Goal: Entertainment & Leisure: Browse casually

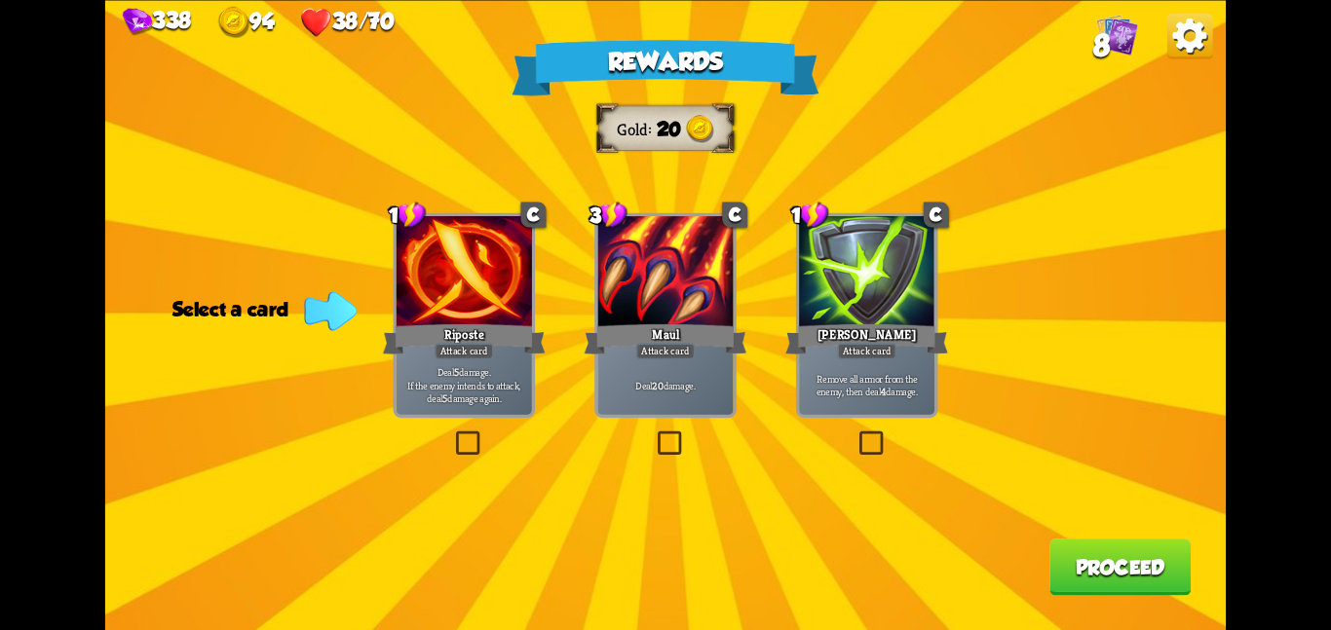
click at [726, 353] on div "Maul" at bounding box center [665, 338] width 163 height 36
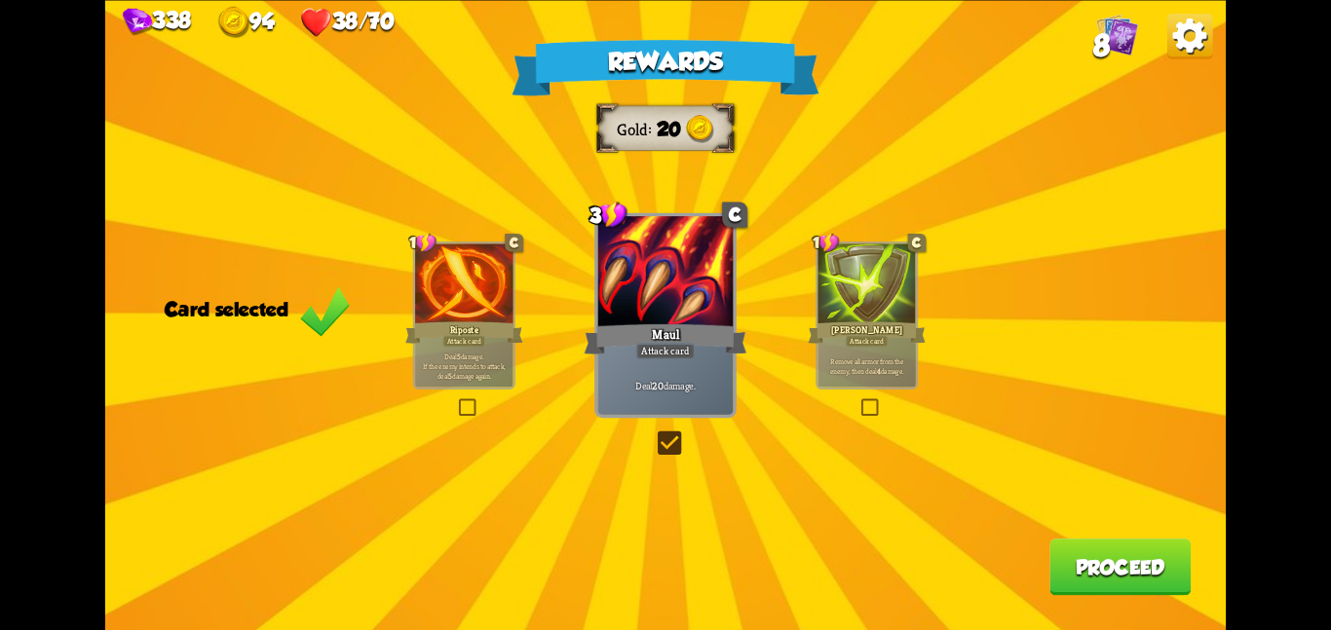
click at [446, 255] on div at bounding box center [463, 285] width 97 height 83
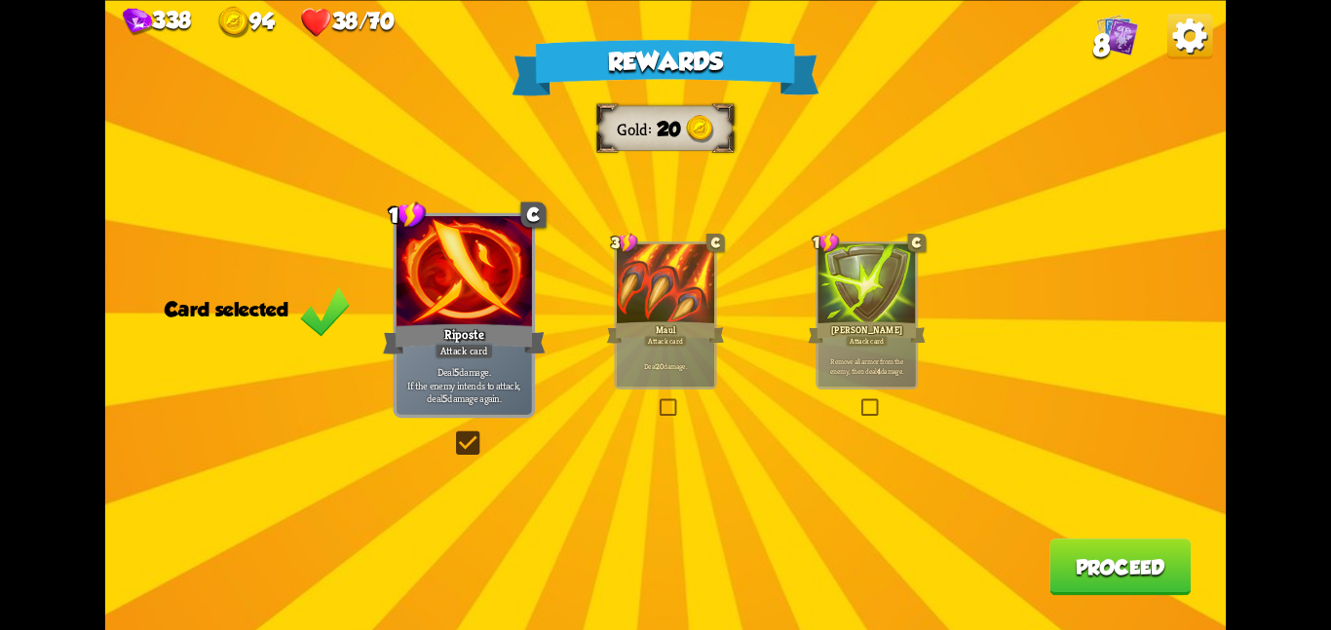
click at [1119, 572] on button "Proceed" at bounding box center [1119, 567] width 141 height 56
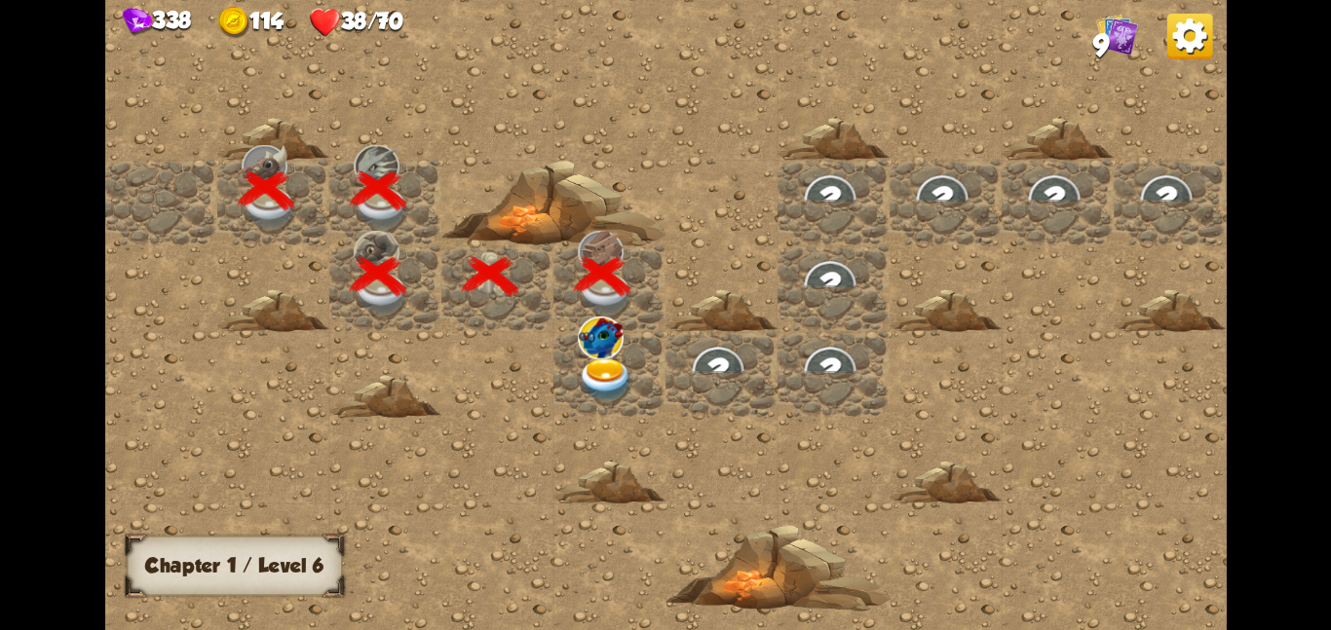
click at [651, 336] on div at bounding box center [609, 373] width 112 height 86
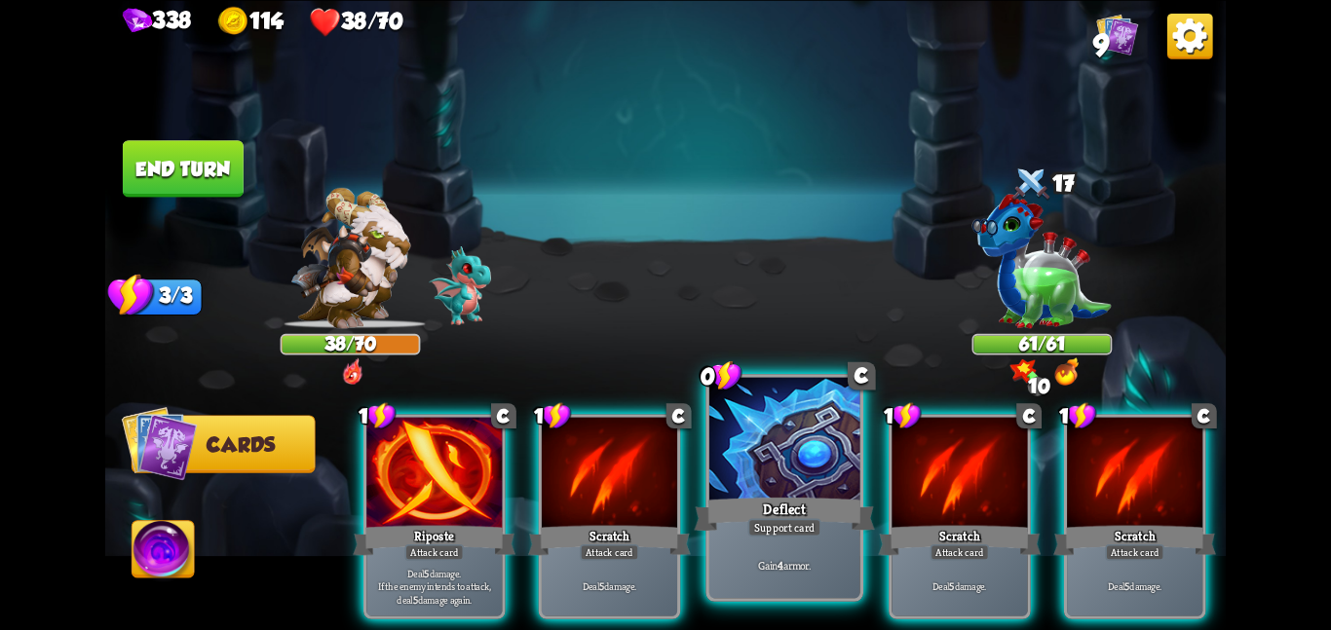
click at [727, 477] on div at bounding box center [784, 440] width 151 height 127
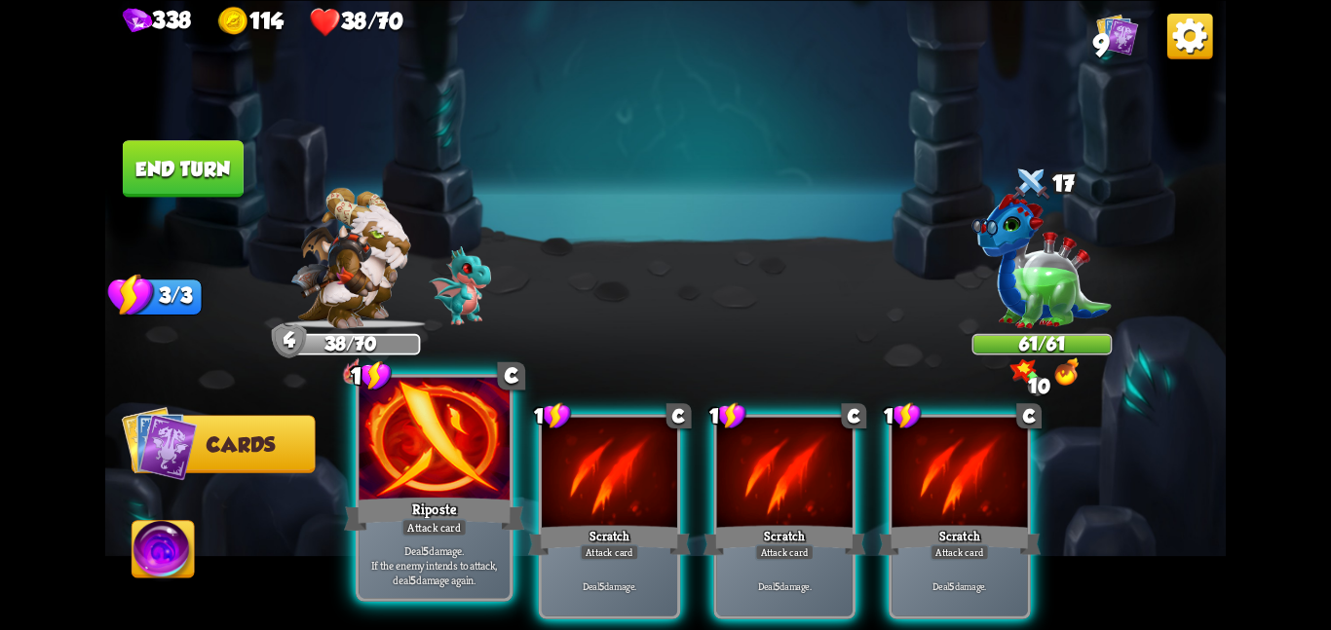
click at [465, 470] on div at bounding box center [433, 440] width 151 height 127
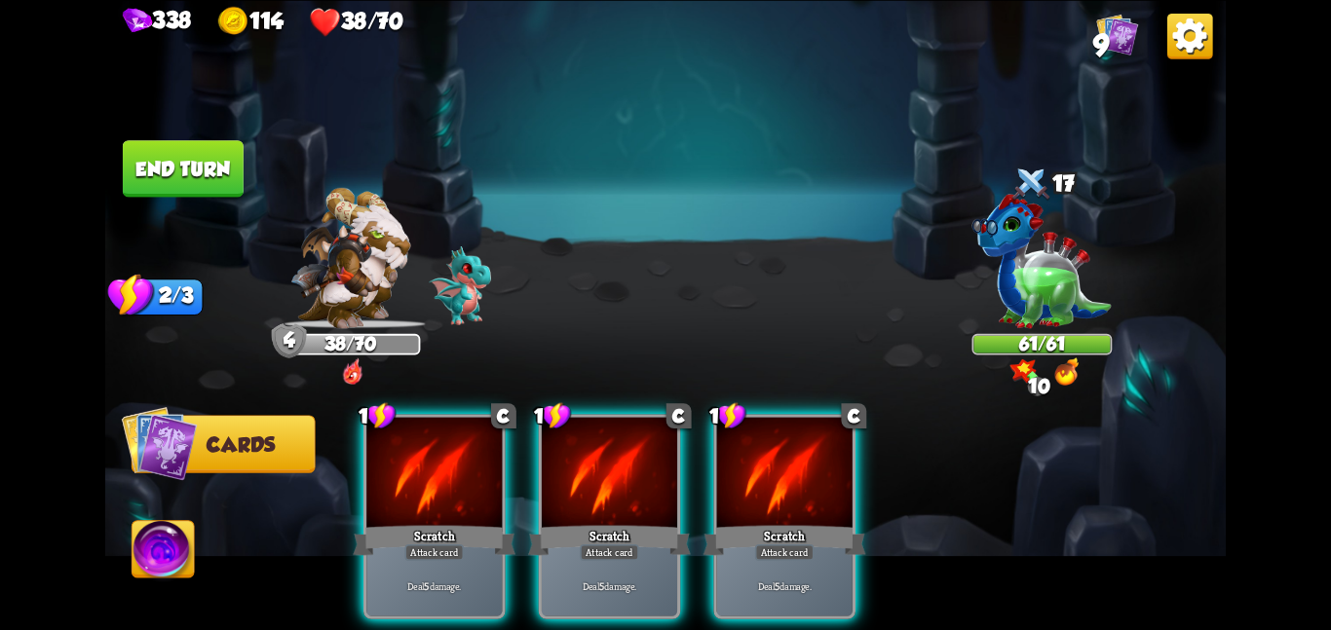
click at [465, 470] on div at bounding box center [433, 474] width 135 height 114
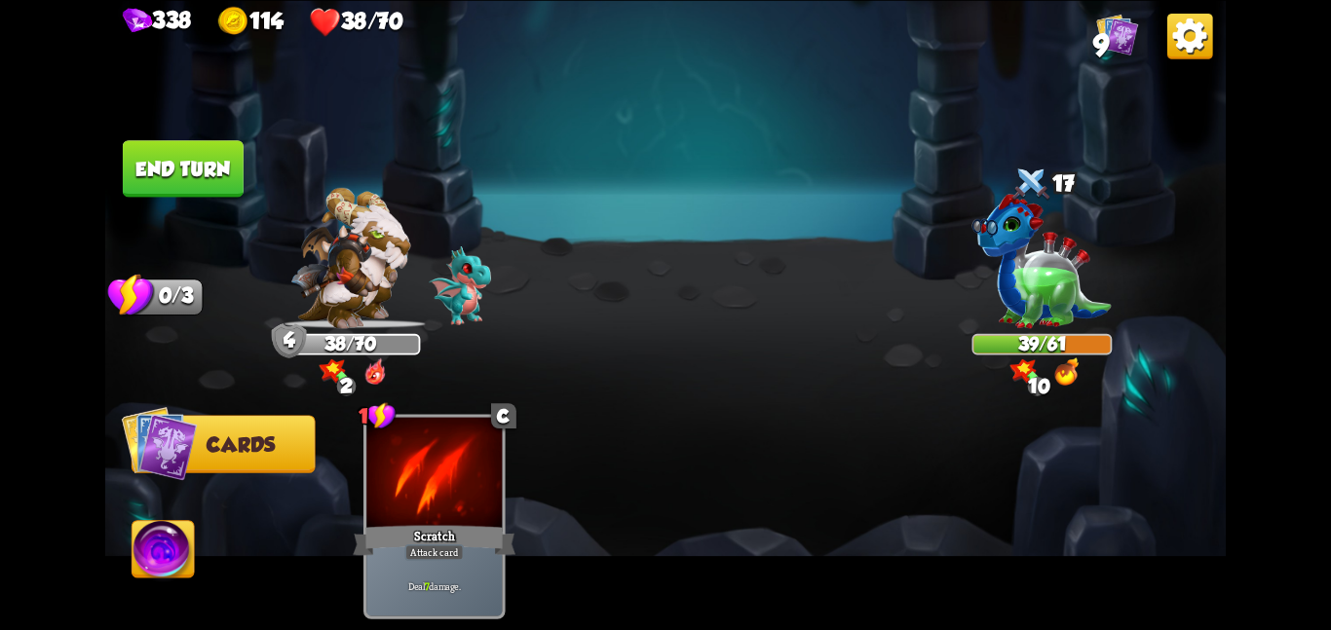
click at [210, 155] on button "End turn" at bounding box center [183, 168] width 121 height 56
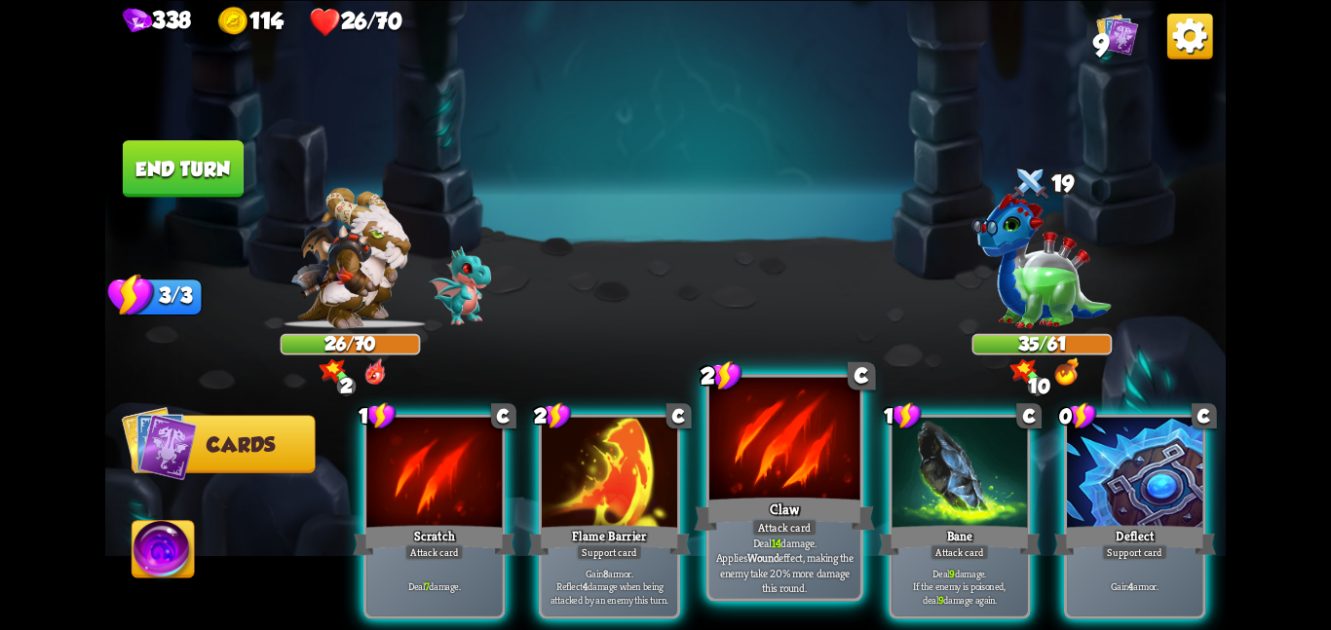
click at [808, 452] on div at bounding box center [784, 440] width 151 height 127
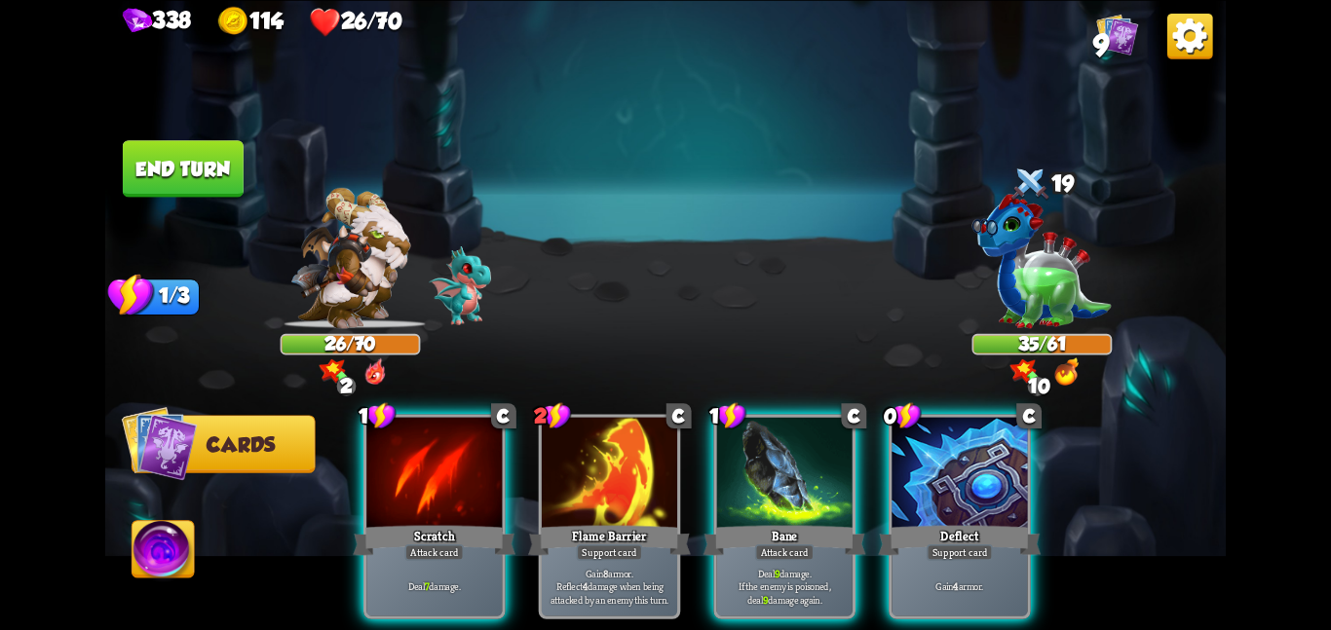
click at [808, 452] on div at bounding box center [784, 474] width 135 height 114
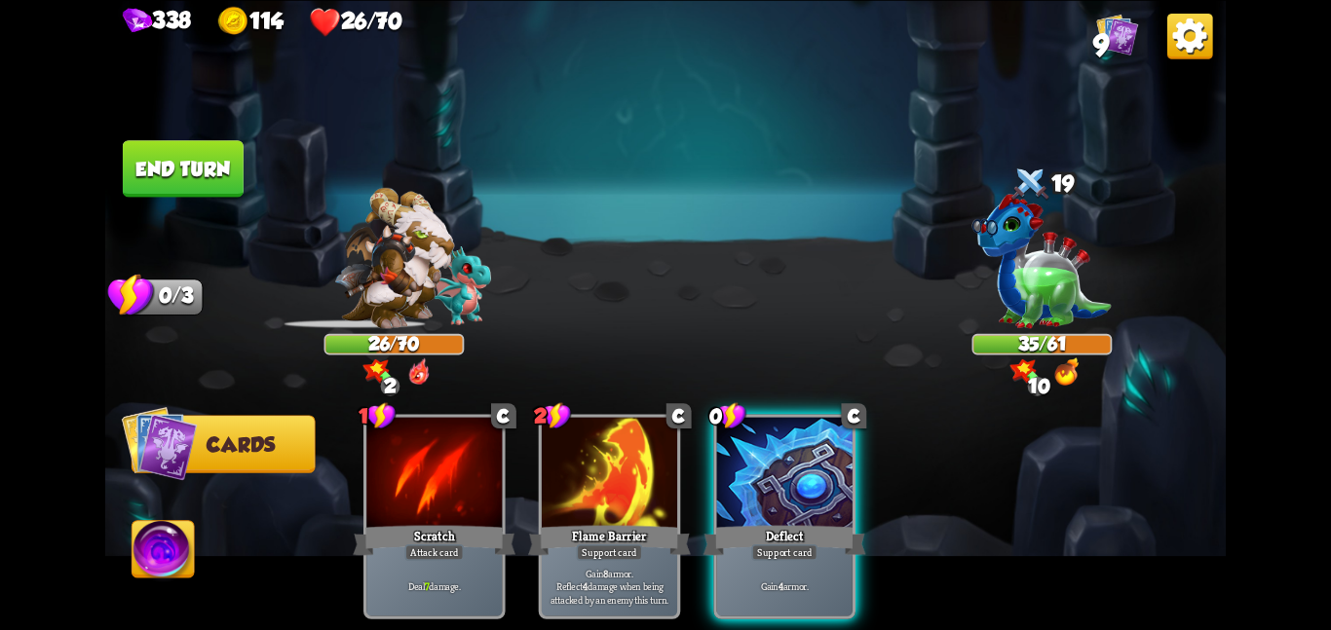
click at [808, 452] on div at bounding box center [784, 474] width 135 height 114
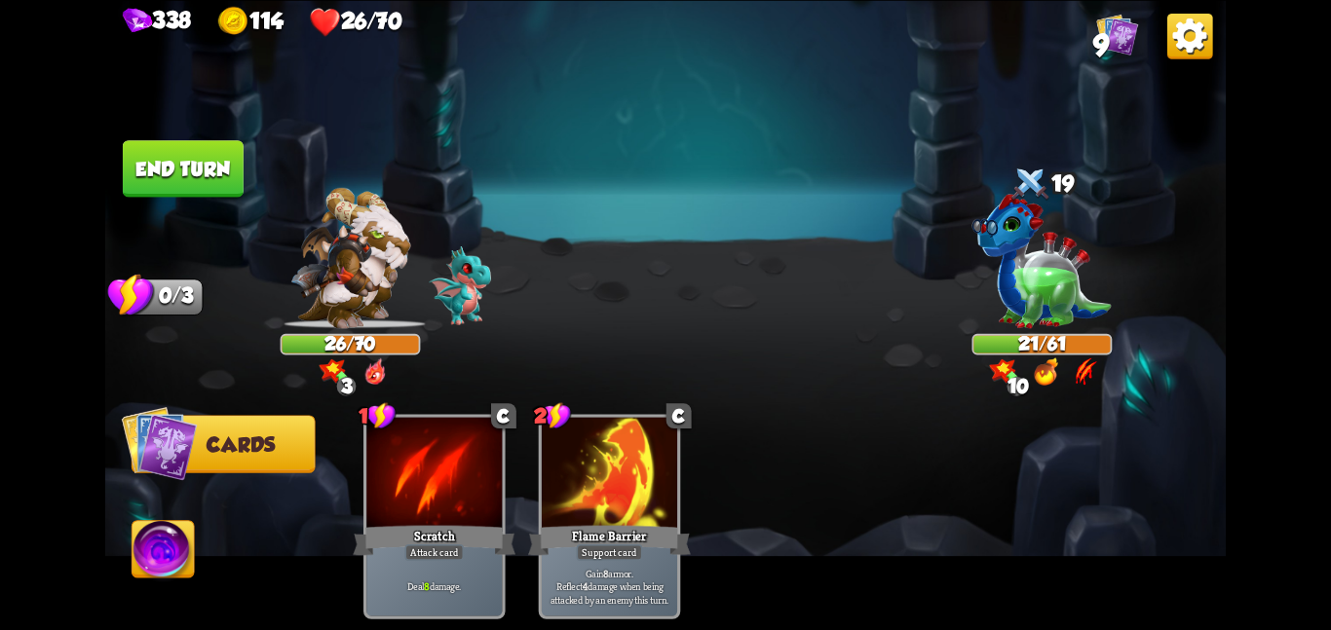
click at [166, 560] on img at bounding box center [163, 552] width 62 height 63
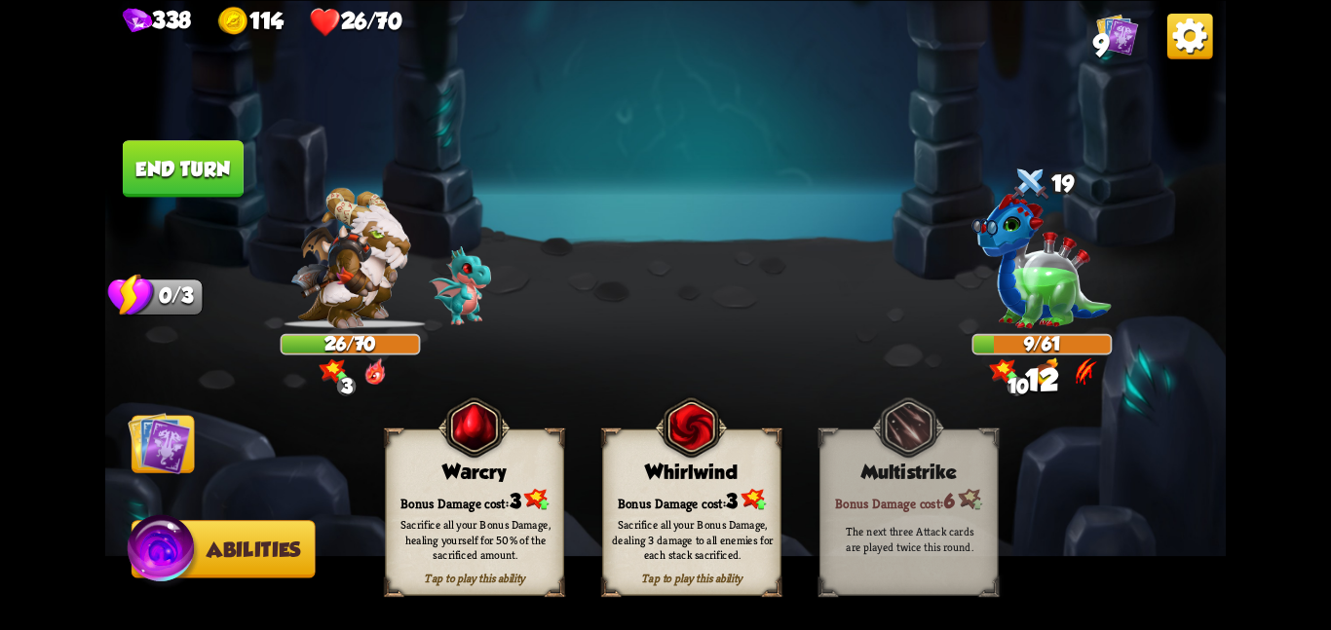
click at [729, 487] on div "Bonus Damage cost: 3" at bounding box center [691, 499] width 177 height 25
click at [172, 425] on img at bounding box center [159, 442] width 63 height 63
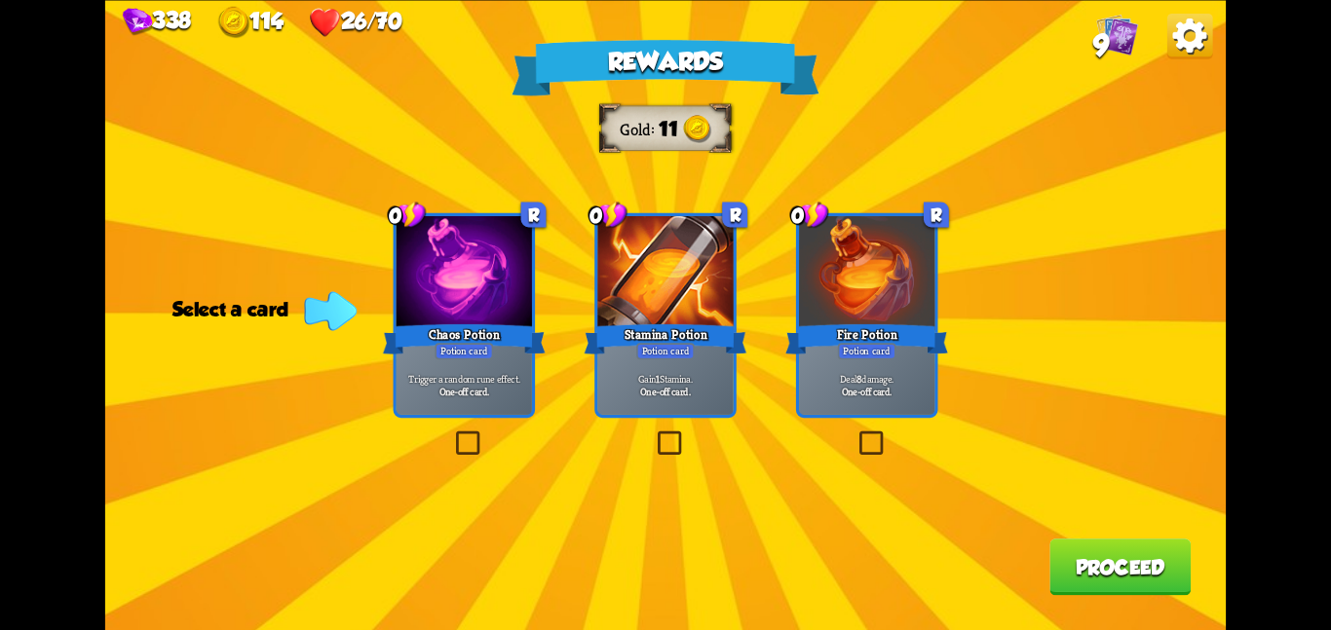
click at [618, 410] on div "Gain 1 Stamina. One-off card." at bounding box center [664, 385] width 135 height 59
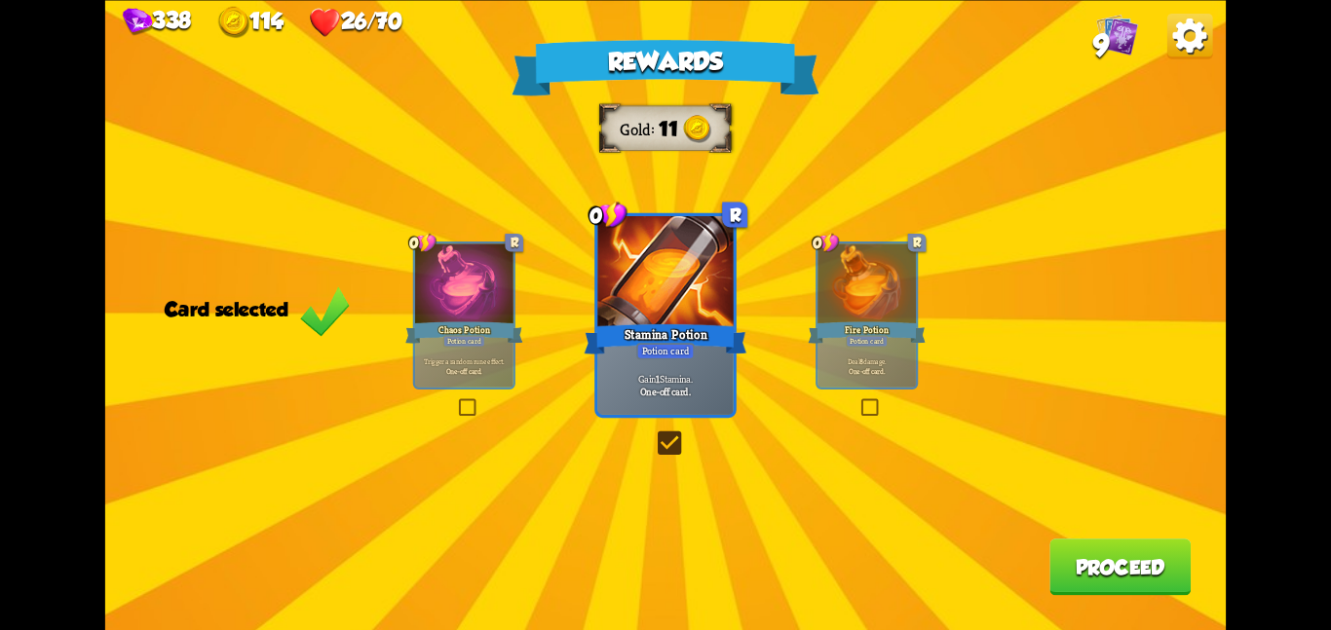
click at [1139, 554] on button "Proceed" at bounding box center [1119, 567] width 141 height 56
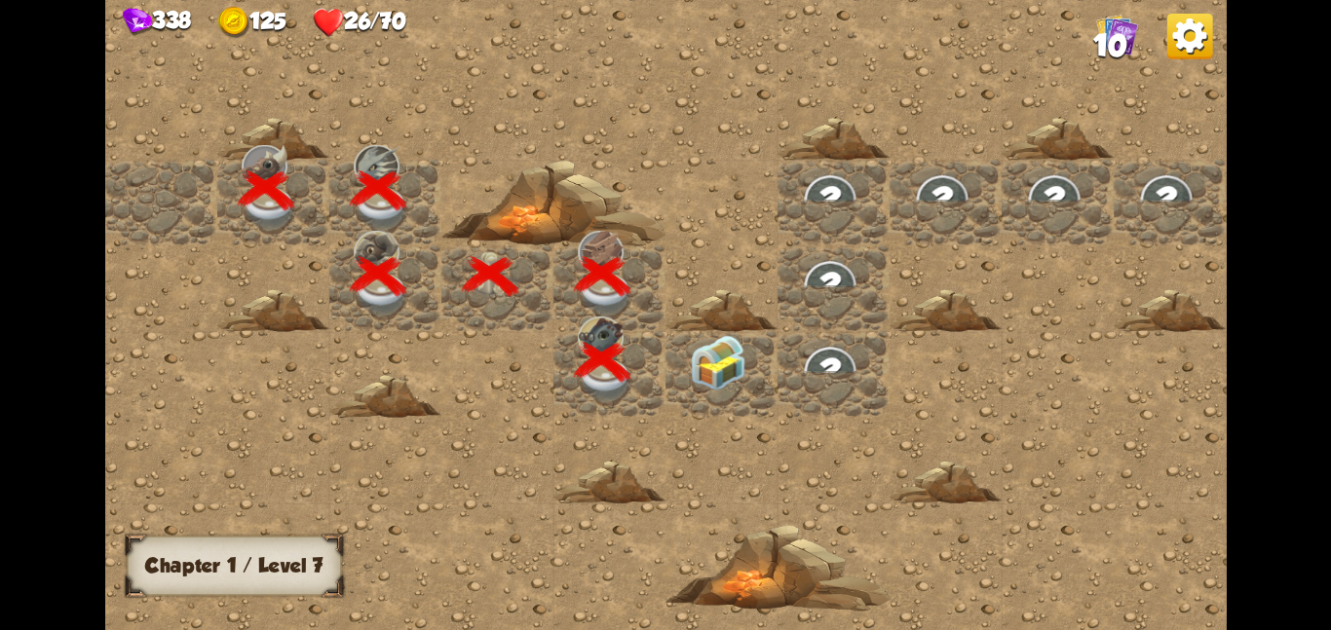
click at [711, 334] on img at bounding box center [718, 362] width 56 height 56
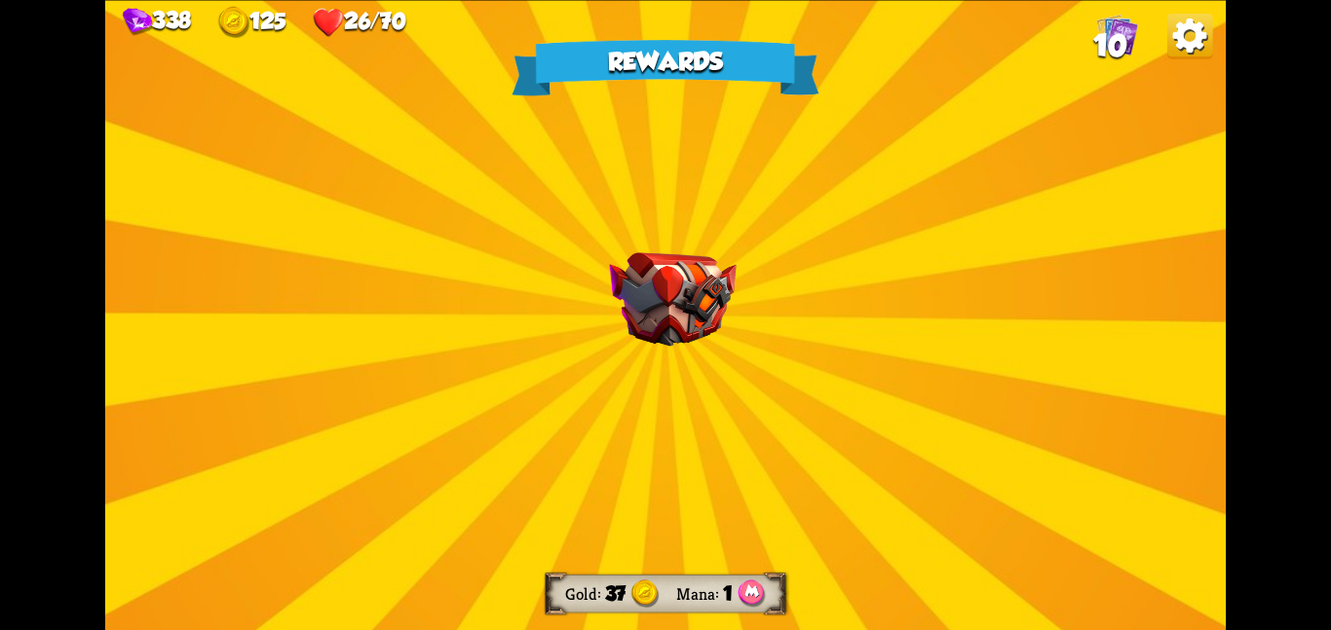
click at [711, 333] on img at bounding box center [672, 299] width 127 height 94
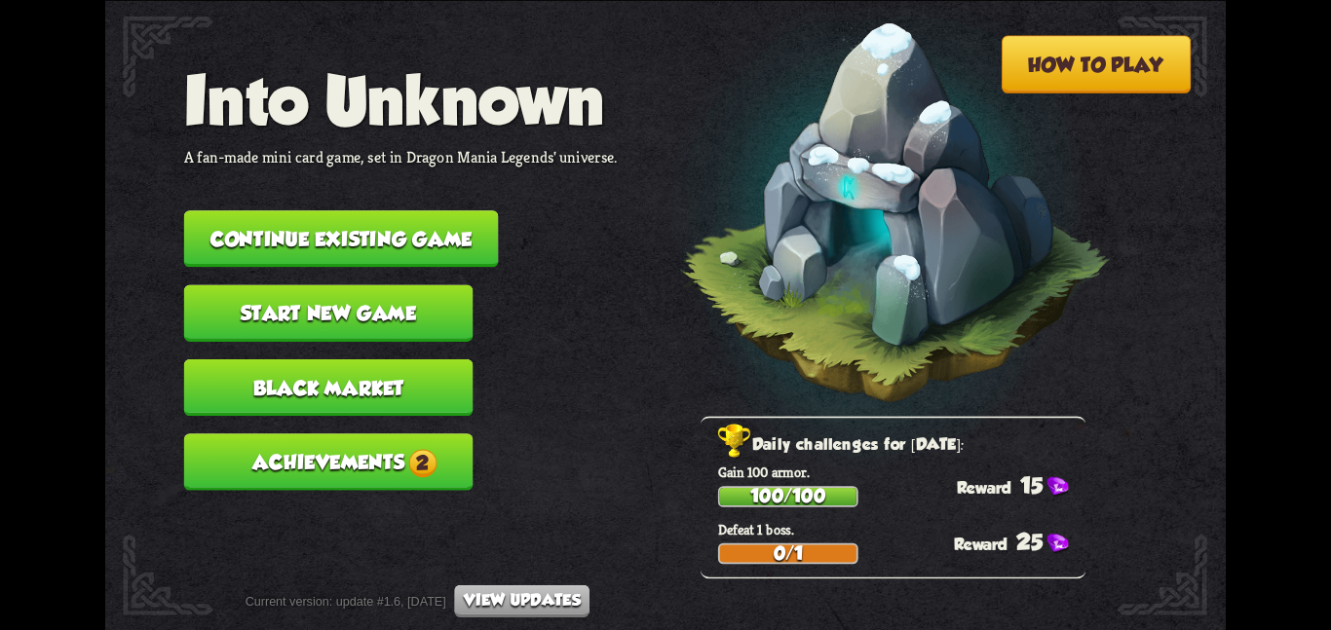
click at [247, 212] on button "Continue existing game" at bounding box center [341, 238] width 315 height 56
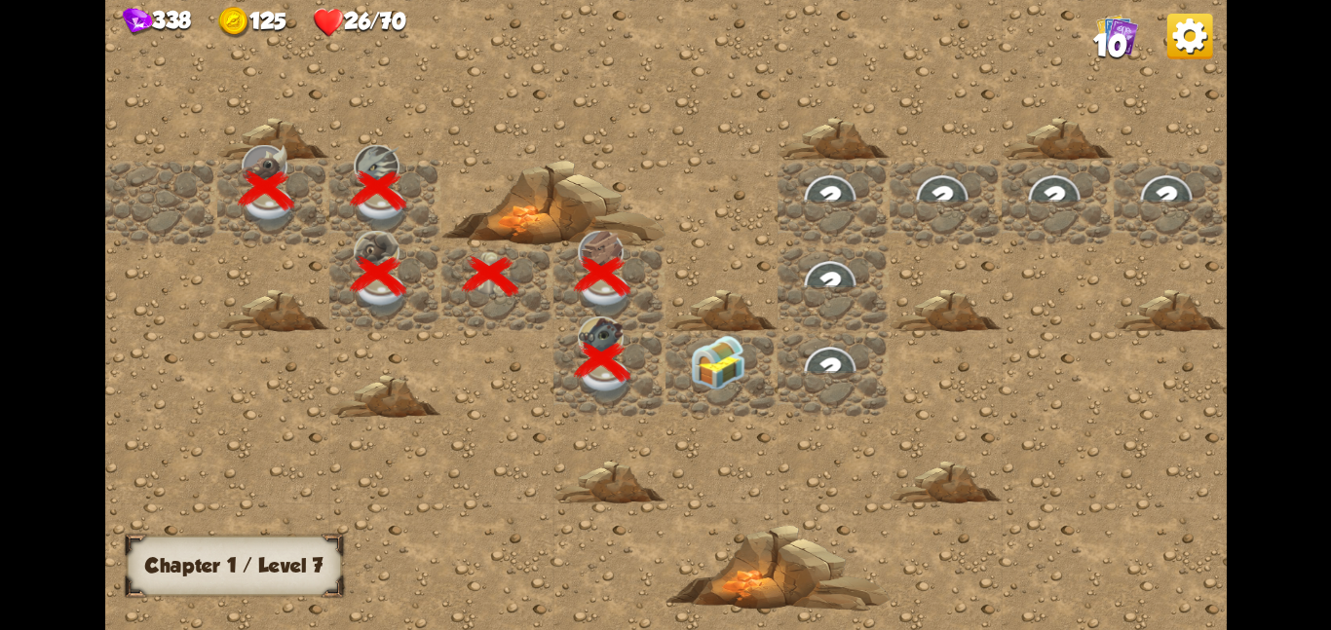
click at [670, 379] on div at bounding box center [721, 373] width 112 height 86
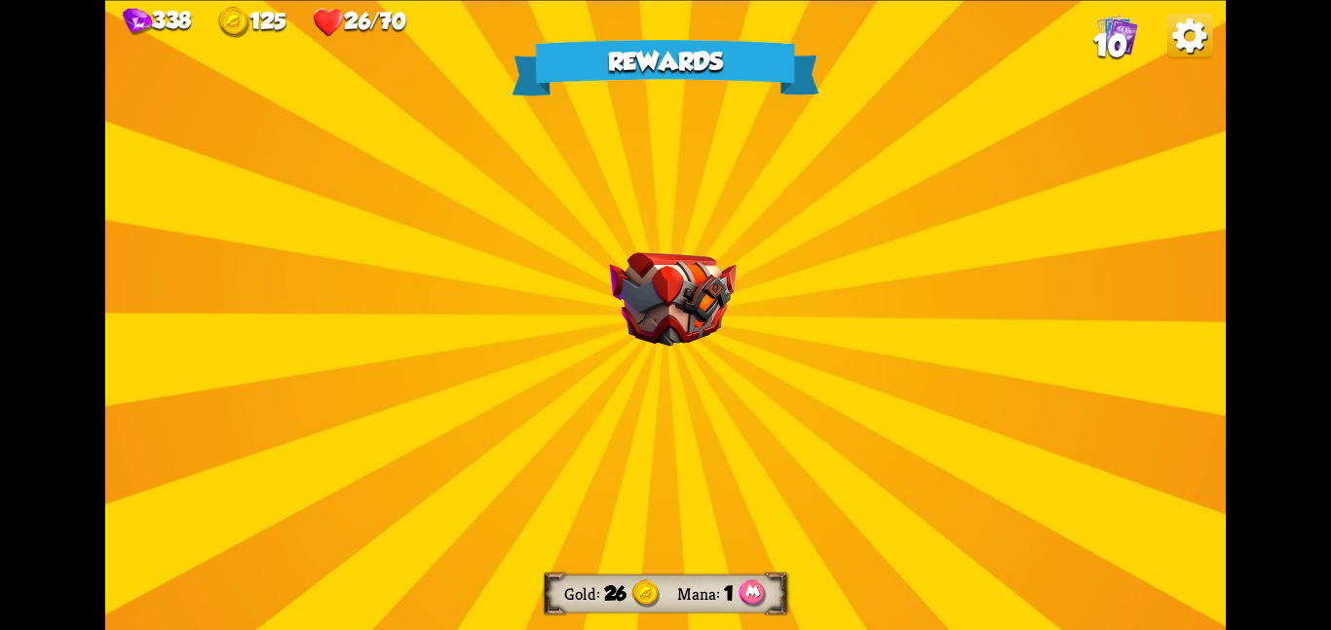
click at [670, 379] on div "Rewards Gold 26 Mana 1 Select a card 0 R Offering Support card Lose 5 HP. Gain …" at bounding box center [665, 315] width 1120 height 630
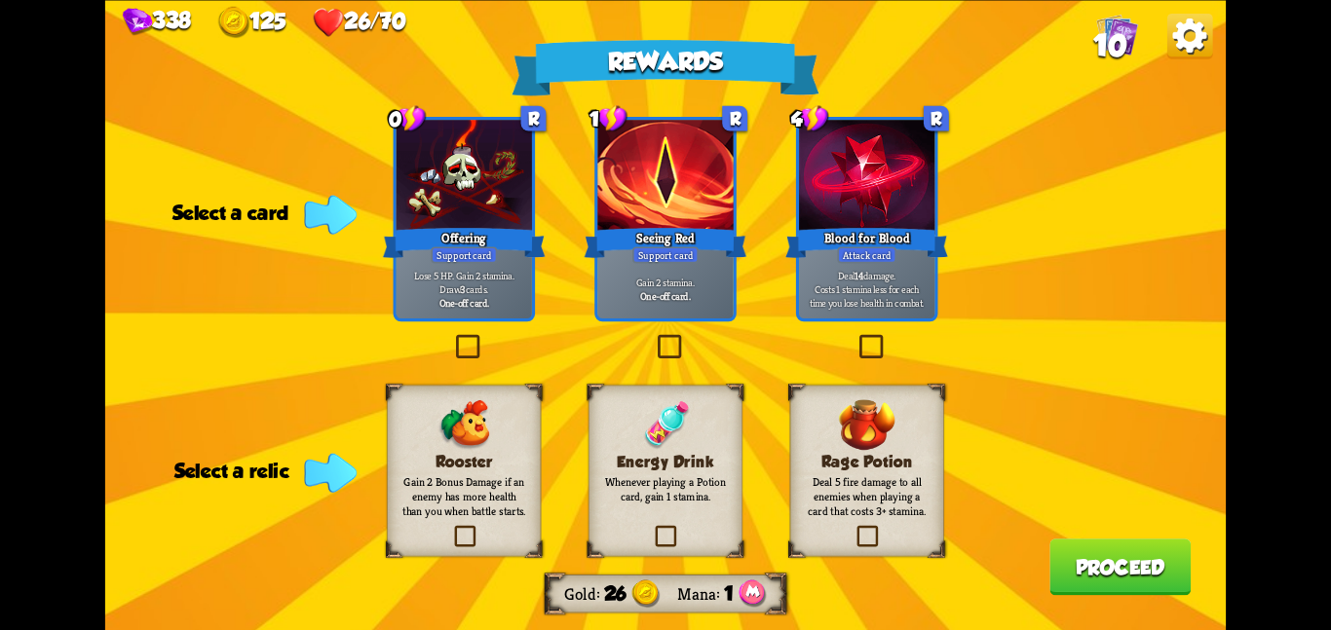
click at [1108, 2] on div "338 125 26/70 10" at bounding box center [665, 19] width 1120 height 38
click at [1106, 23] on img at bounding box center [1117, 34] width 42 height 42
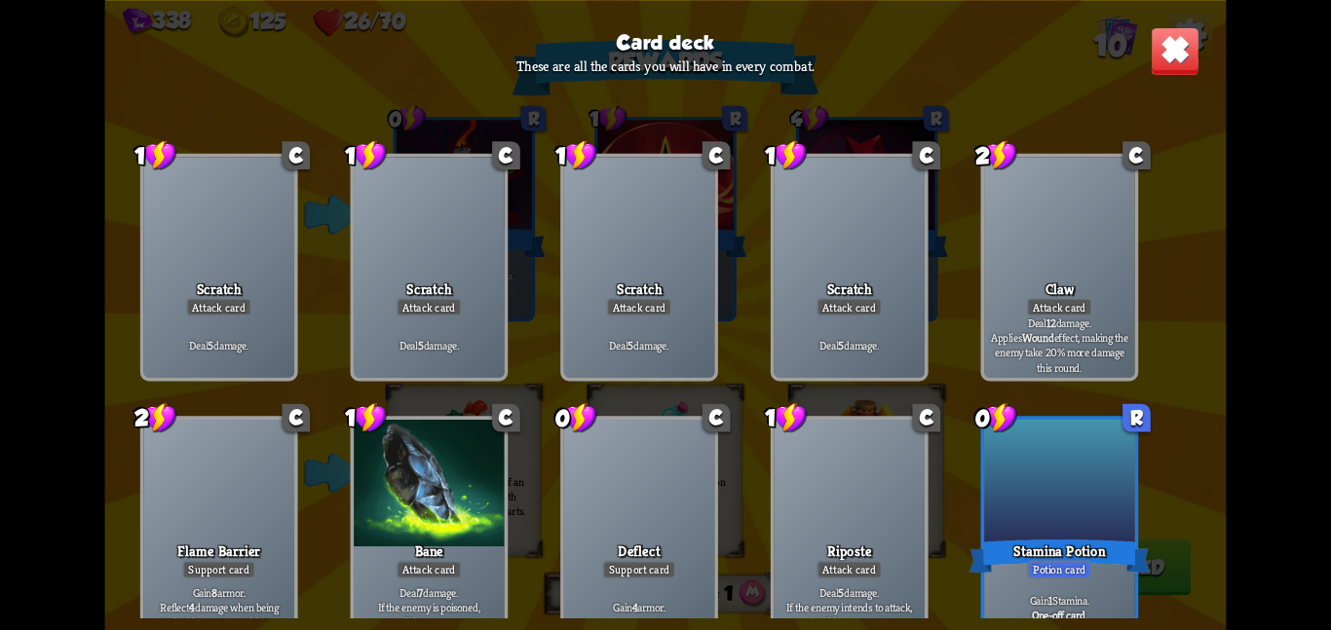
scroll to position [28, 0]
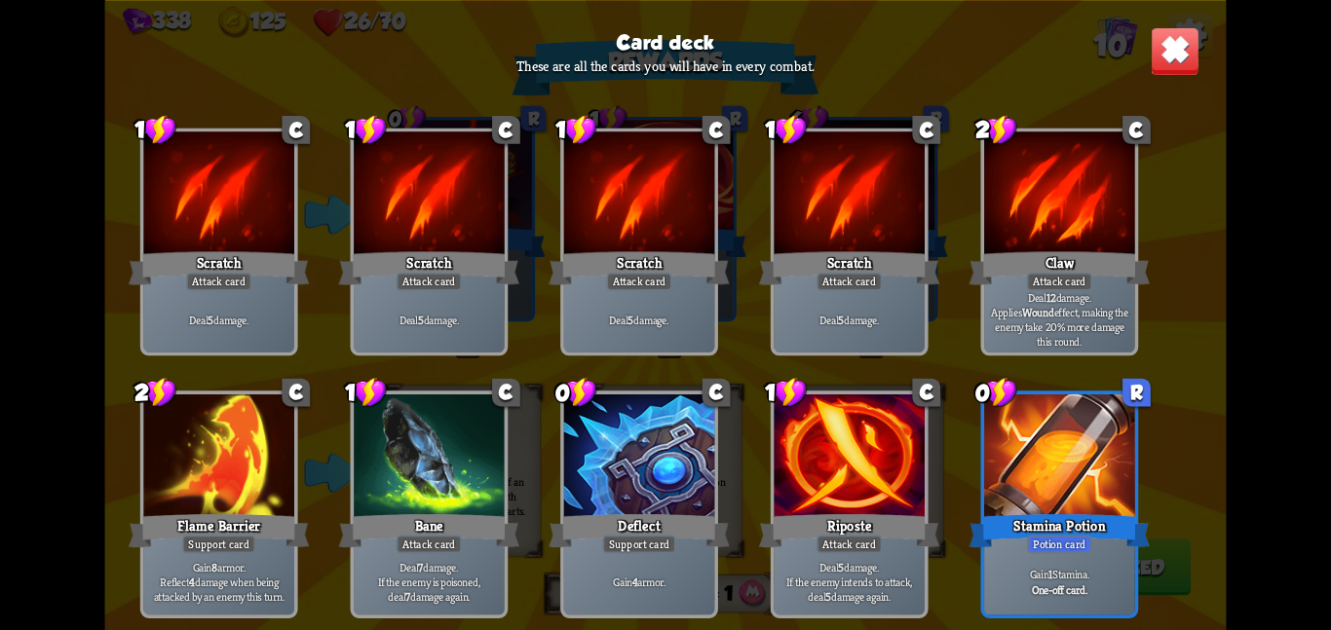
click at [1158, 69] on img at bounding box center [1174, 50] width 49 height 49
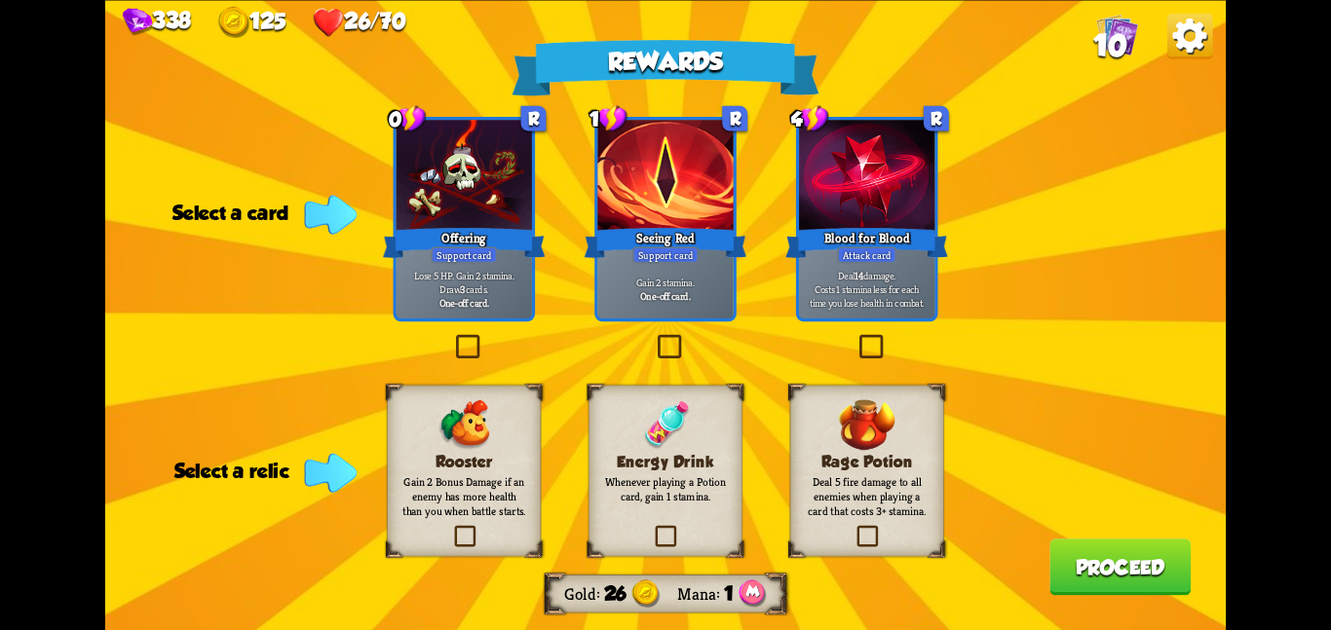
click at [689, 458] on h3 "Energy Drink" at bounding box center [665, 462] width 125 height 19
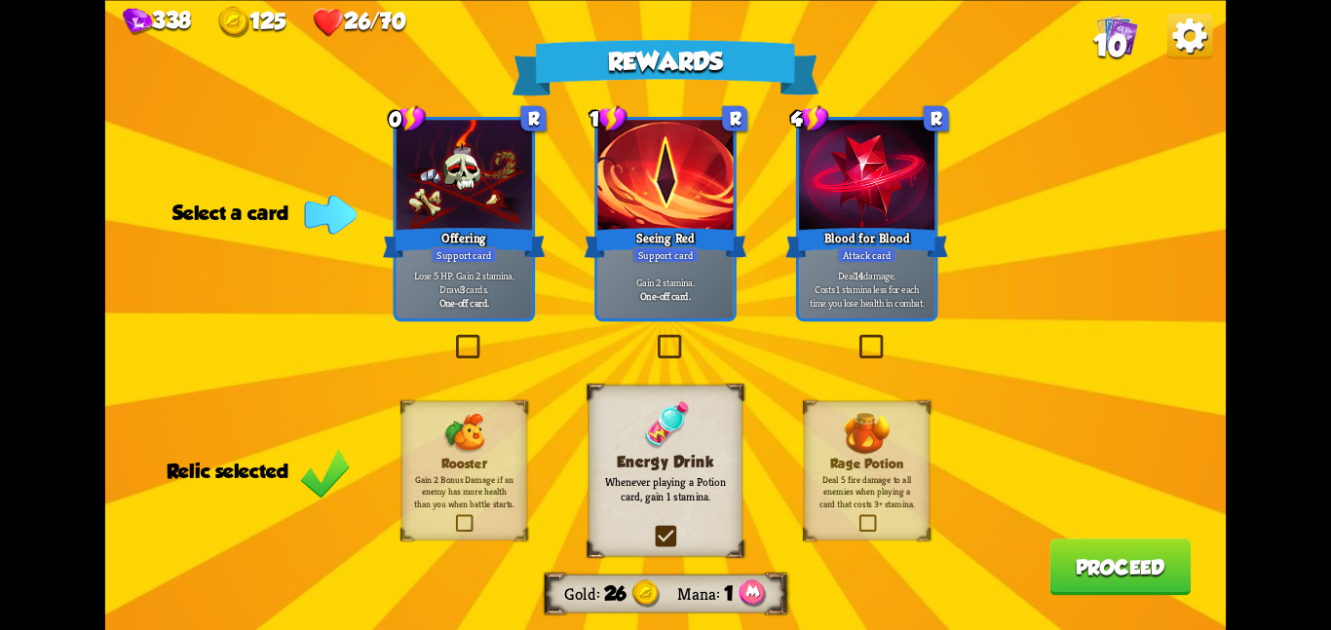
click at [647, 479] on p "Whenever playing a Potion card, gain 1 stamina." at bounding box center [665, 488] width 125 height 29
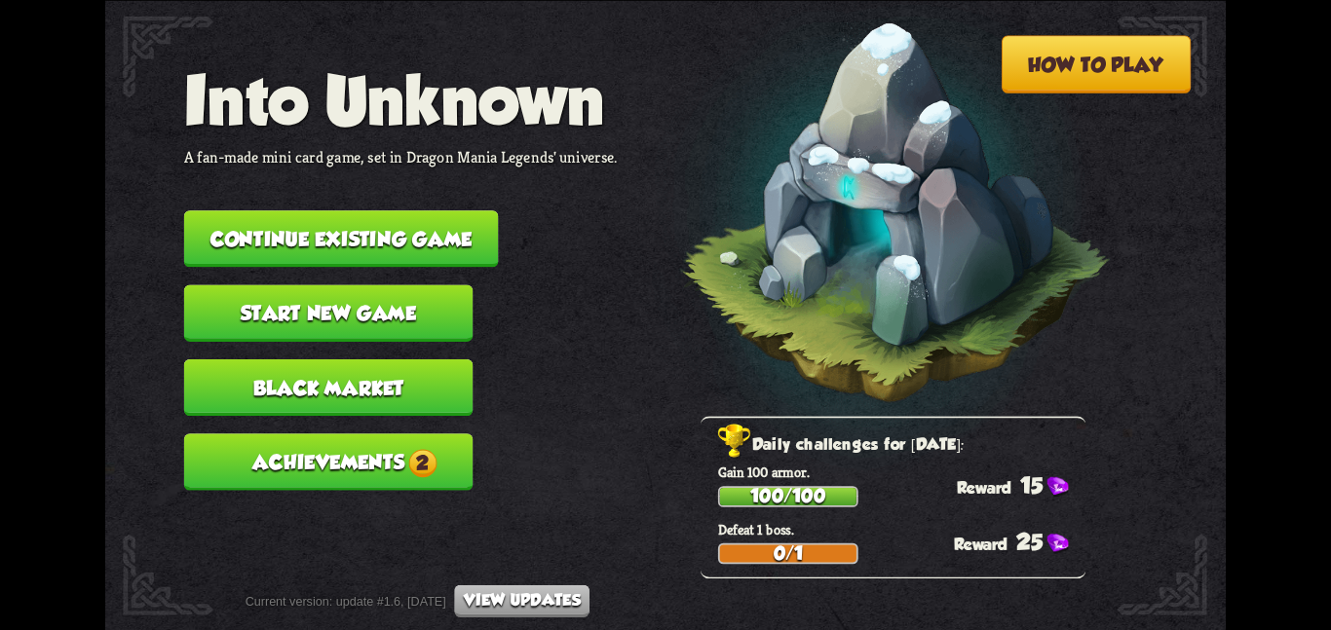
click at [318, 210] on button "Continue existing game" at bounding box center [341, 238] width 315 height 56
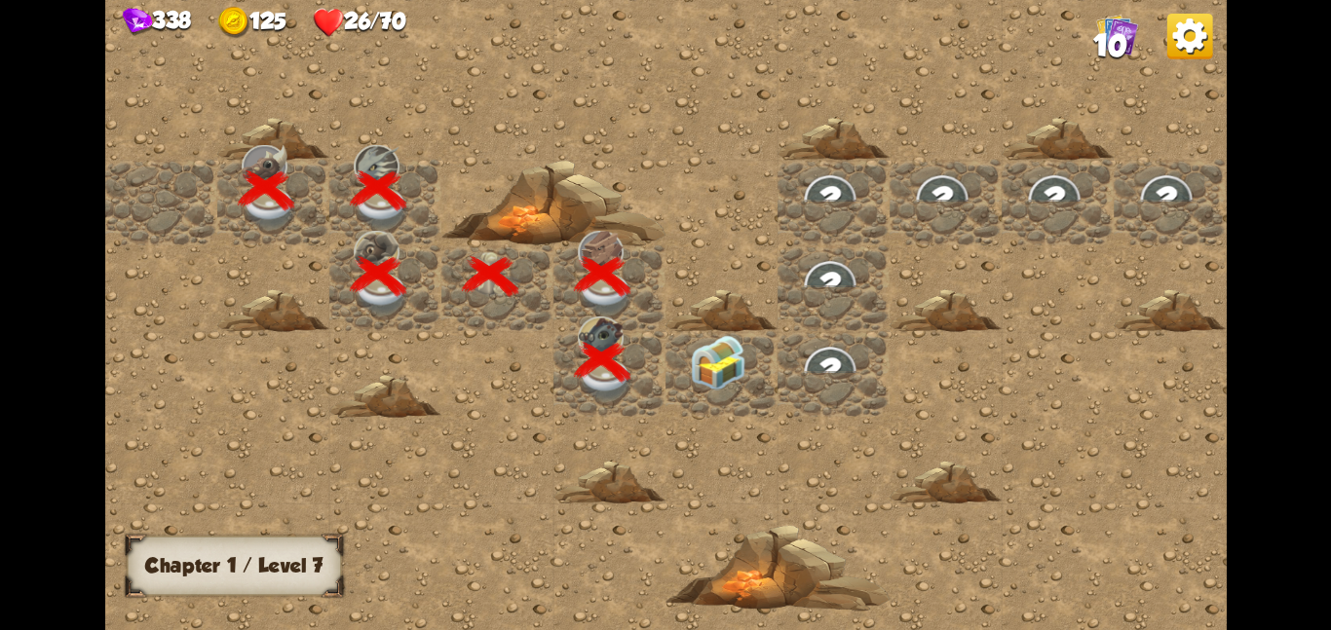
click at [702, 342] on img at bounding box center [718, 362] width 56 height 56
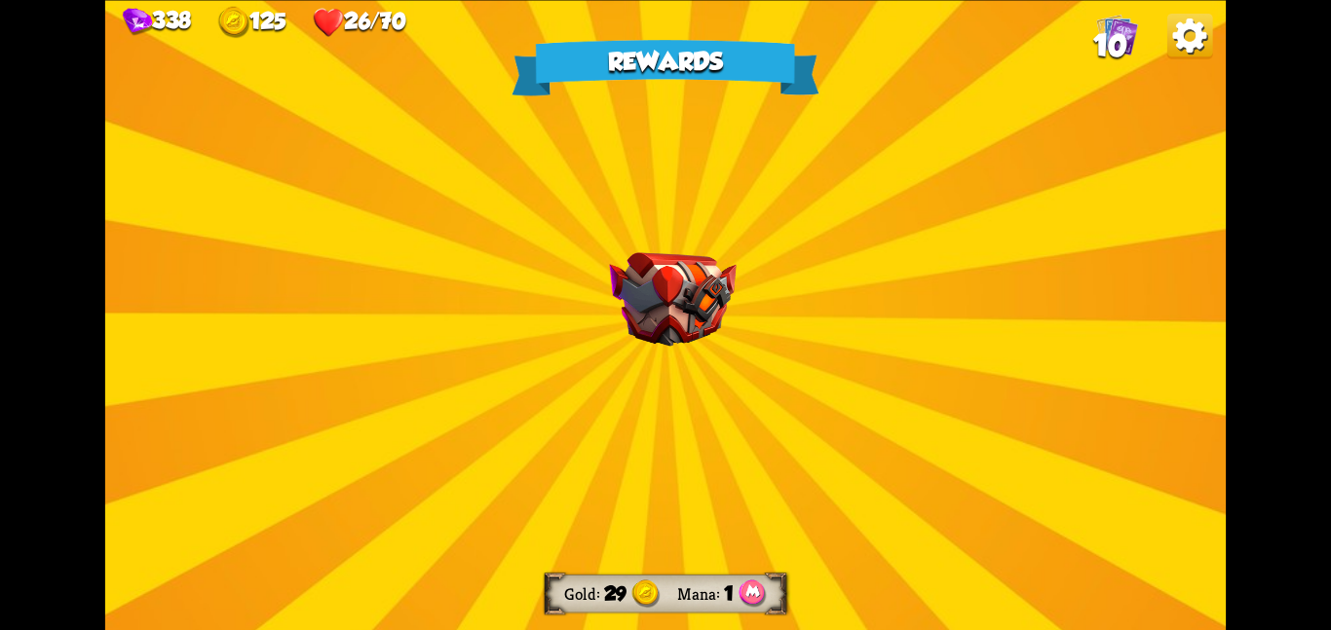
click at [706, 322] on img at bounding box center [672, 299] width 127 height 94
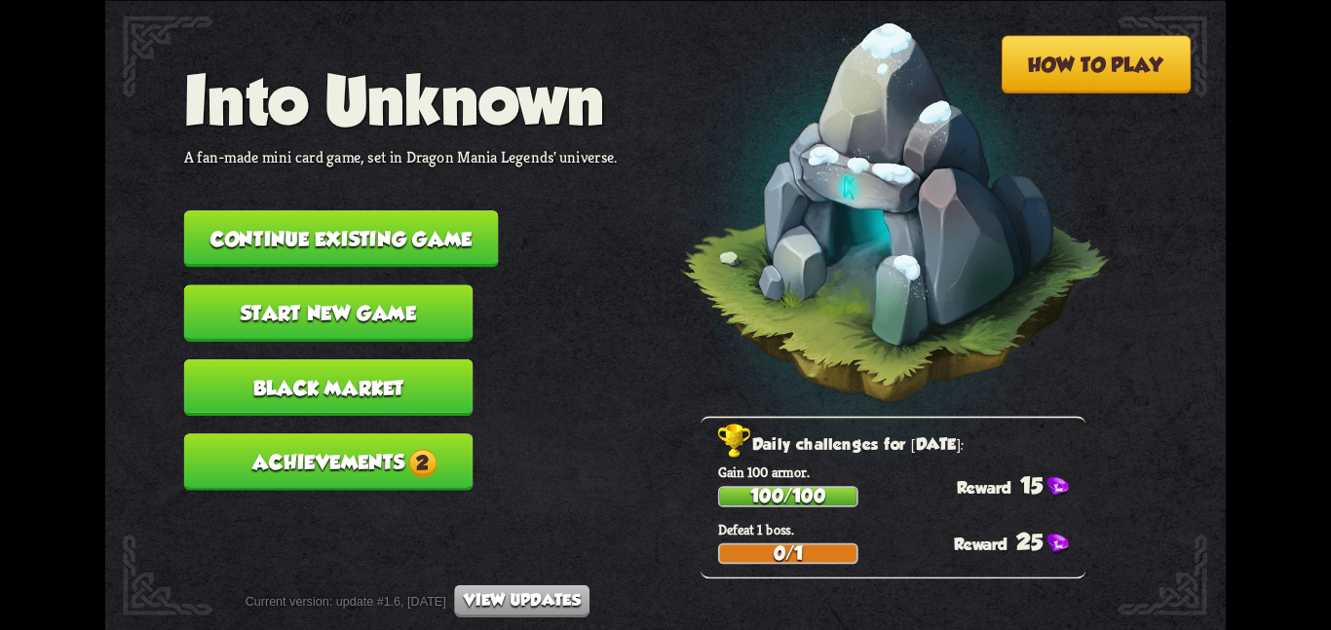
click at [412, 244] on button "Continue existing game" at bounding box center [341, 238] width 315 height 56
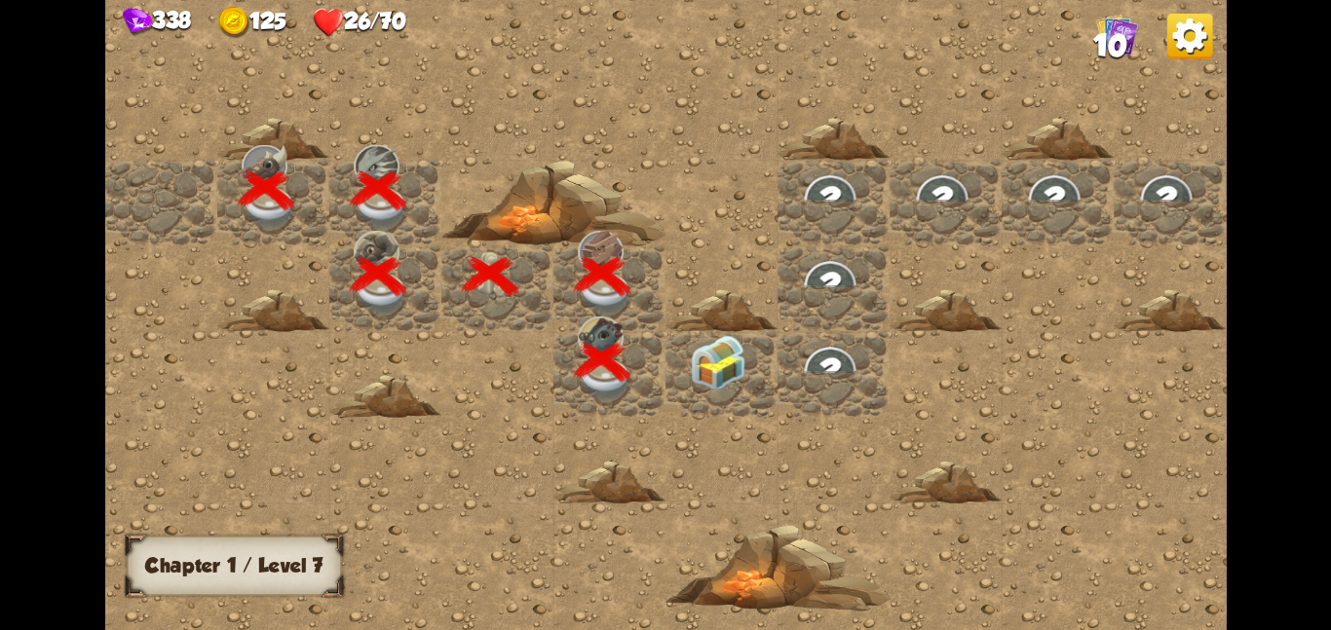
click at [681, 353] on div at bounding box center [721, 373] width 112 height 86
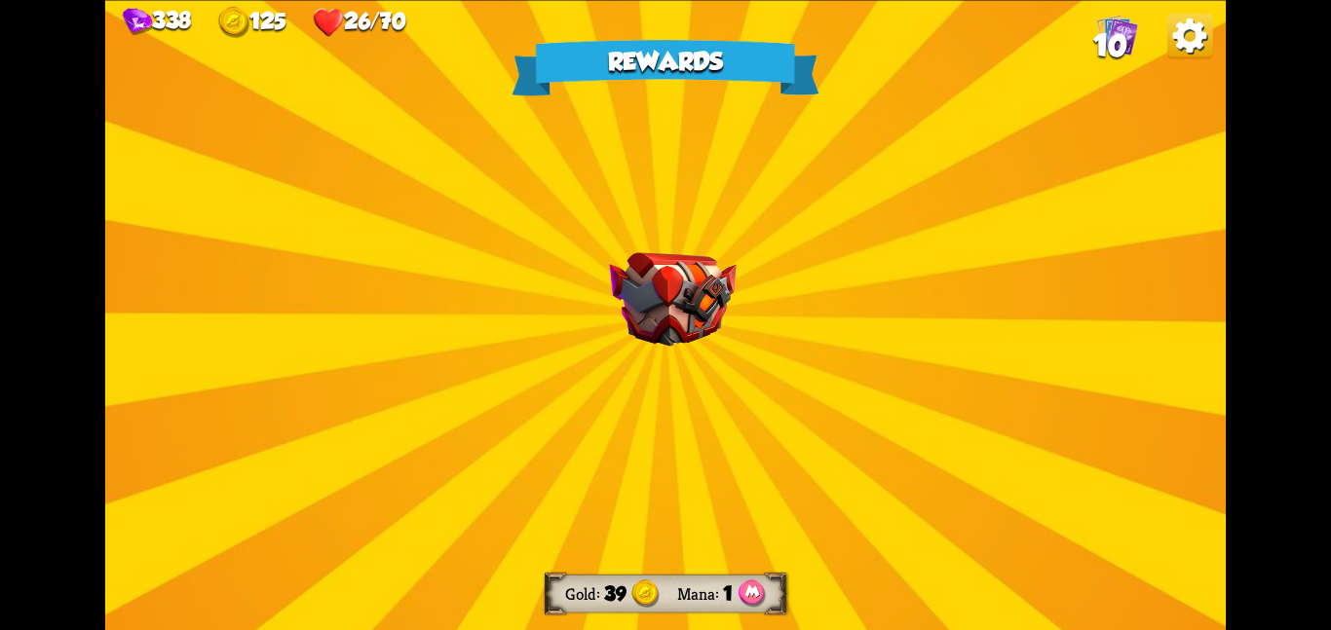
click at [696, 310] on img at bounding box center [672, 299] width 127 height 94
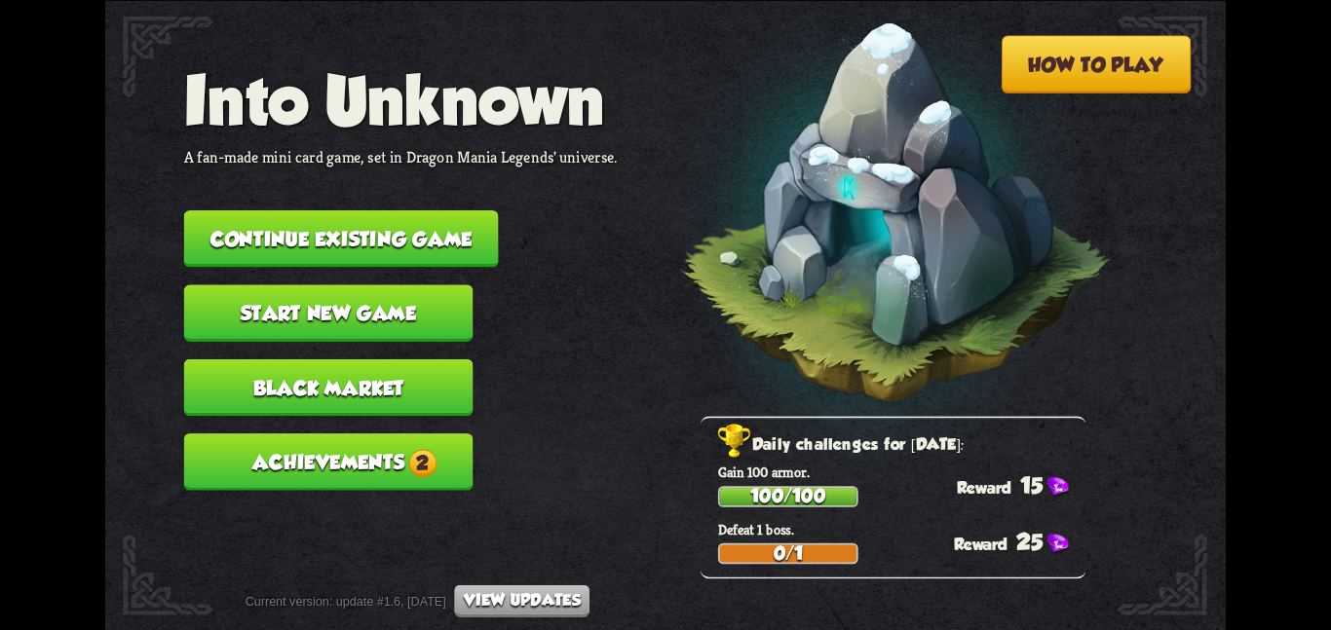
click at [483, 210] on button "Continue existing game" at bounding box center [341, 238] width 315 height 56
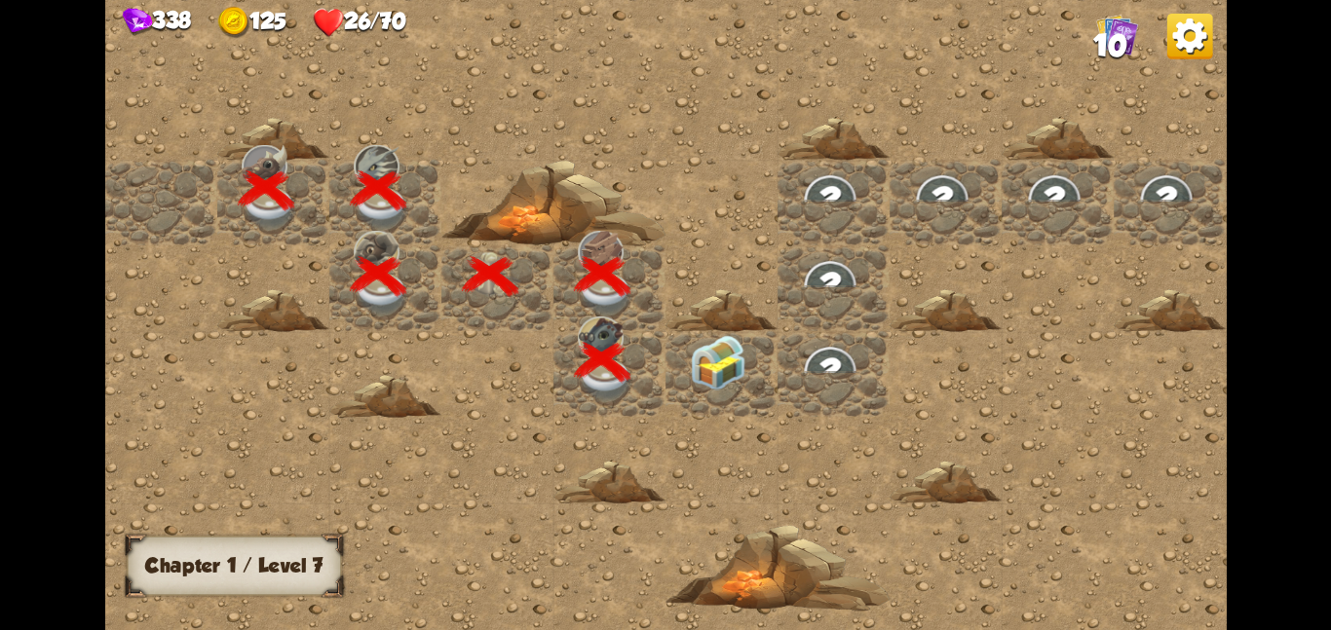
click at [729, 359] on img at bounding box center [718, 362] width 56 height 56
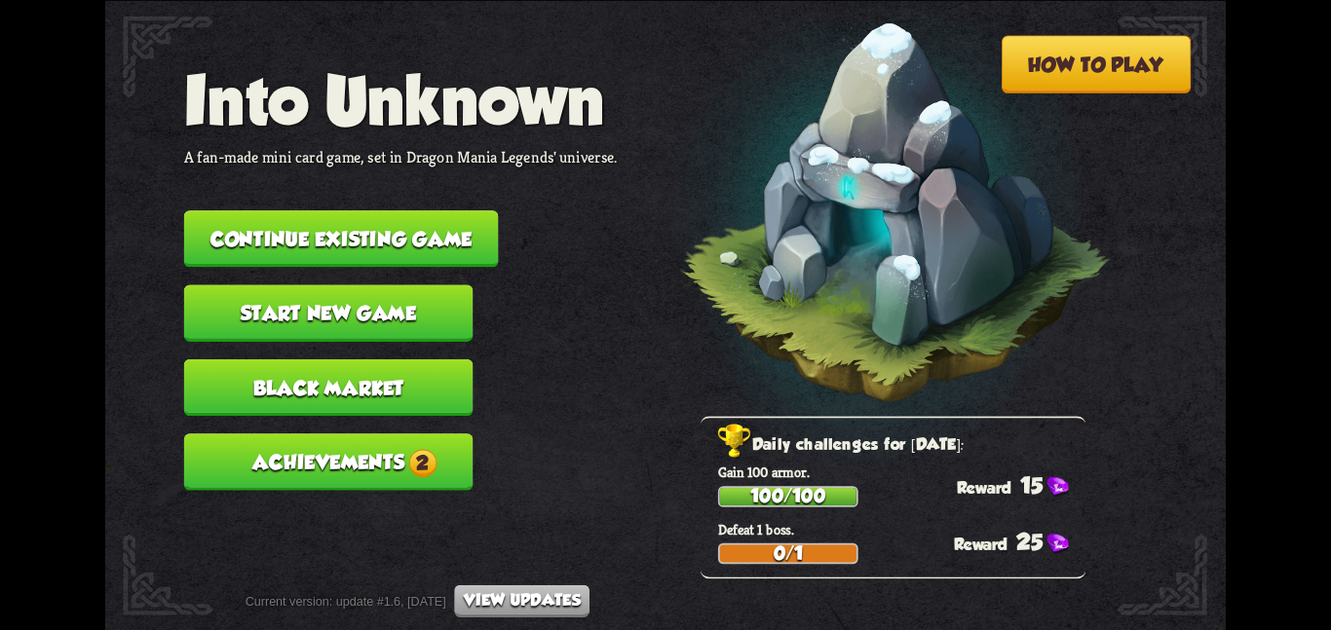
click at [440, 242] on button "Continue existing game" at bounding box center [341, 238] width 315 height 56
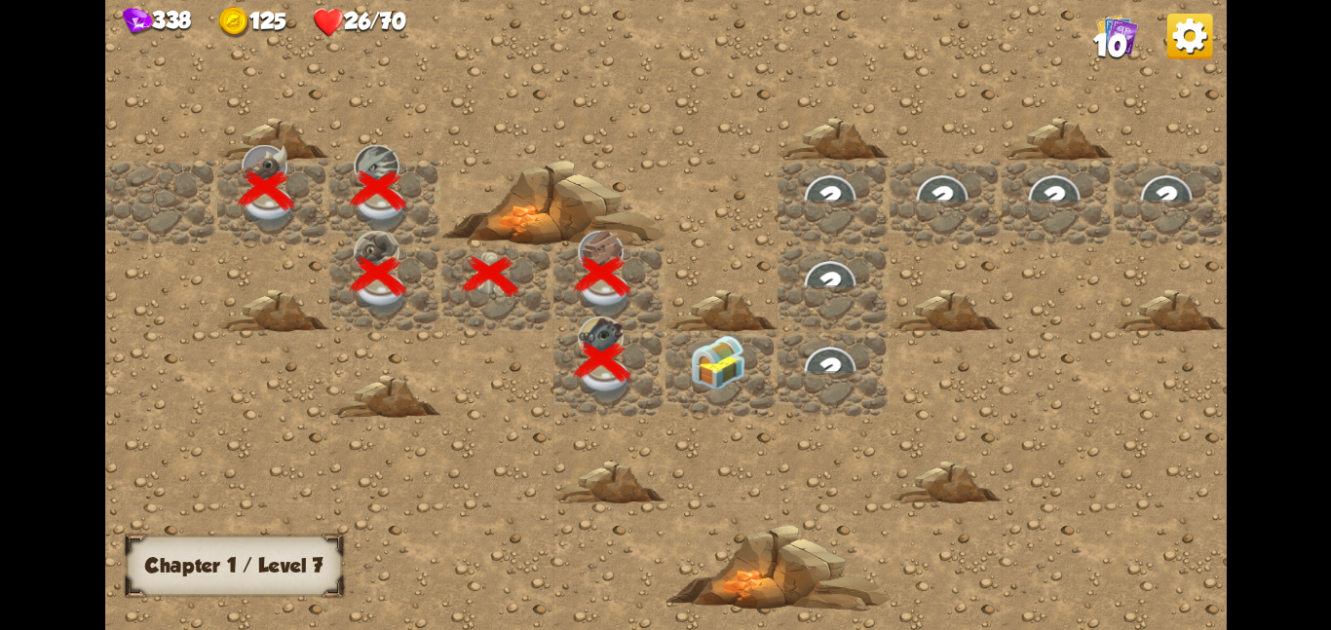
click at [731, 376] on img at bounding box center [718, 362] width 56 height 56
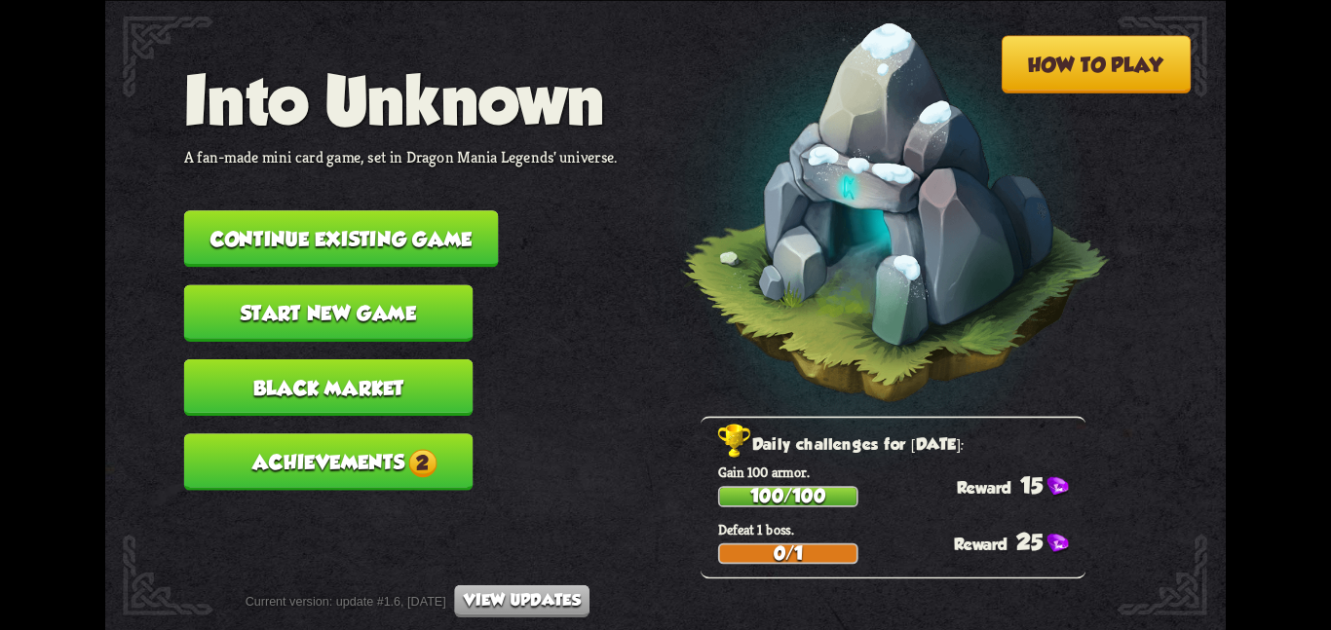
click at [338, 210] on button "Continue existing game" at bounding box center [341, 238] width 315 height 56
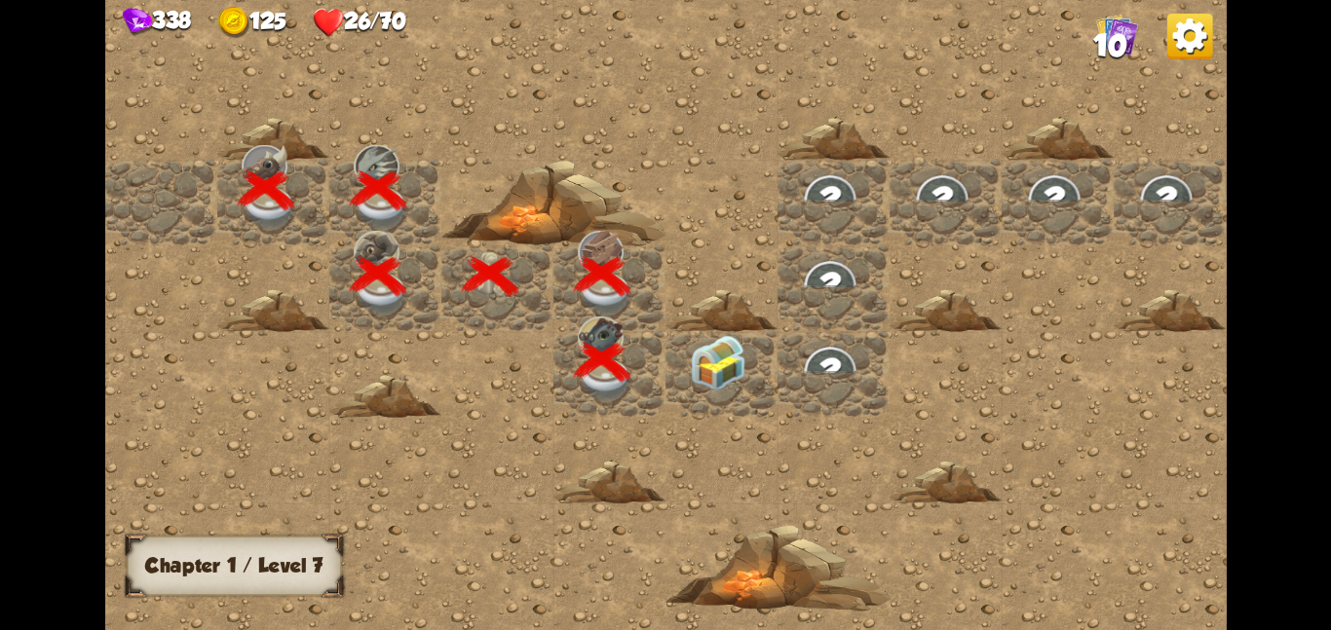
click at [694, 327] on div at bounding box center [721, 309] width 112 height 43
click at [710, 357] on img at bounding box center [718, 362] width 56 height 56
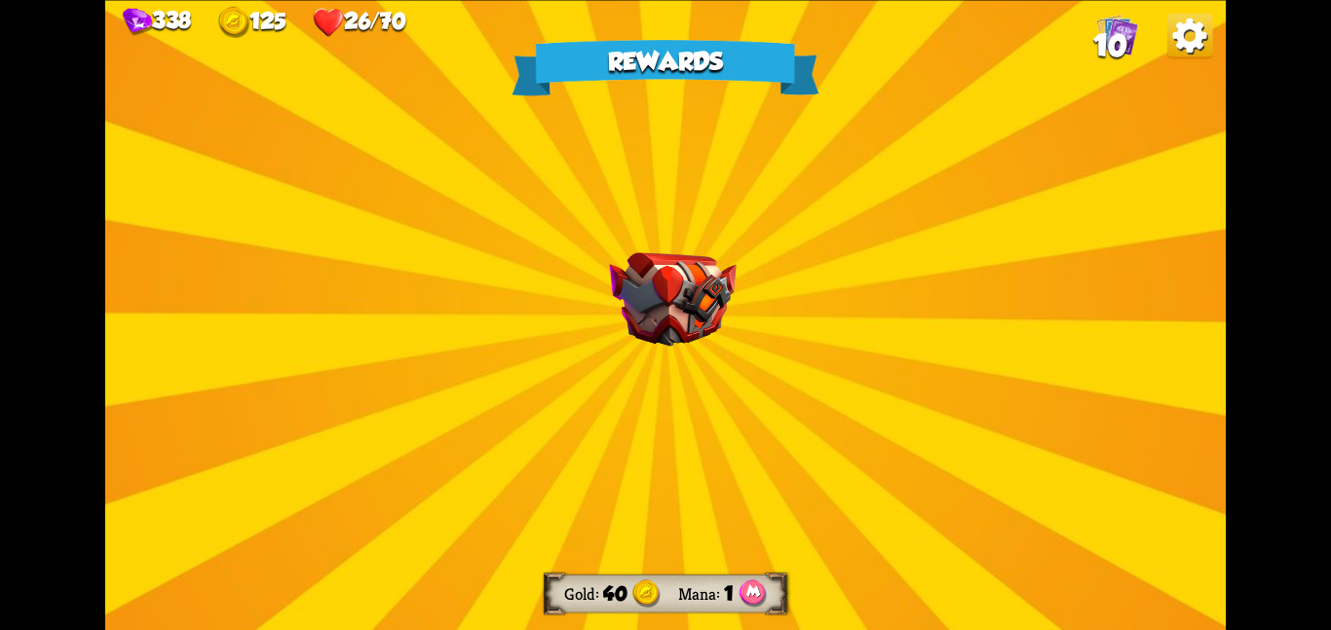
click at [710, 357] on div "Rewards Gold 40 Mana 1 Select a card 2 R Metal Injection Support card Sacrifice…" at bounding box center [665, 315] width 1120 height 630
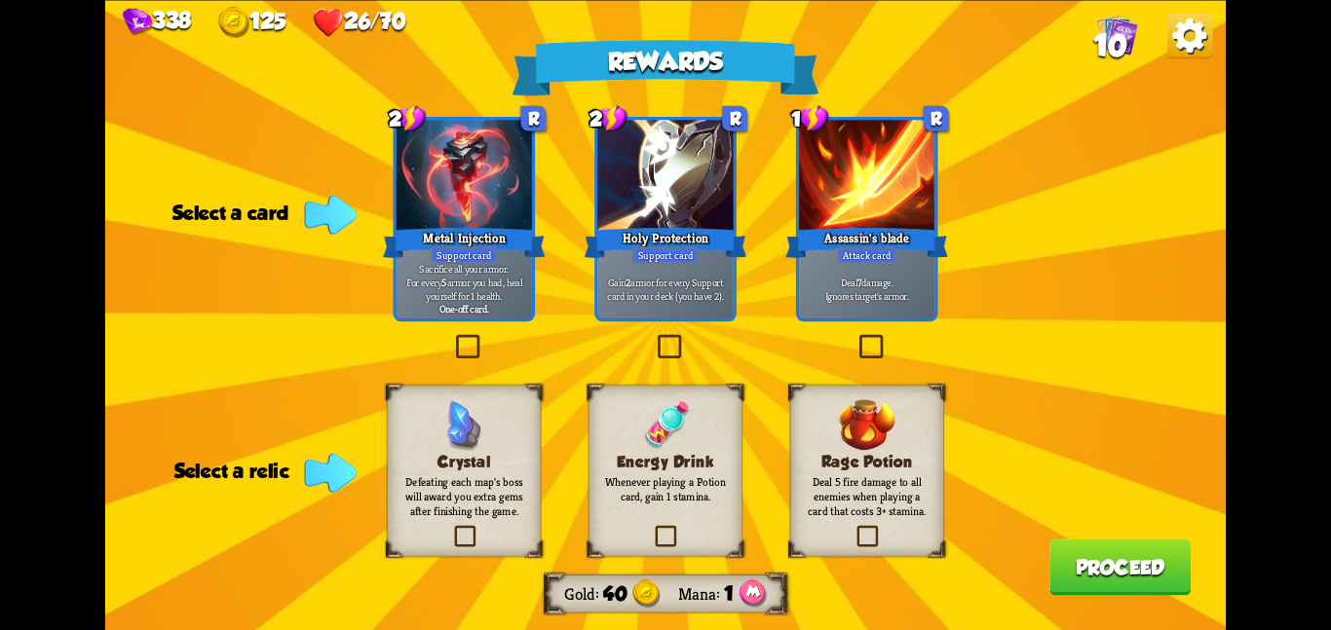
click at [684, 407] on img at bounding box center [665, 424] width 51 height 51
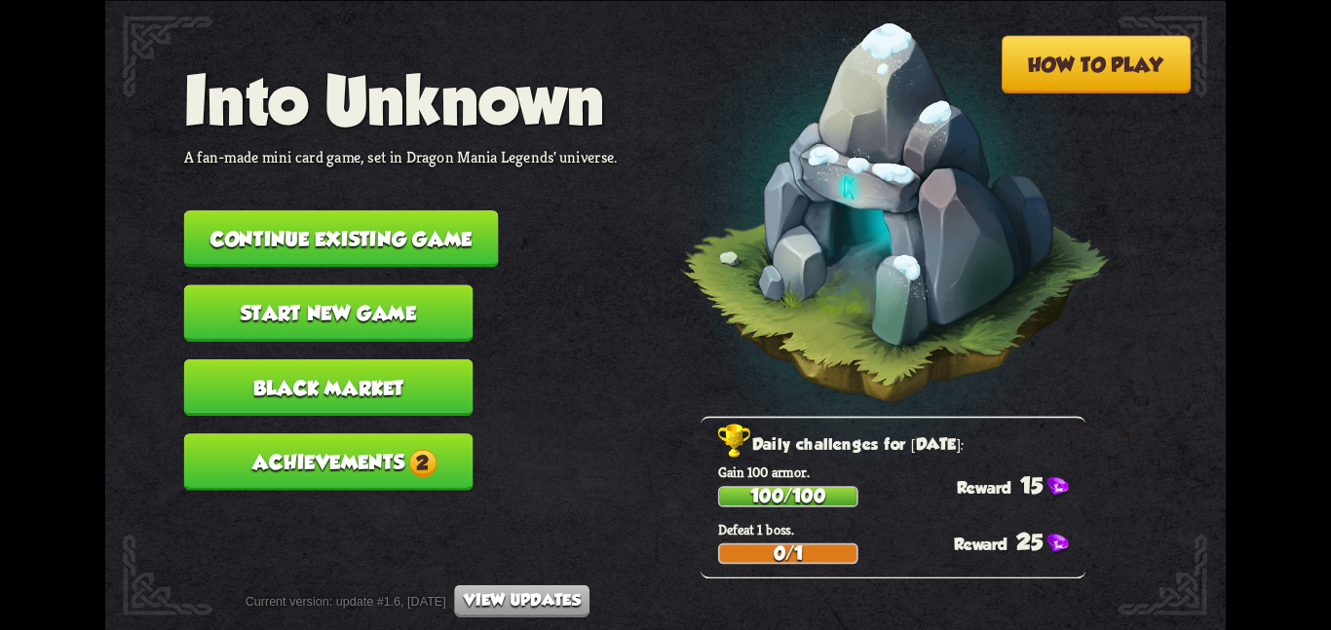
click at [417, 219] on button "Continue existing game" at bounding box center [341, 238] width 315 height 56
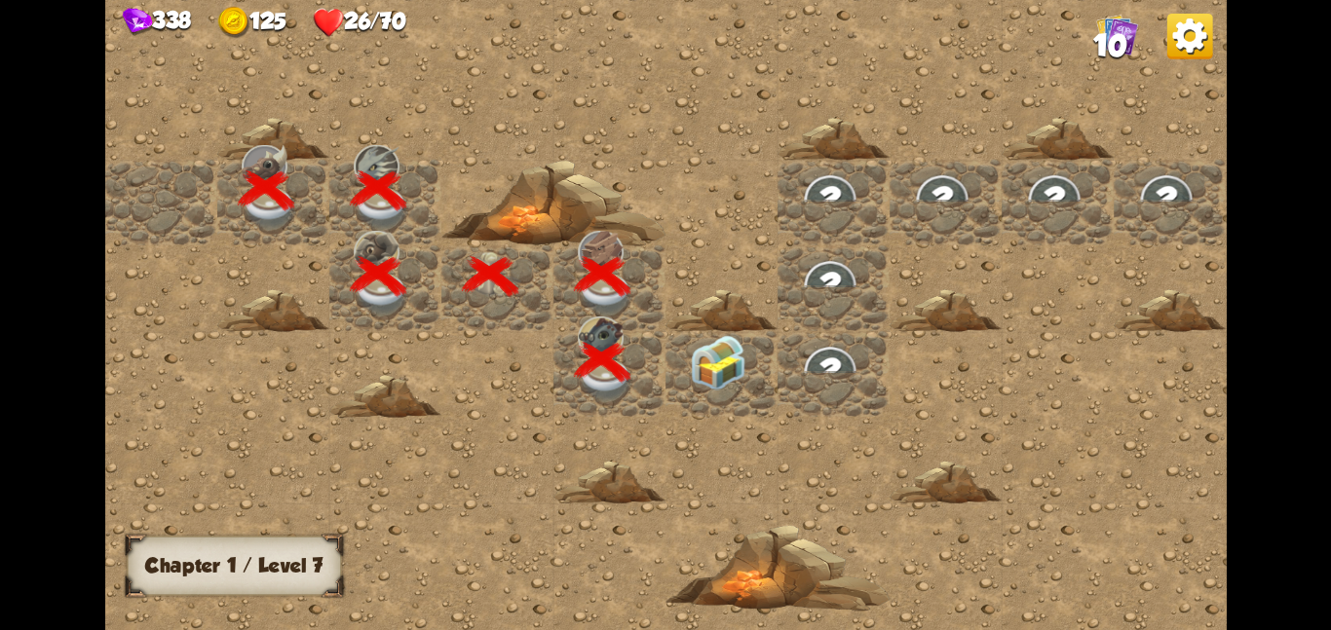
click at [732, 364] on img at bounding box center [718, 362] width 56 height 56
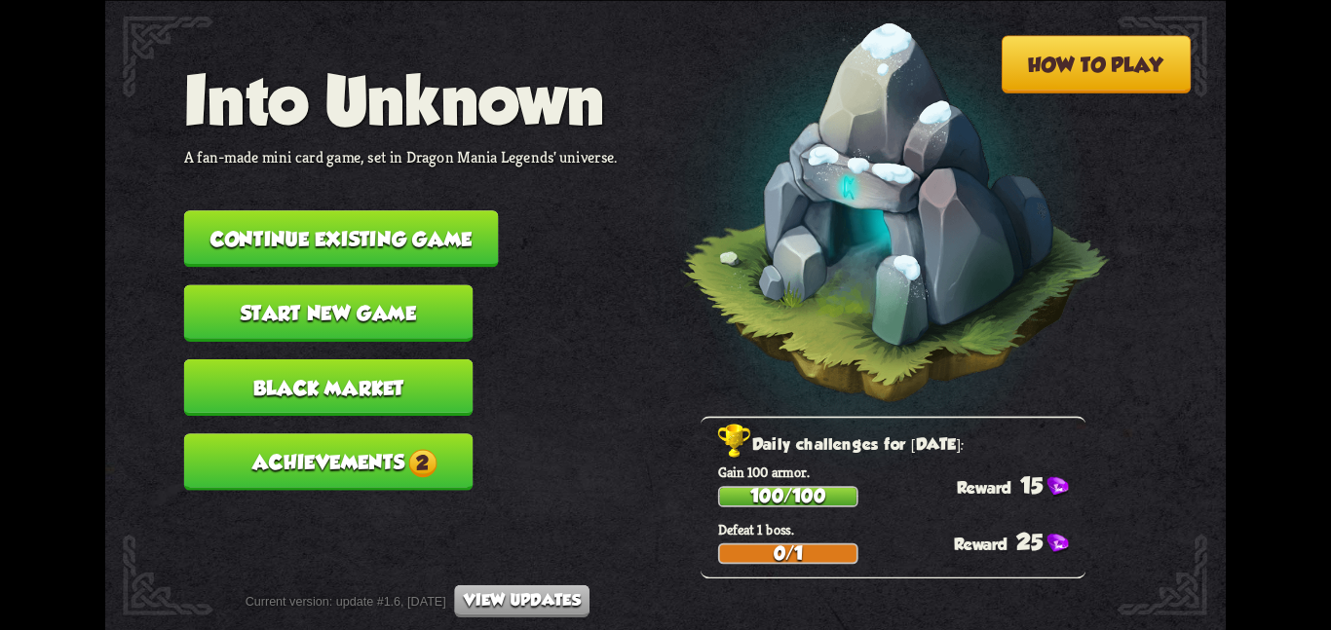
click at [371, 215] on button "Continue existing game" at bounding box center [341, 238] width 315 height 56
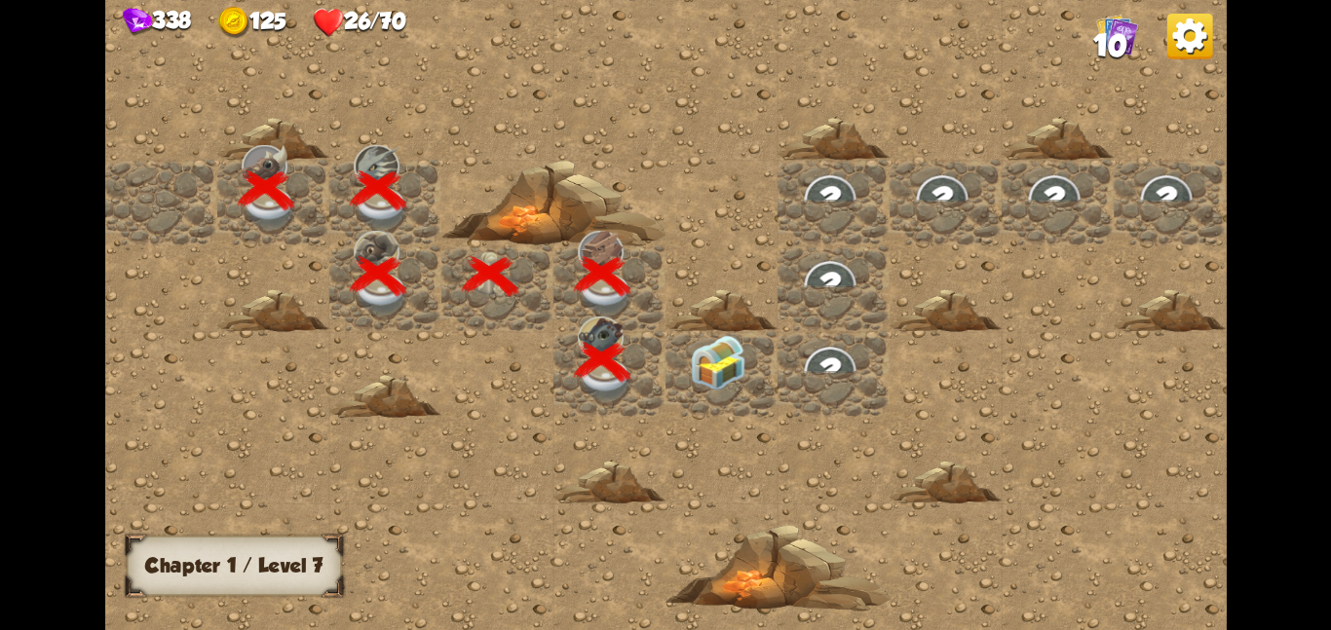
click at [726, 368] on img at bounding box center [718, 362] width 56 height 56
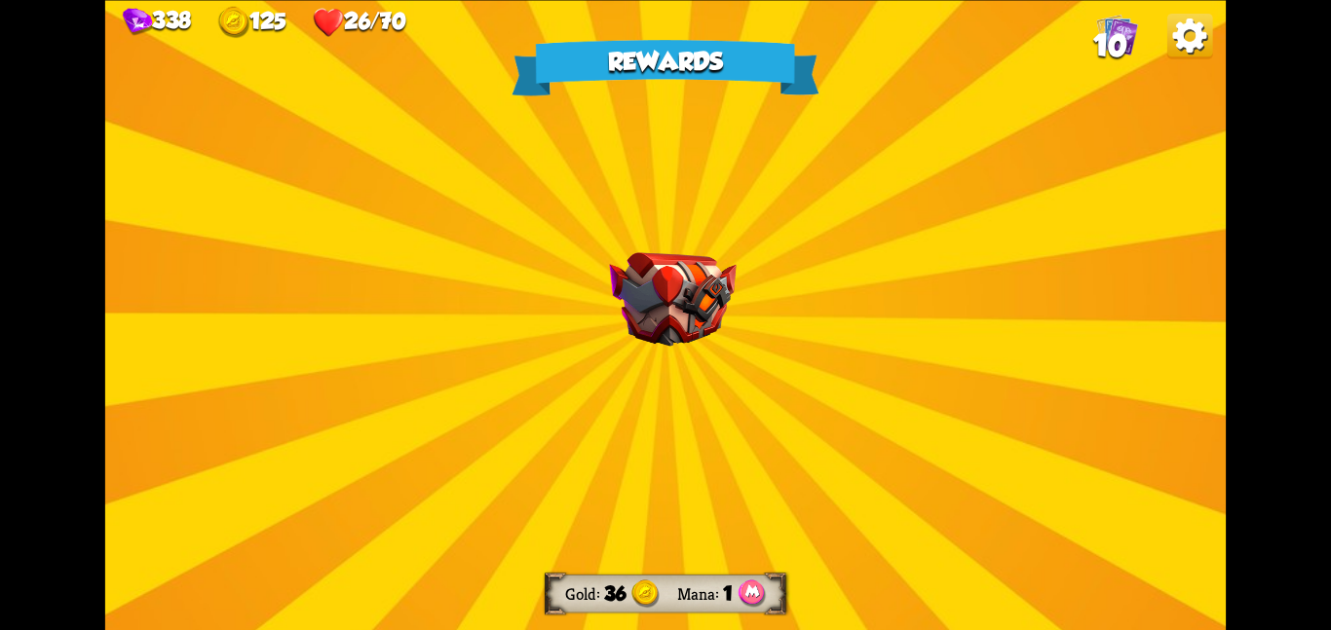
click at [726, 368] on div "Rewards Gold 36 Mana 1 Select a card 2 R Metal Injection Support card Sacrifice…" at bounding box center [665, 315] width 1120 height 630
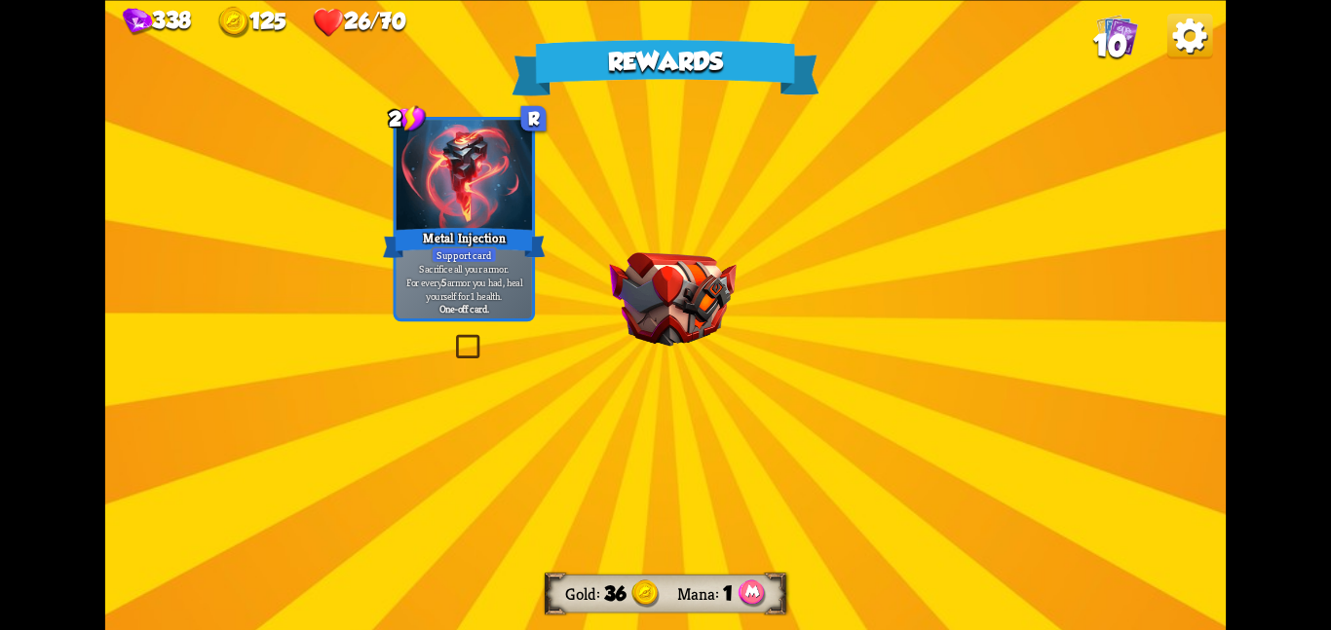
click at [726, 368] on div "Rewards Gold 36 Mana 1 Select a card 2 R Metal Injection Support card Sacrifice…" at bounding box center [665, 315] width 1120 height 630
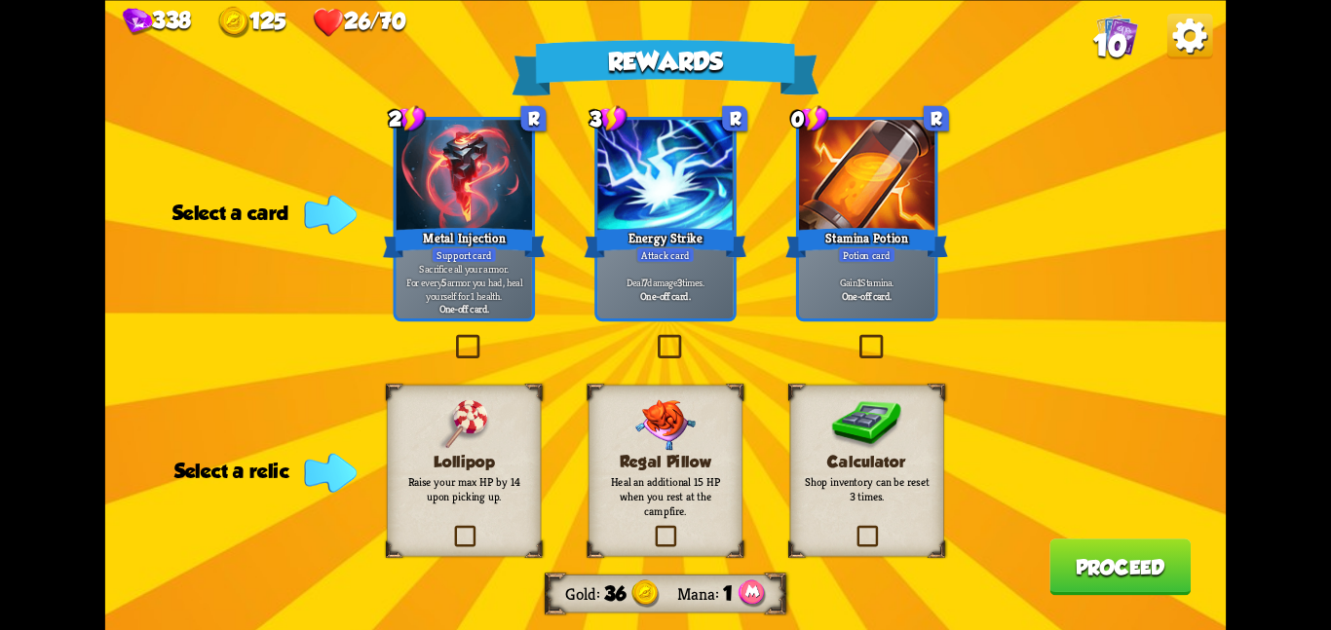
click at [685, 399] on img at bounding box center [665, 424] width 60 height 51
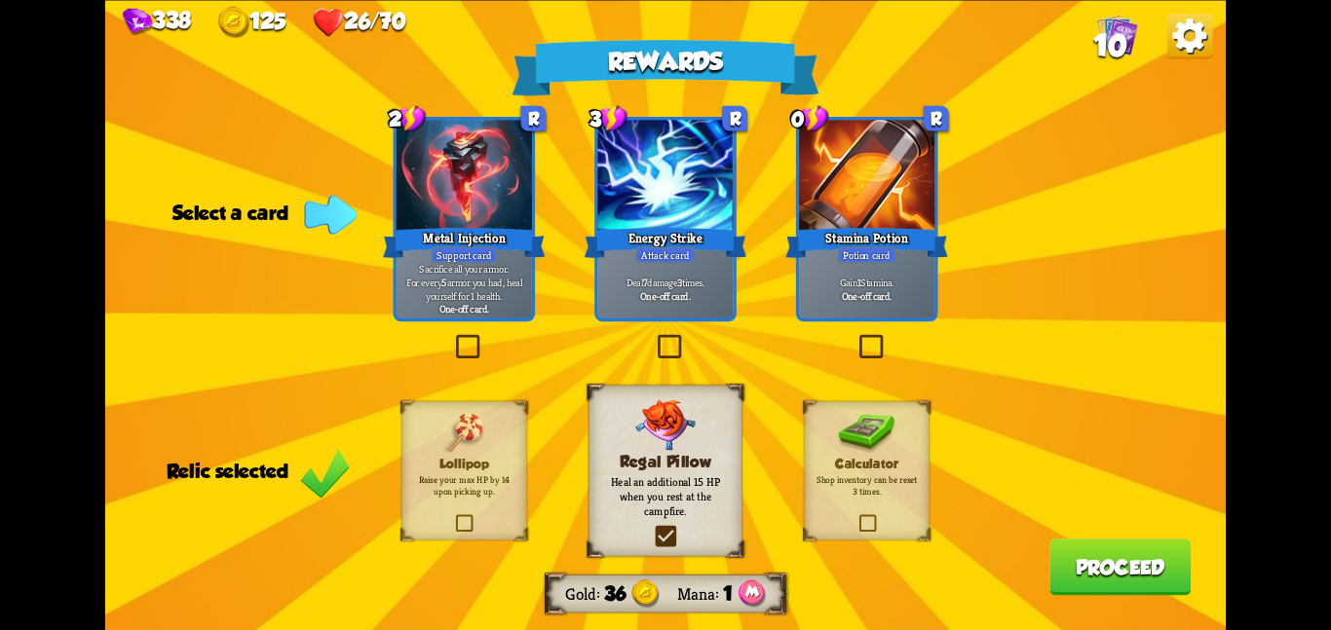
click at [904, 227] on div "Stamina Potion" at bounding box center [866, 242] width 163 height 36
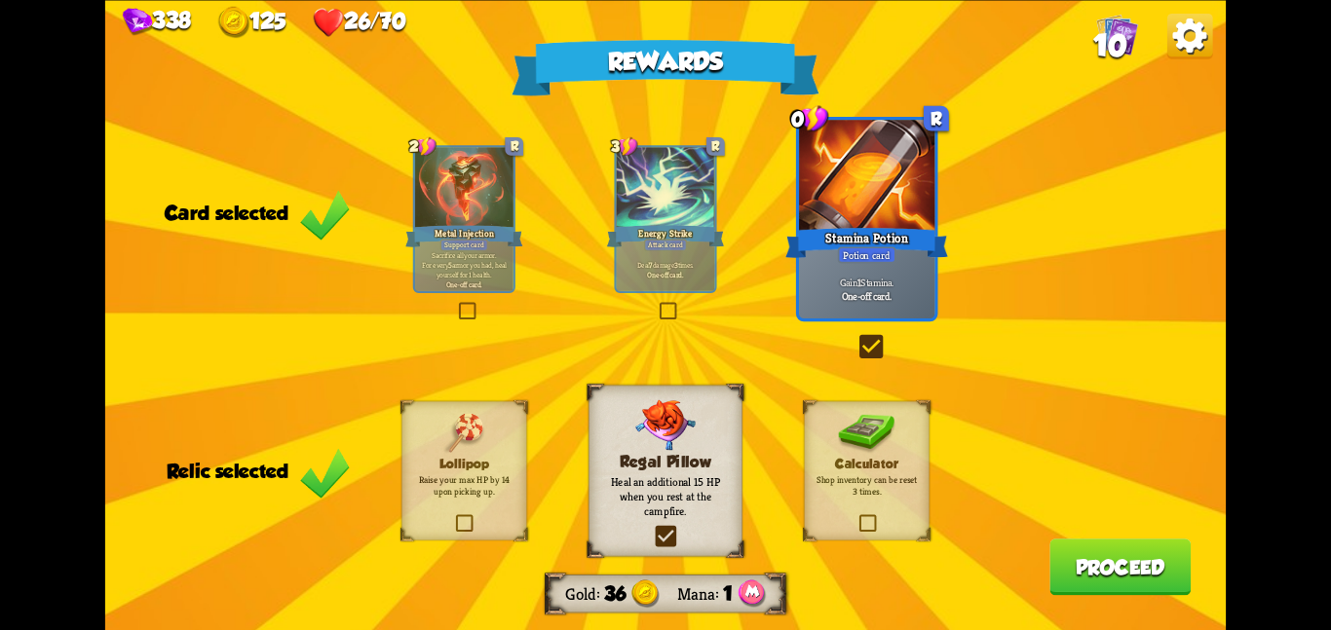
click at [1103, 540] on div "Rewards Gold 36 Mana 1 Card selected 2 R Metal Injection Support card Sacrifice…" at bounding box center [665, 315] width 1120 height 630
click at [1084, 553] on button "Proceed" at bounding box center [1119, 567] width 141 height 56
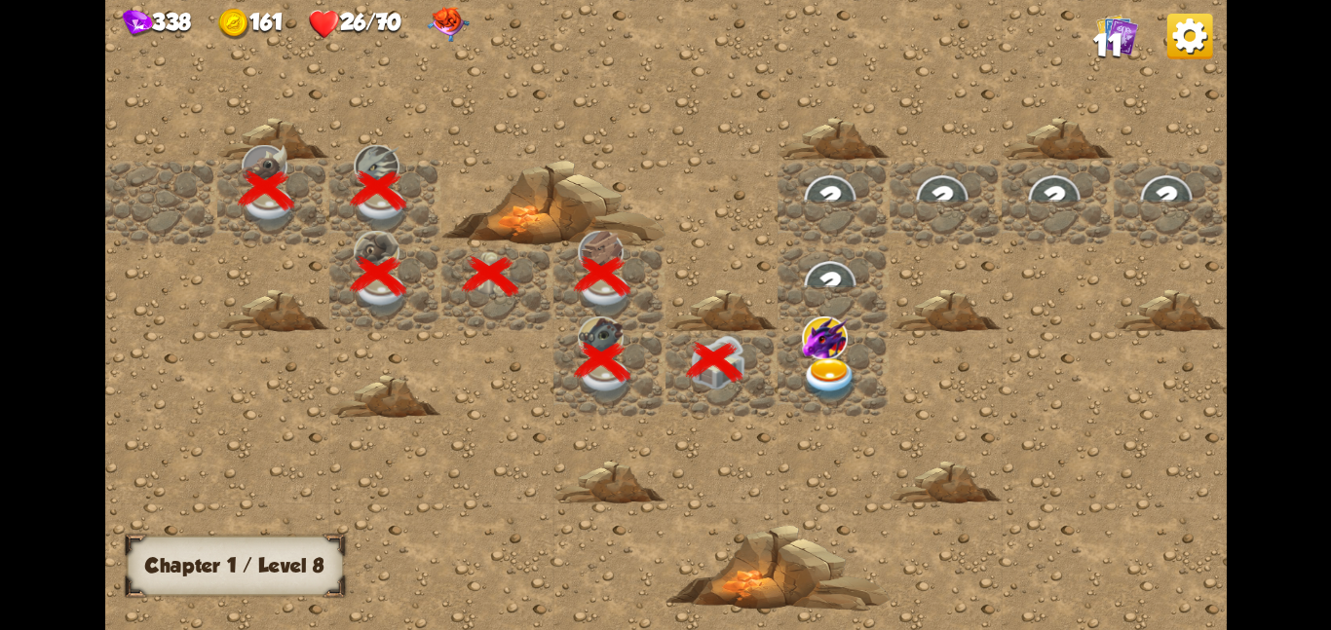
click at [769, 373] on div at bounding box center [721, 373] width 112 height 86
click at [808, 367] on img at bounding box center [830, 379] width 56 height 44
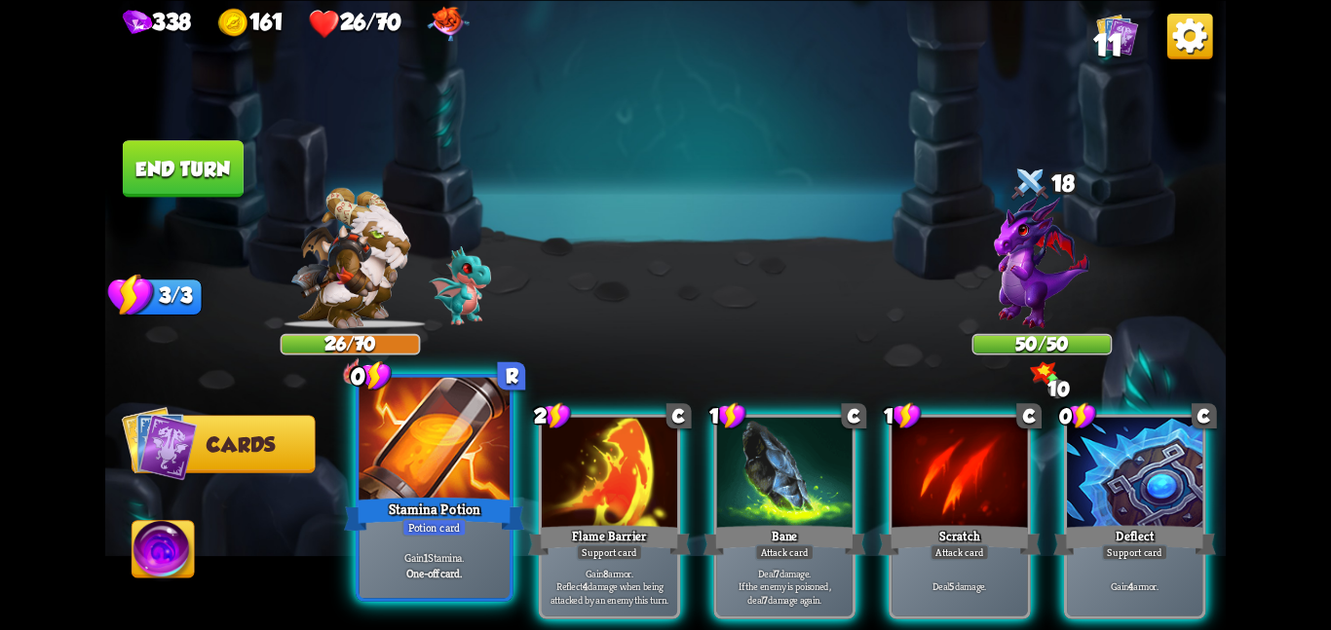
click at [434, 474] on div at bounding box center [433, 440] width 151 height 127
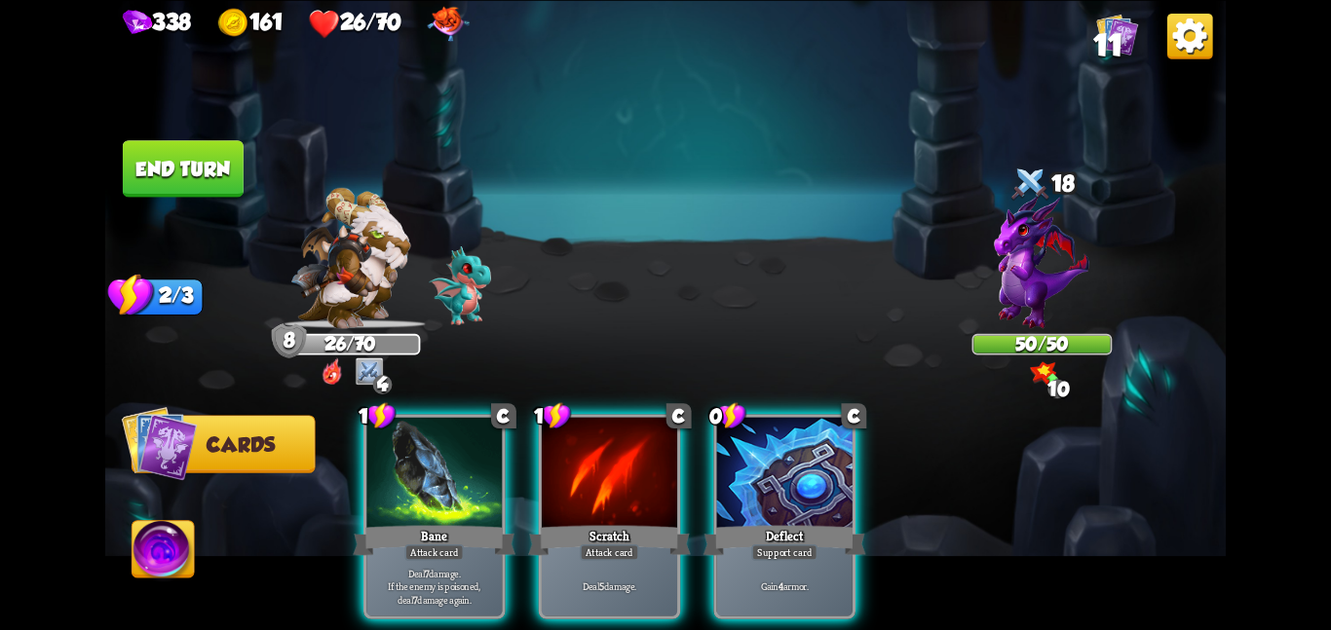
click at [434, 474] on div at bounding box center [433, 474] width 135 height 114
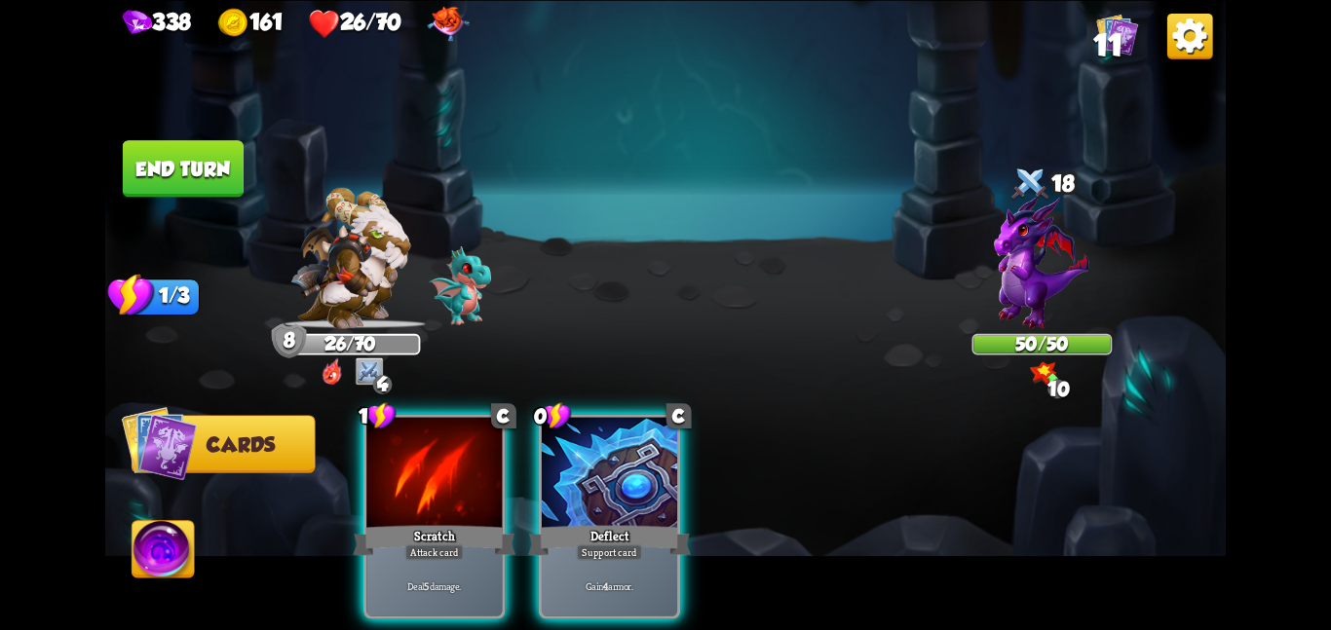
click at [434, 474] on div at bounding box center [433, 474] width 135 height 114
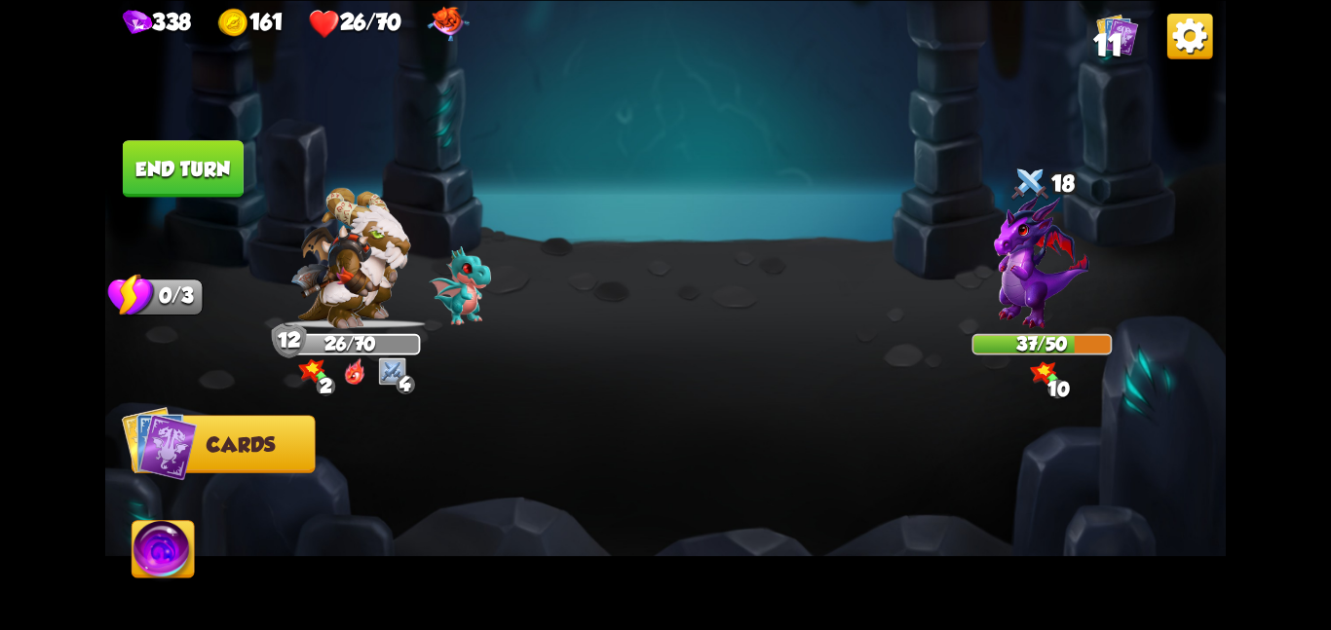
click at [178, 230] on img at bounding box center [665, 315] width 1120 height 630
click at [194, 178] on button "End turn" at bounding box center [183, 168] width 121 height 56
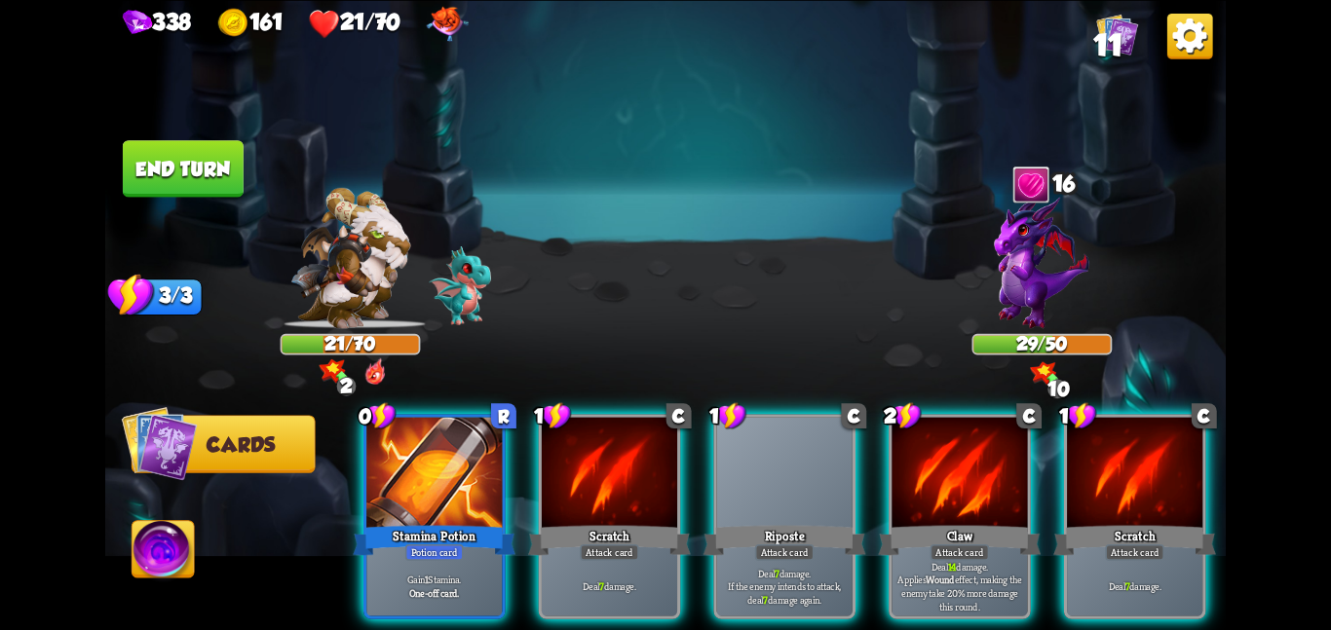
click at [356, 470] on div "0 R Stamina Potion Potion card Gain 1 Stamina. One-off card. 1 C Scratch Attack…" at bounding box center [777, 490] width 896 height 281
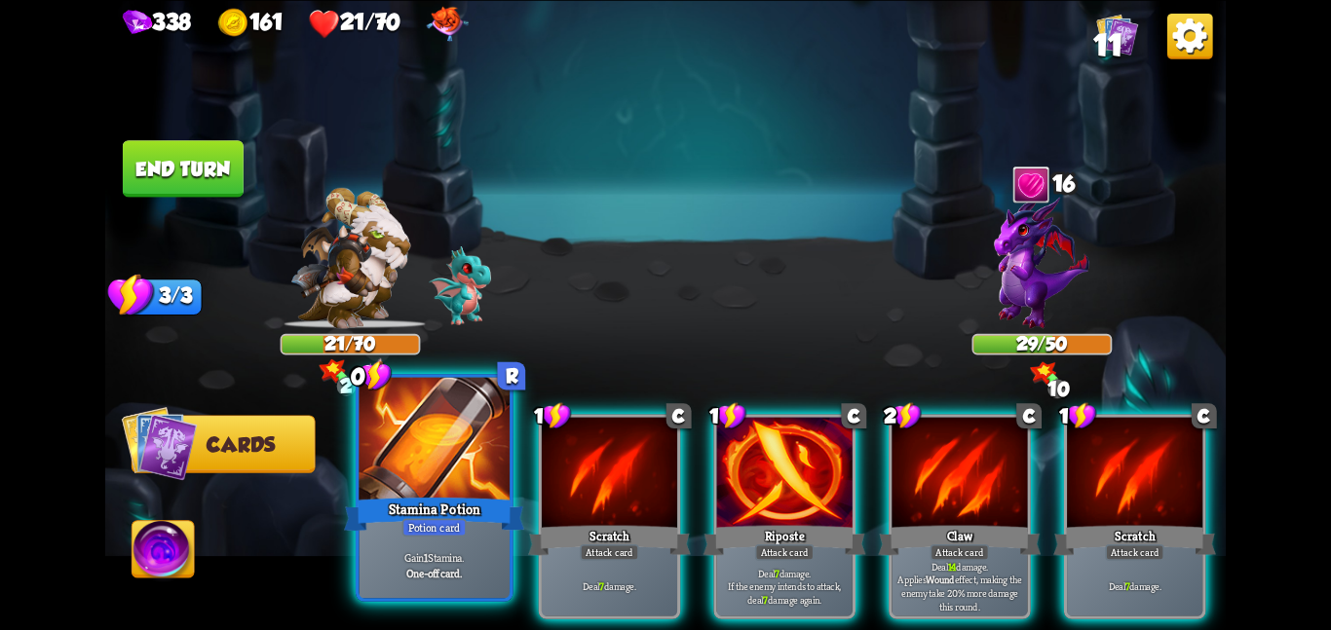
click at [400, 467] on div at bounding box center [433, 440] width 151 height 127
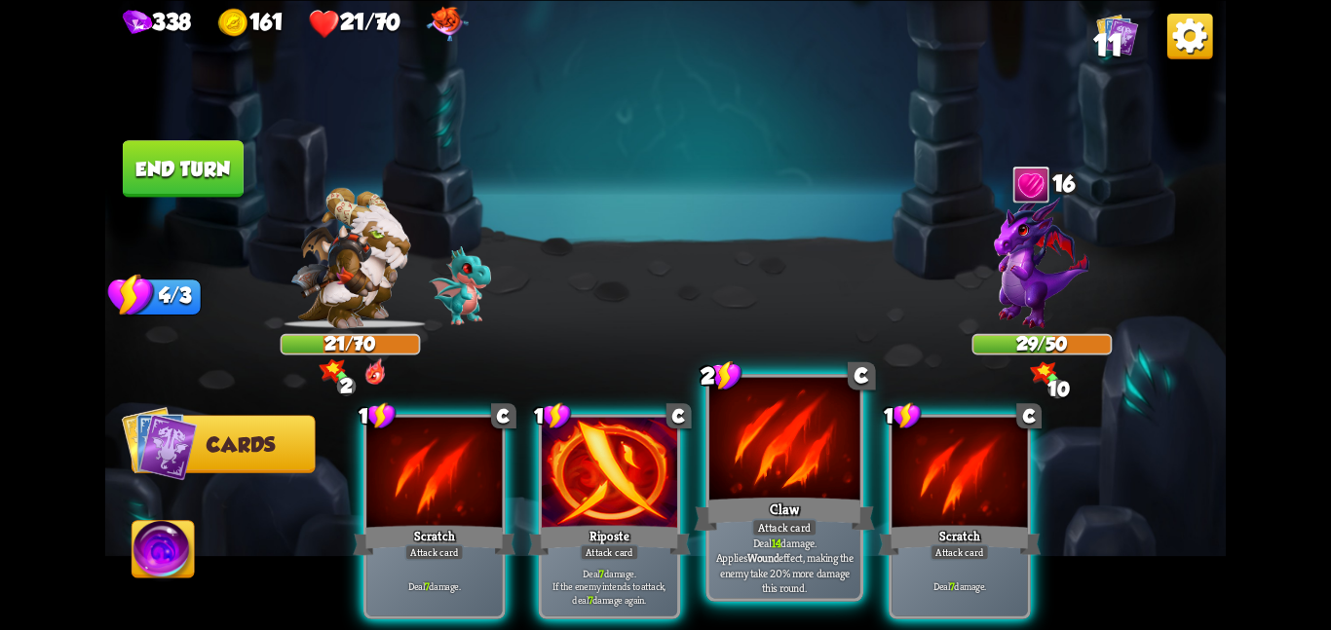
click at [772, 475] on div at bounding box center [784, 440] width 151 height 127
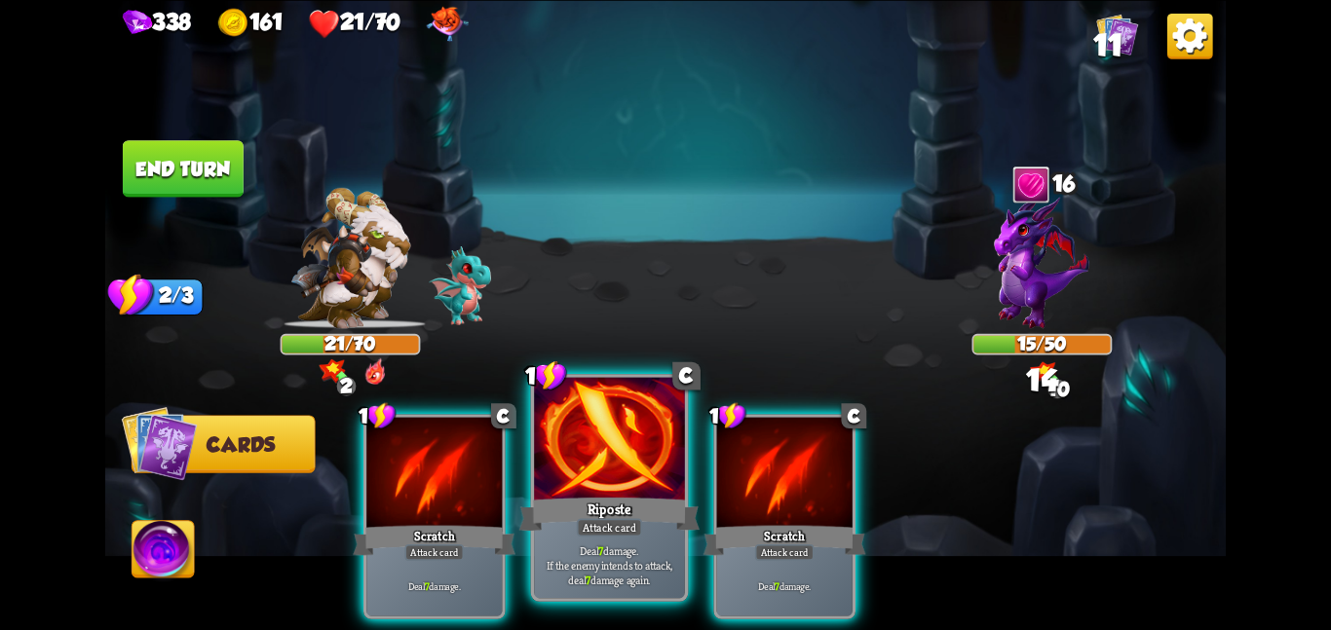
click at [649, 476] on div at bounding box center [609, 440] width 151 height 127
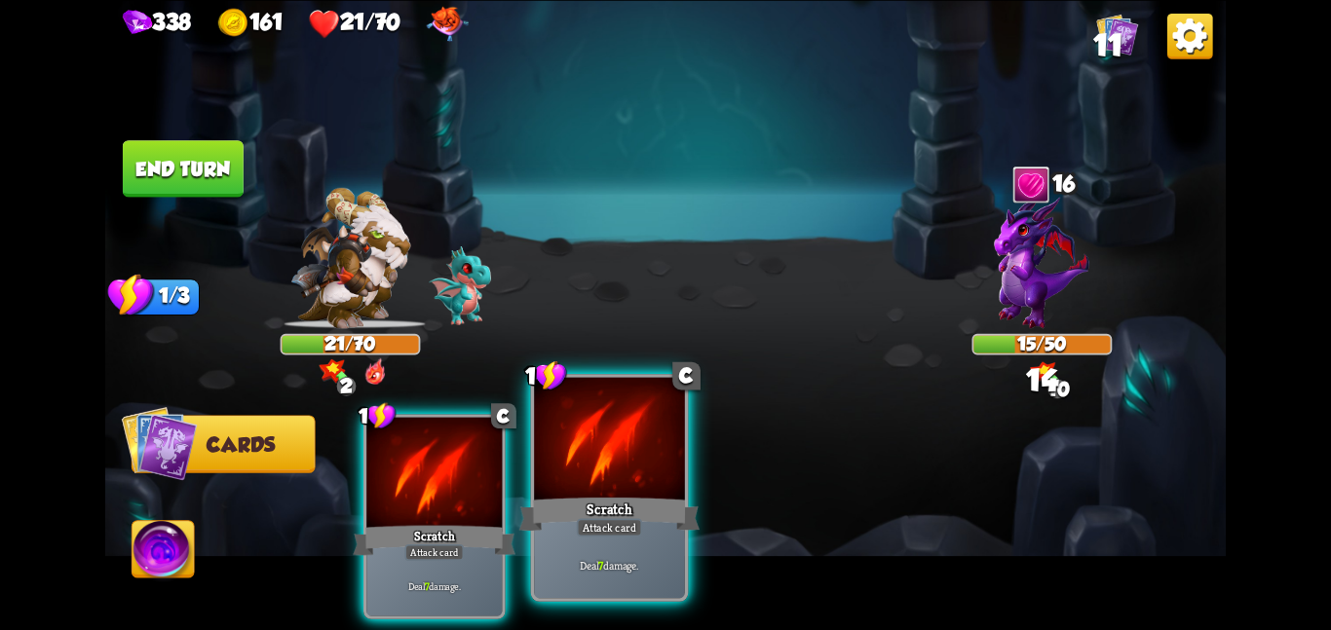
click at [584, 478] on div at bounding box center [609, 440] width 151 height 127
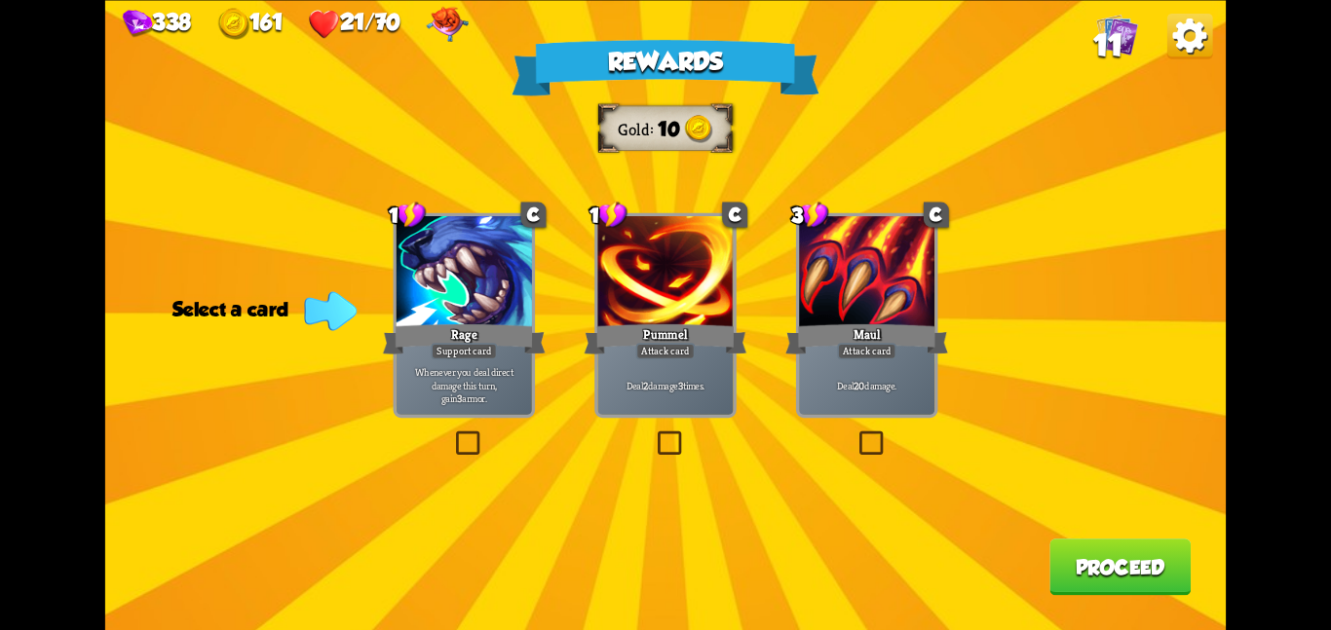
click at [686, 415] on div "1 C Pummel Attack card Deal 2 damage 3 times." at bounding box center [665, 314] width 142 height 205
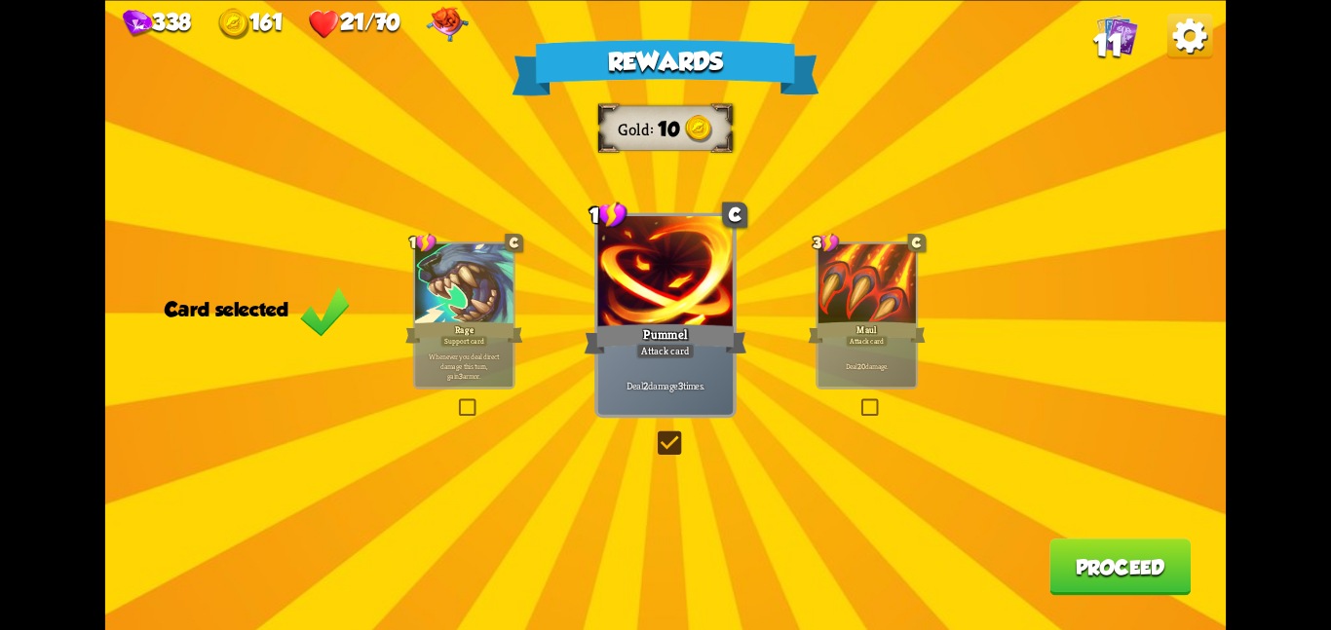
click at [1067, 552] on button "Proceed" at bounding box center [1119, 567] width 141 height 56
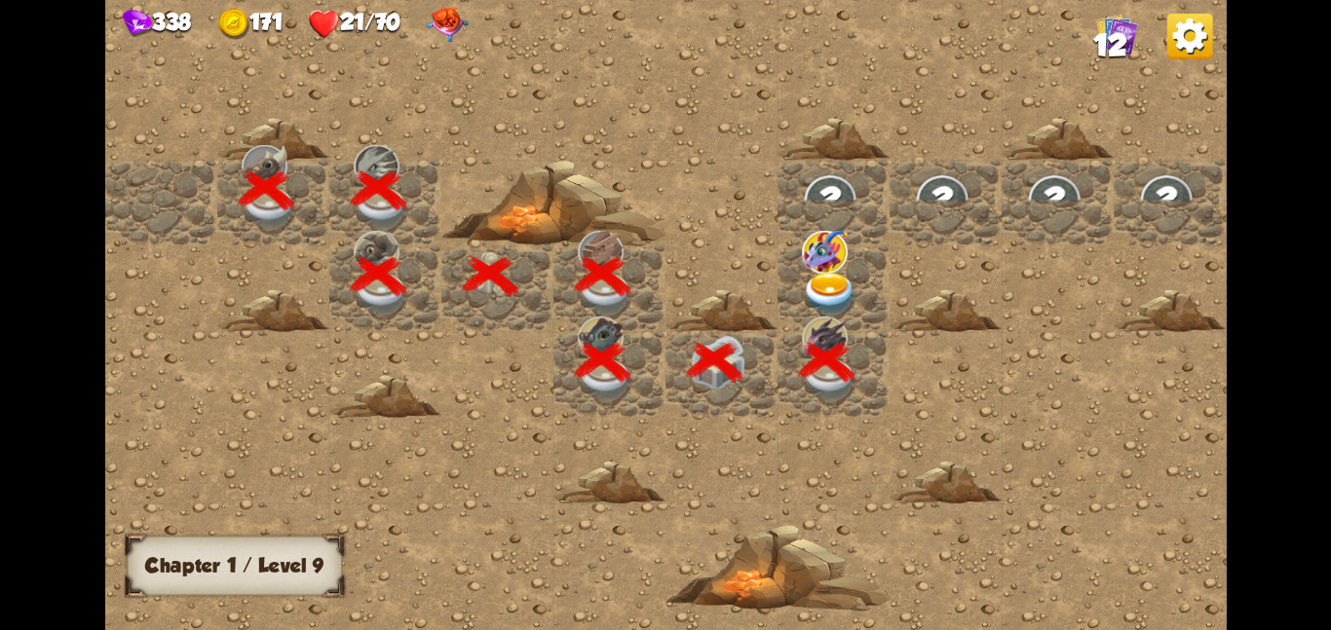
click at [824, 297] on img at bounding box center [830, 294] width 56 height 44
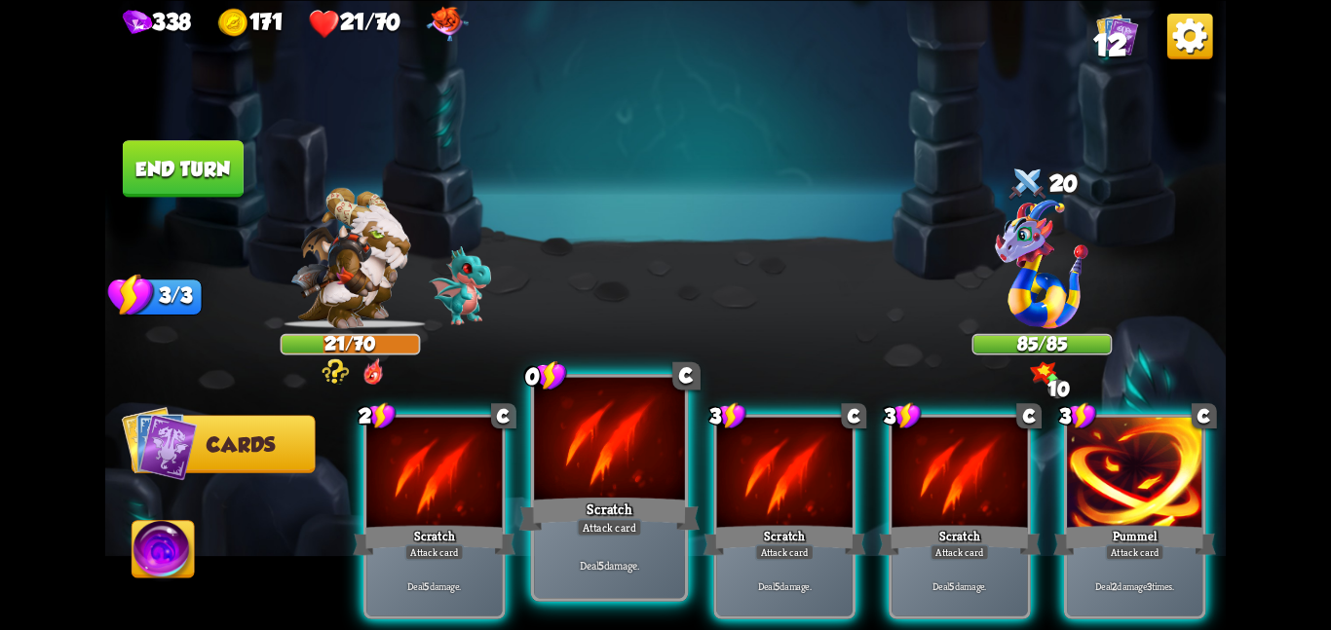
click at [537, 410] on div at bounding box center [609, 440] width 151 height 127
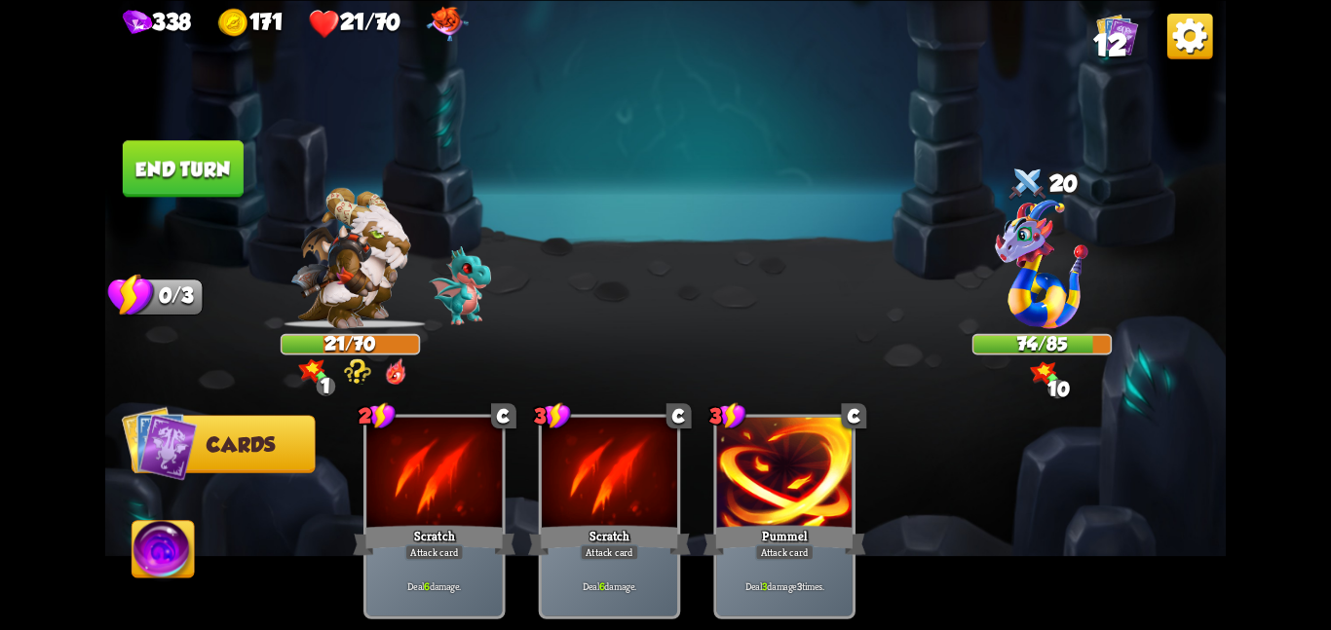
click at [121, 146] on img at bounding box center [665, 315] width 1120 height 630
click at [230, 163] on button "End turn" at bounding box center [183, 168] width 121 height 56
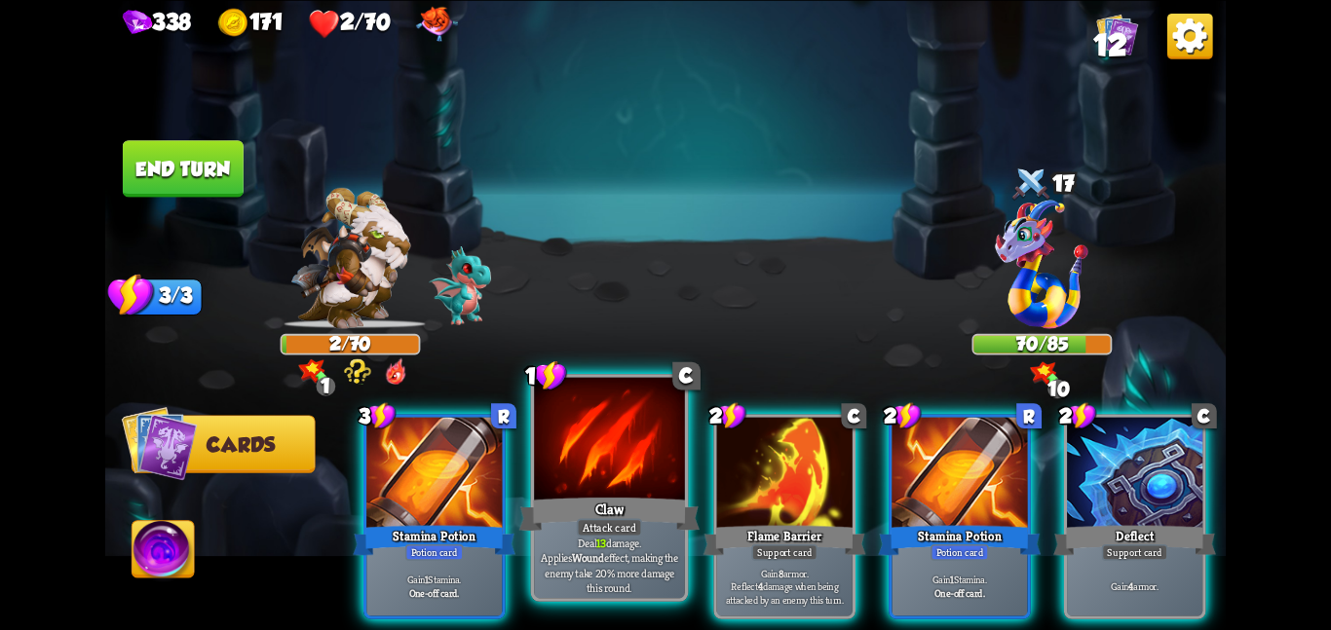
click at [616, 451] on div at bounding box center [609, 440] width 151 height 127
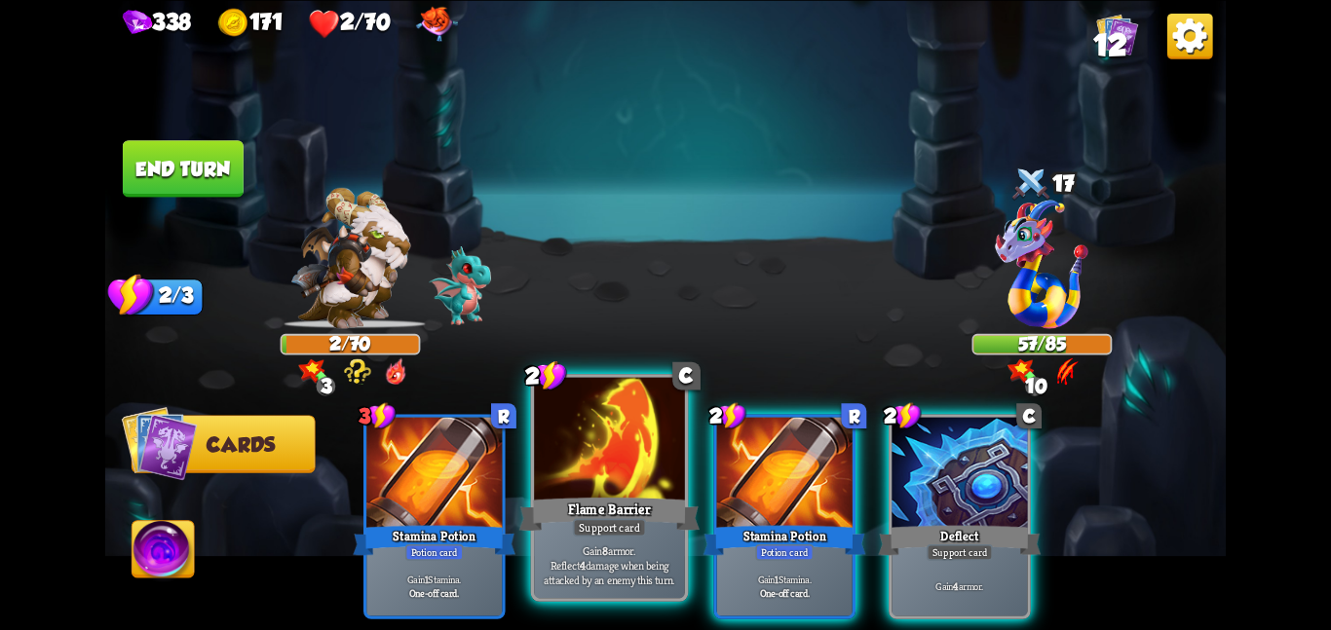
click at [655, 487] on div at bounding box center [609, 440] width 151 height 127
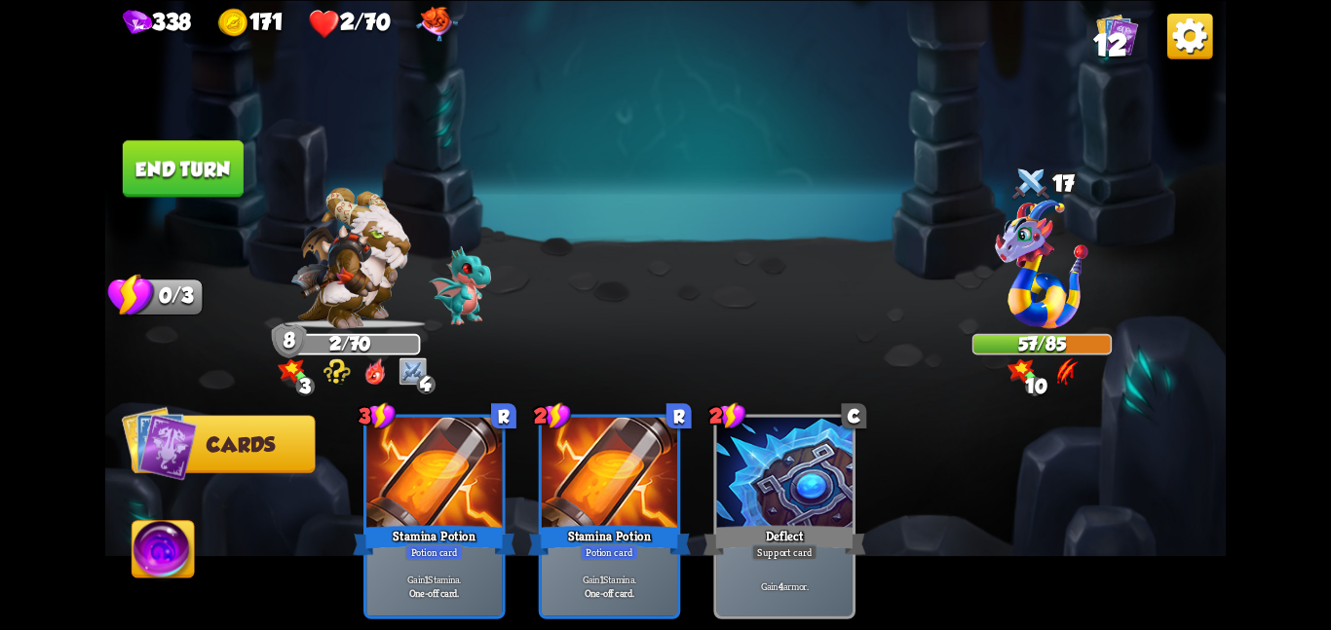
click at [252, 153] on img at bounding box center [665, 315] width 1120 height 630
click at [212, 161] on button "End turn" at bounding box center [183, 168] width 121 height 56
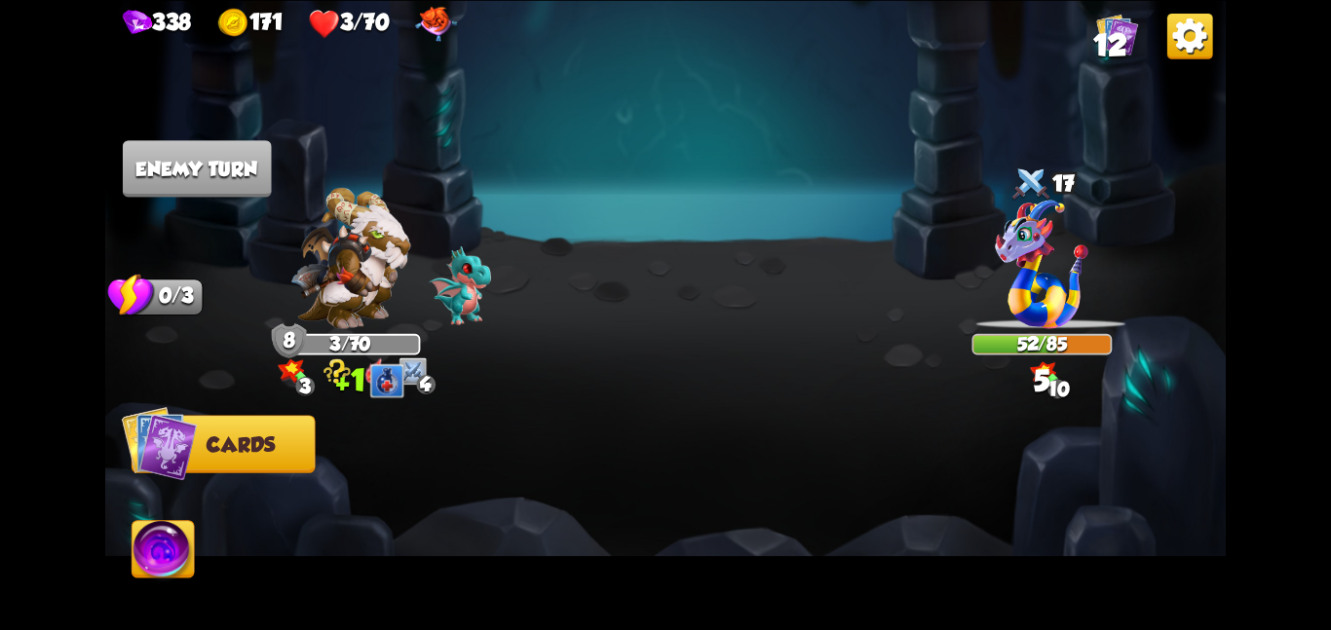
click at [162, 525] on img at bounding box center [163, 552] width 62 height 63
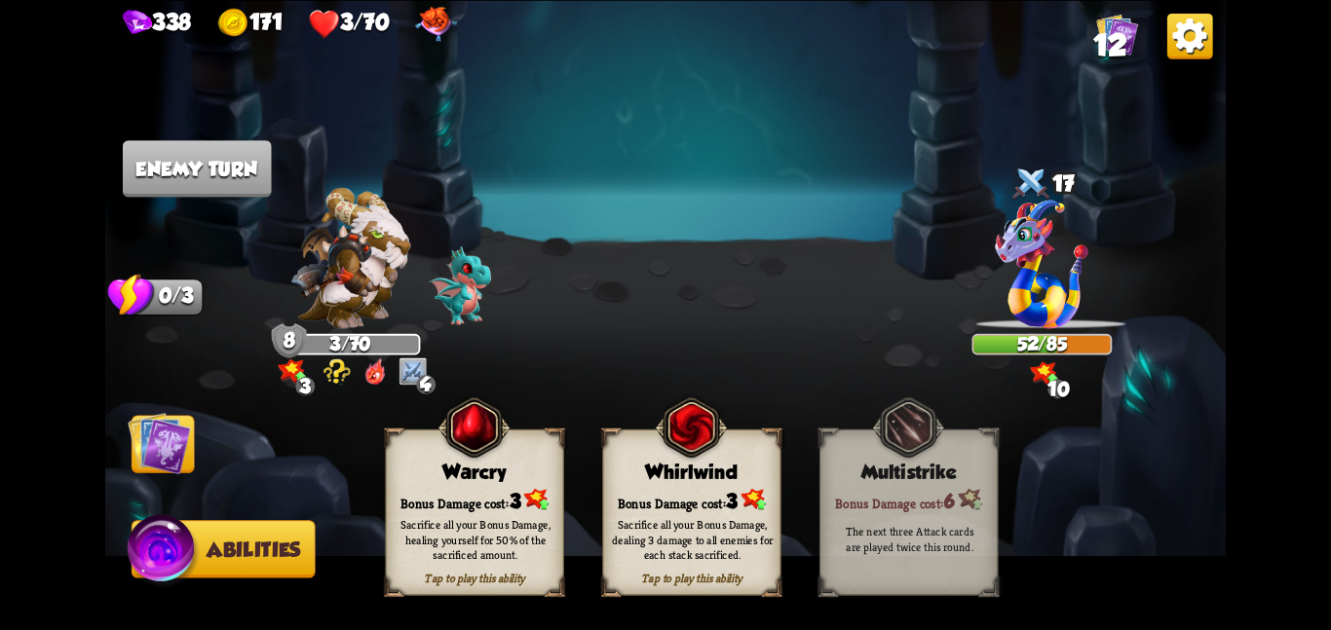
click at [434, 488] on div "Bonus Damage cost: 3" at bounding box center [474, 499] width 177 height 25
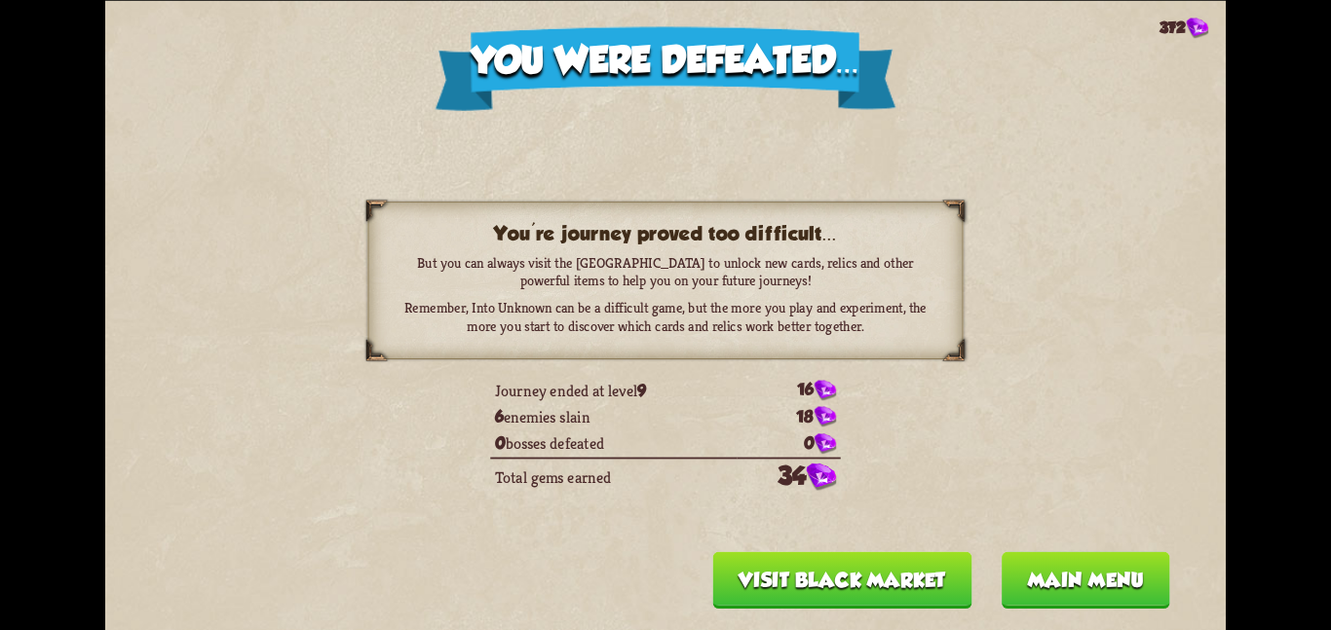
click at [1028, 567] on button "Main menu" at bounding box center [1085, 579] width 169 height 56
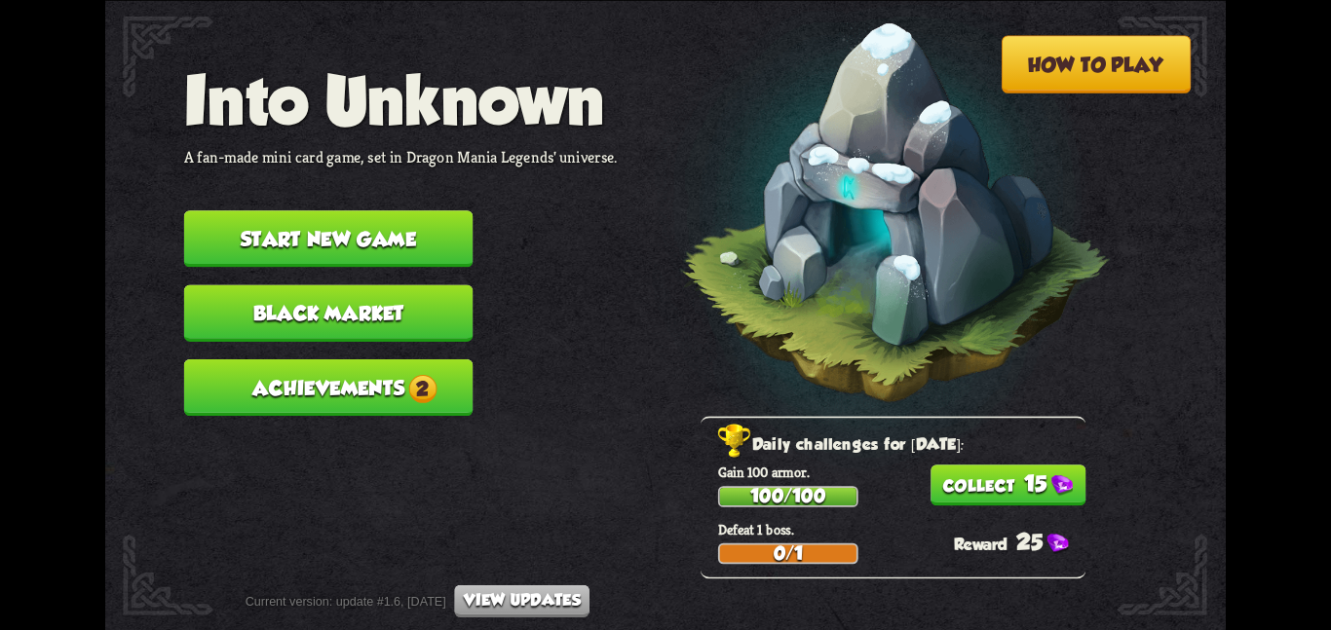
click at [359, 210] on button "Start new game" at bounding box center [328, 238] width 289 height 56
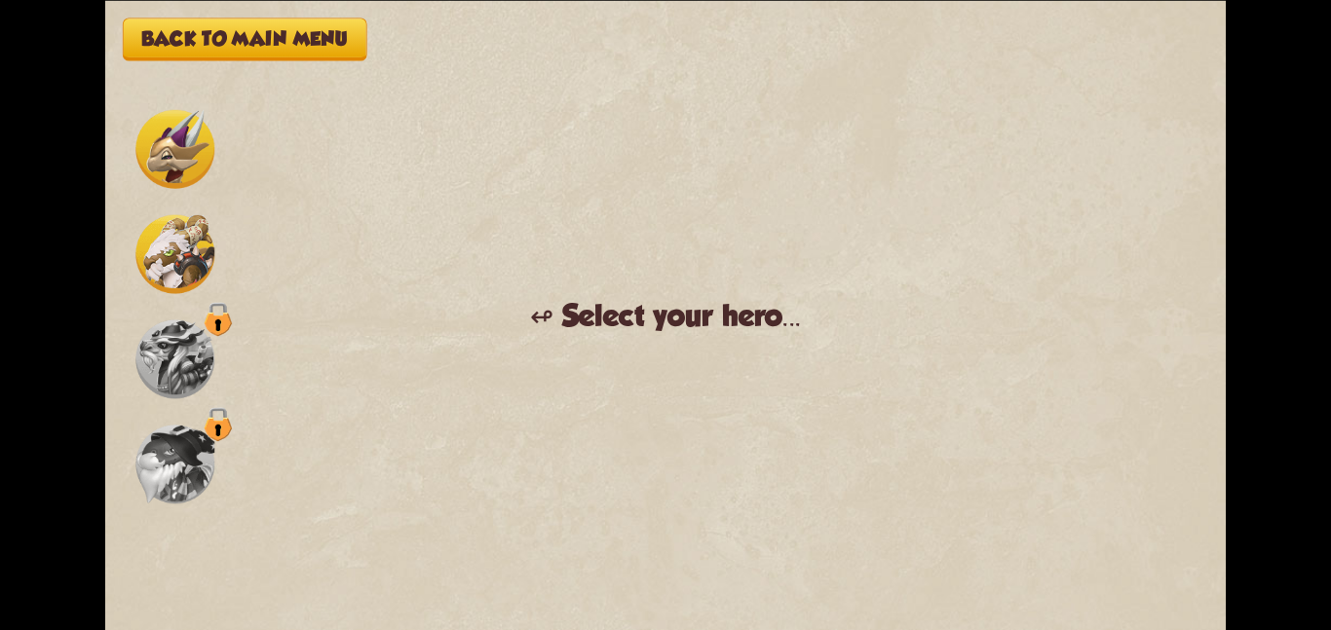
click at [180, 179] on img at bounding box center [174, 148] width 79 height 79
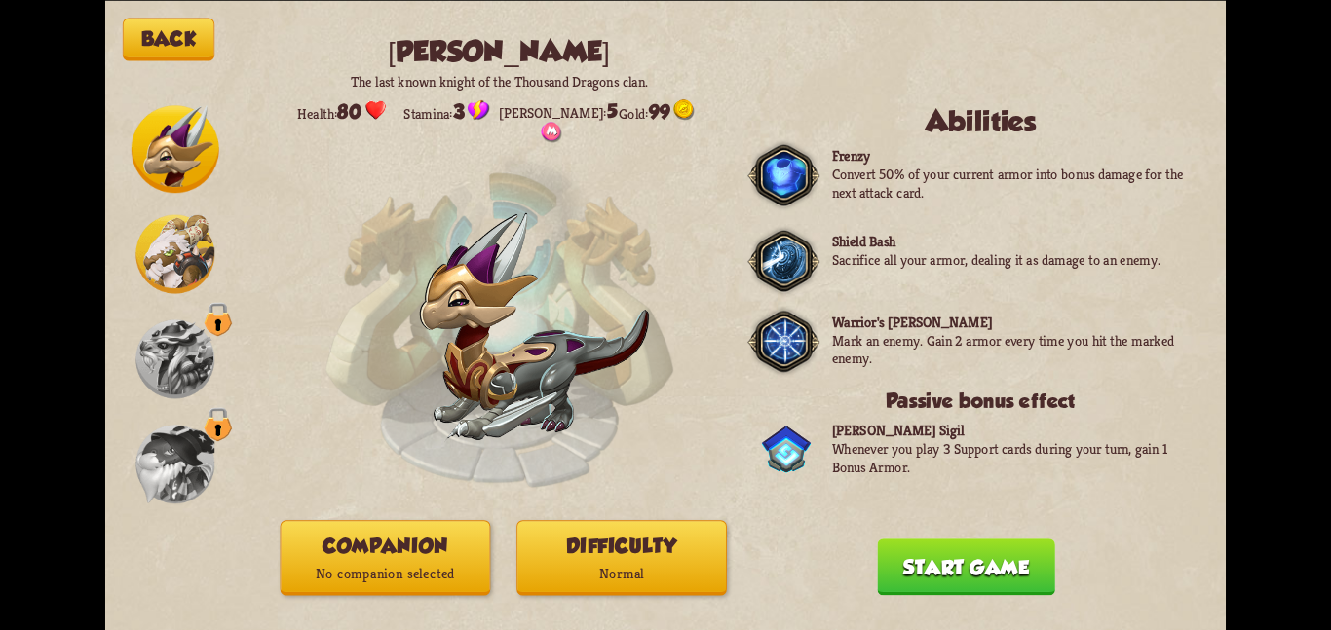
click at [443, 537] on button "Companion No companion selected" at bounding box center [386, 557] width 210 height 75
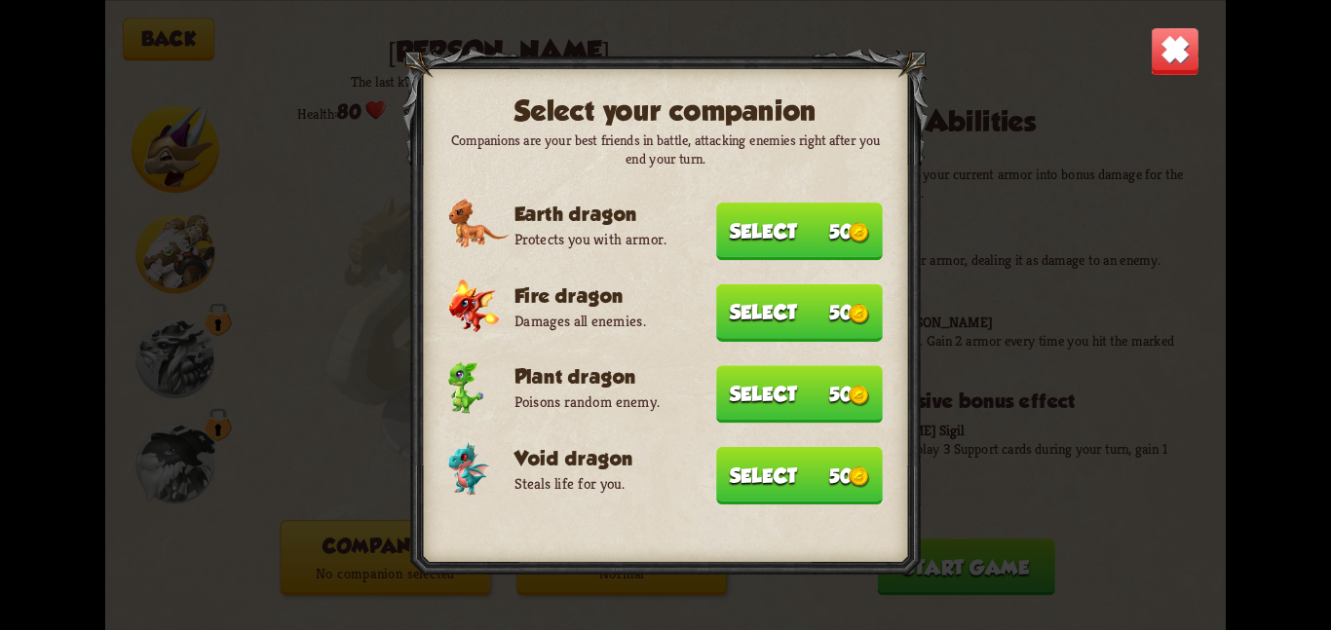
click at [808, 469] on button "Select 50" at bounding box center [799, 474] width 167 height 57
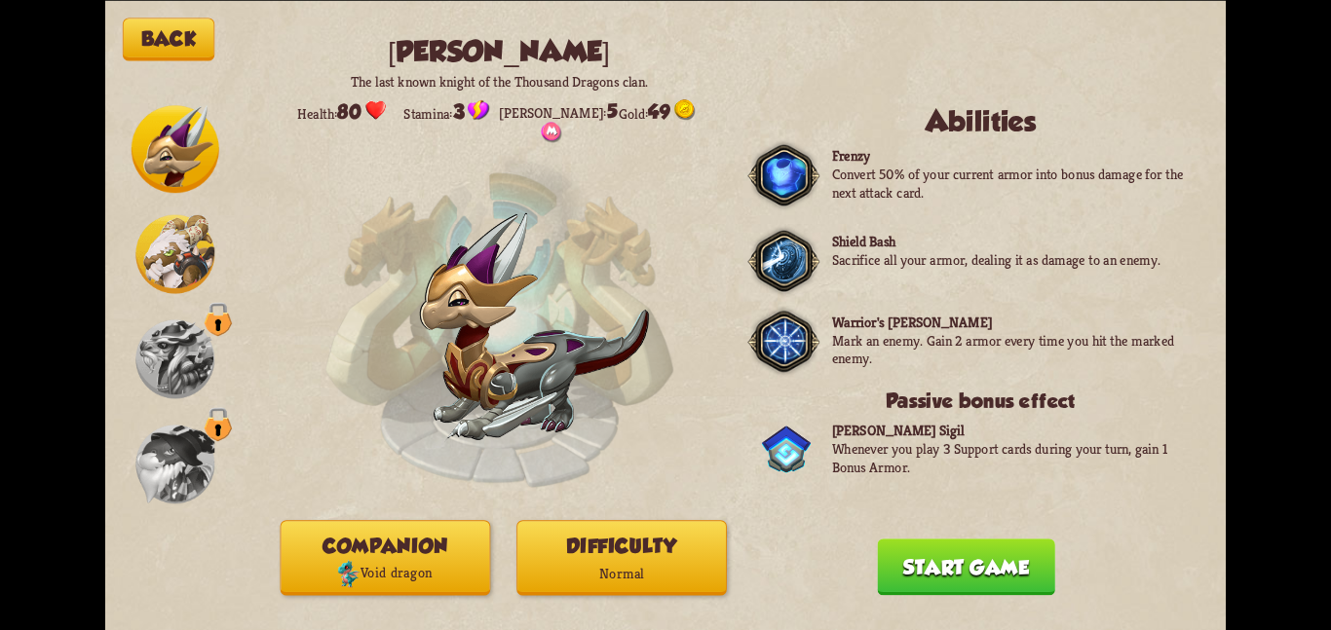
click at [678, 555] on button "Difficulty Normal" at bounding box center [621, 557] width 210 height 75
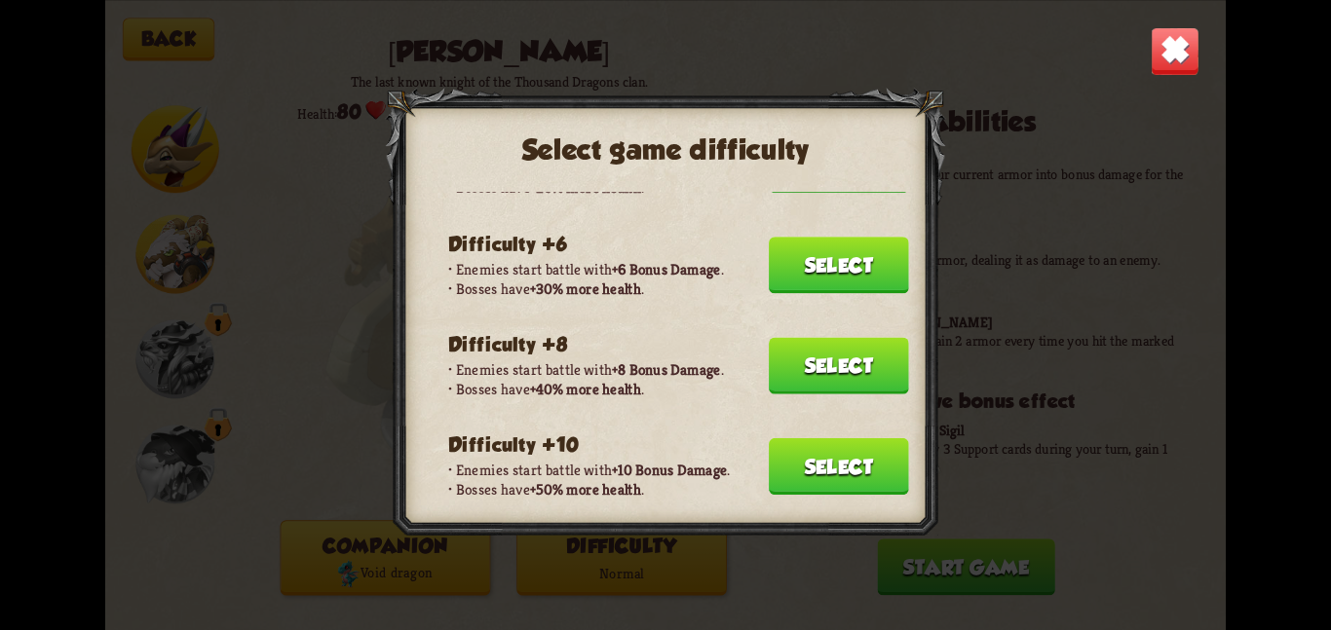
scroll to position [277, 0]
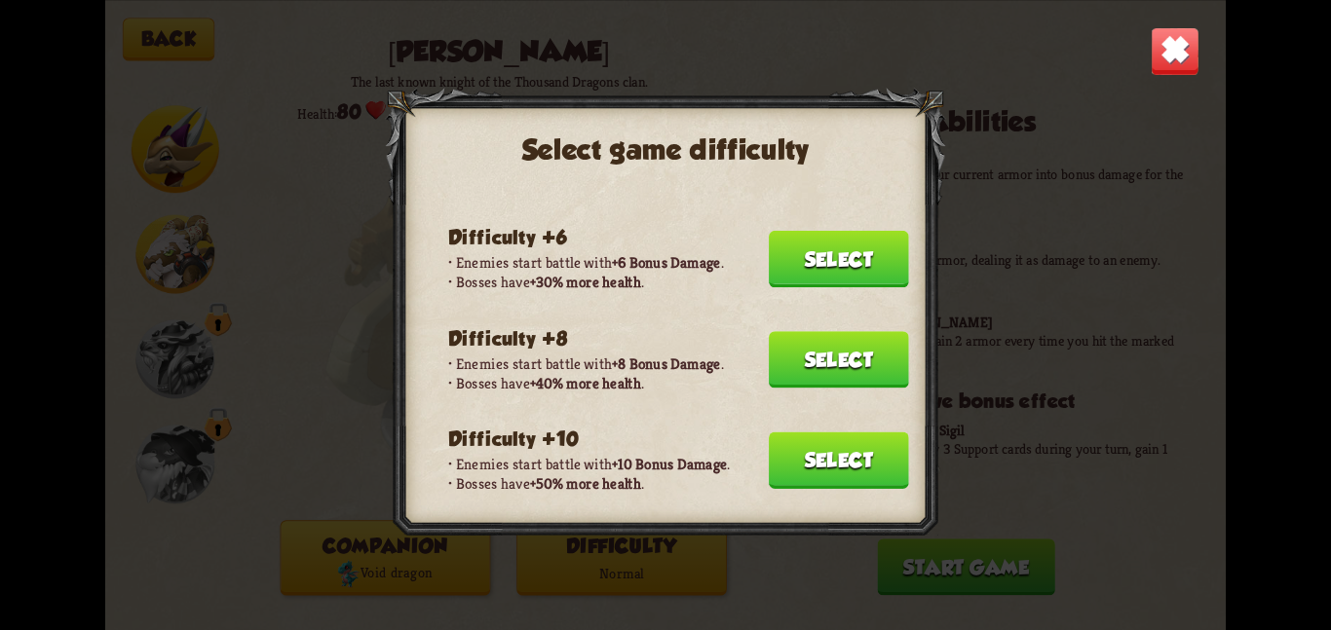
click at [849, 432] on button "Select" at bounding box center [839, 460] width 140 height 56
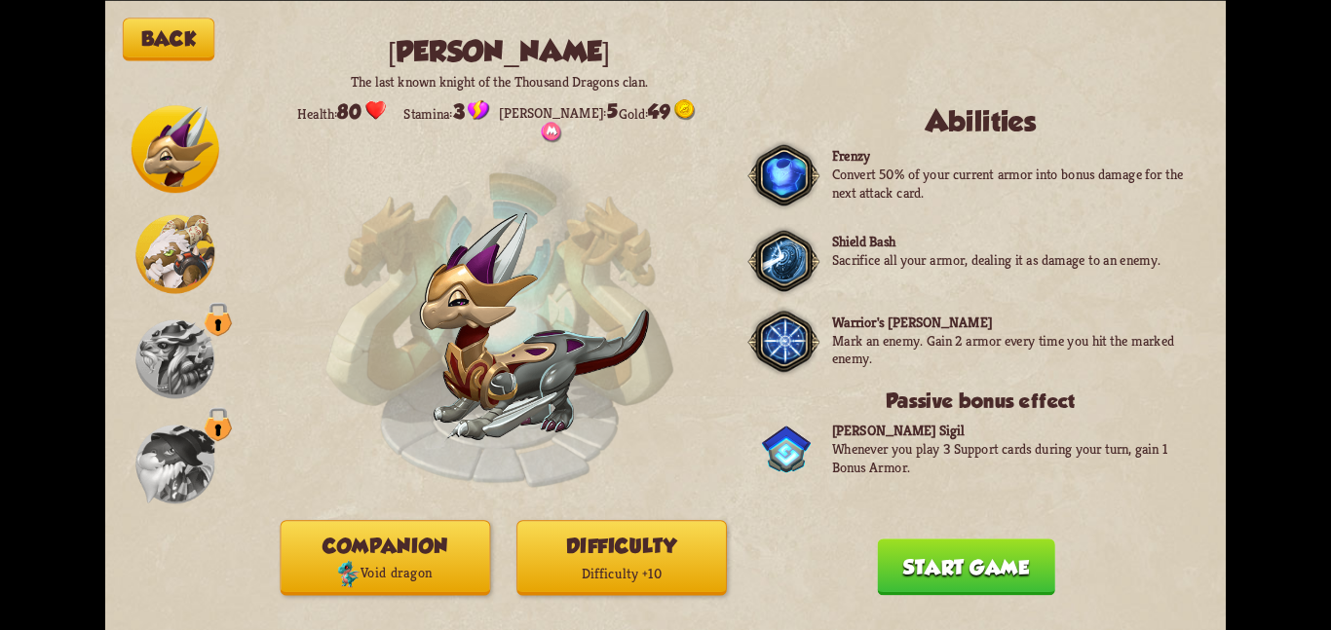
click at [934, 571] on button "Start game" at bounding box center [965, 567] width 177 height 56
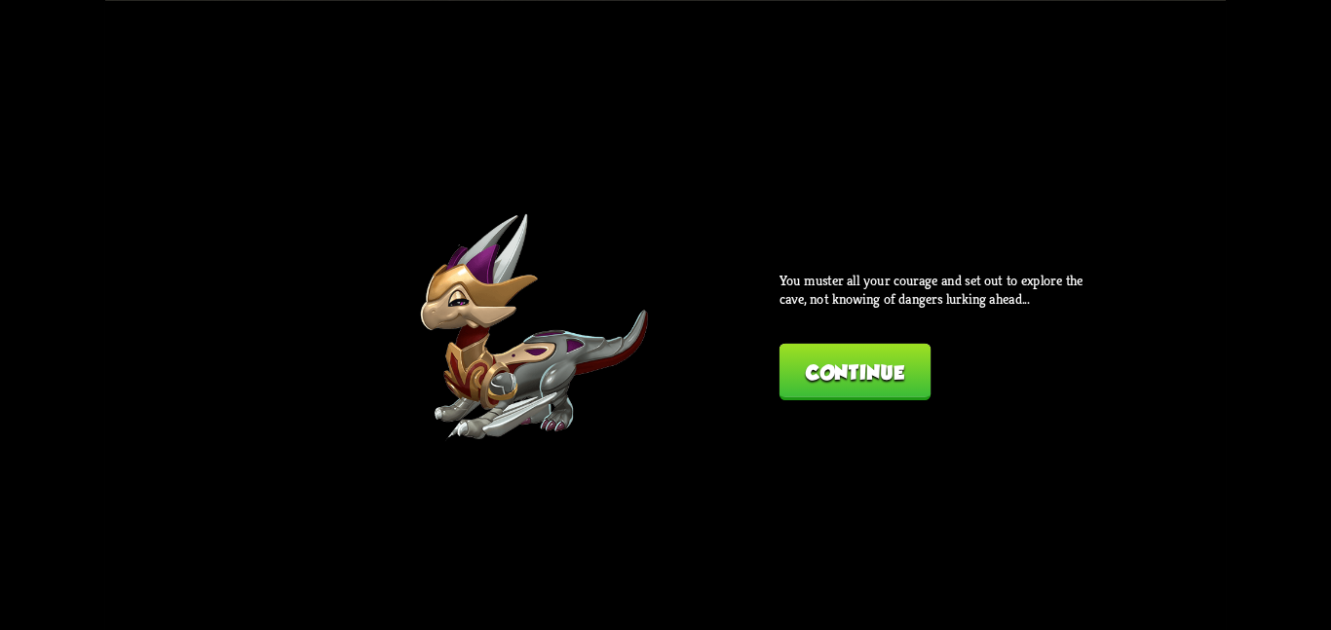
click at [902, 363] on button "Continue" at bounding box center [854, 371] width 151 height 56
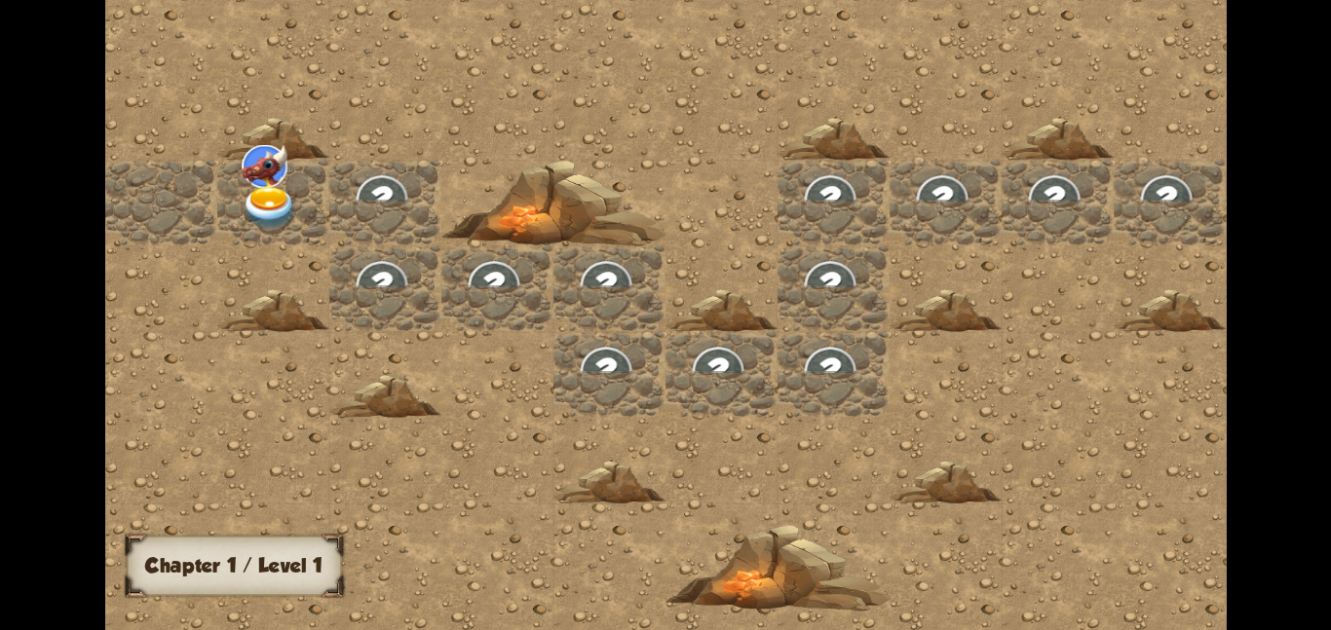
click at [239, 195] on div at bounding box center [273, 202] width 112 height 86
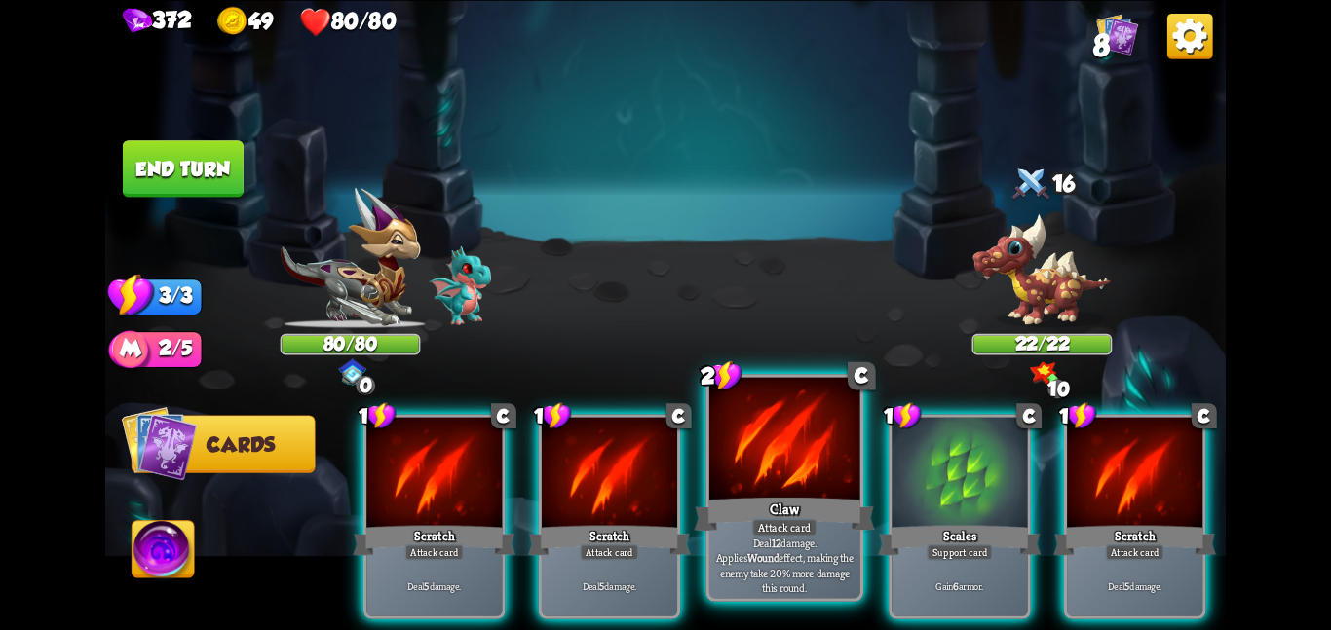
click at [786, 459] on div at bounding box center [784, 440] width 151 height 127
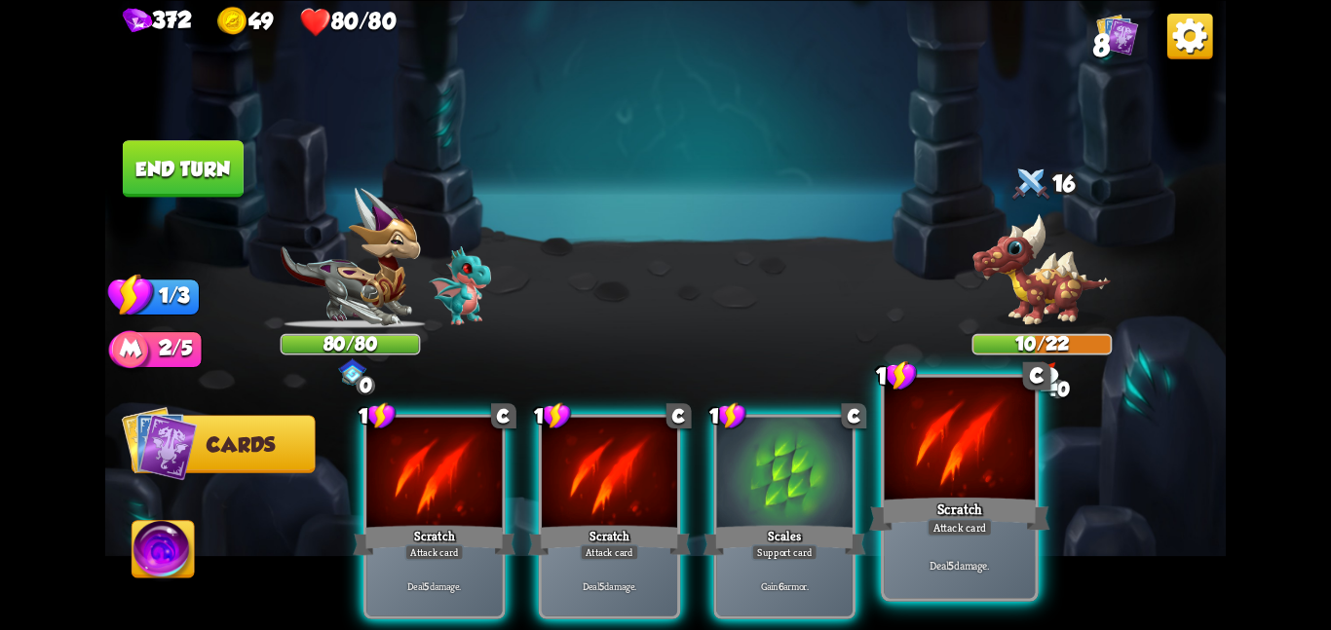
click at [934, 475] on div at bounding box center [959, 440] width 151 height 127
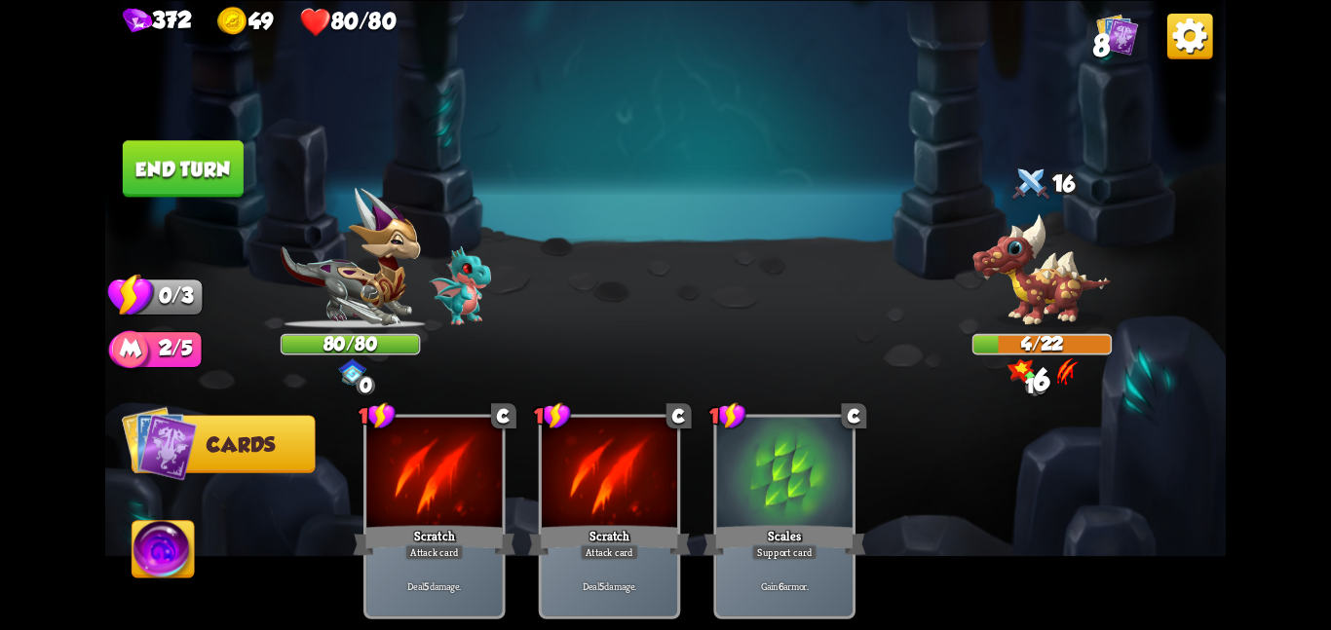
click at [193, 170] on button "End turn" at bounding box center [183, 168] width 121 height 56
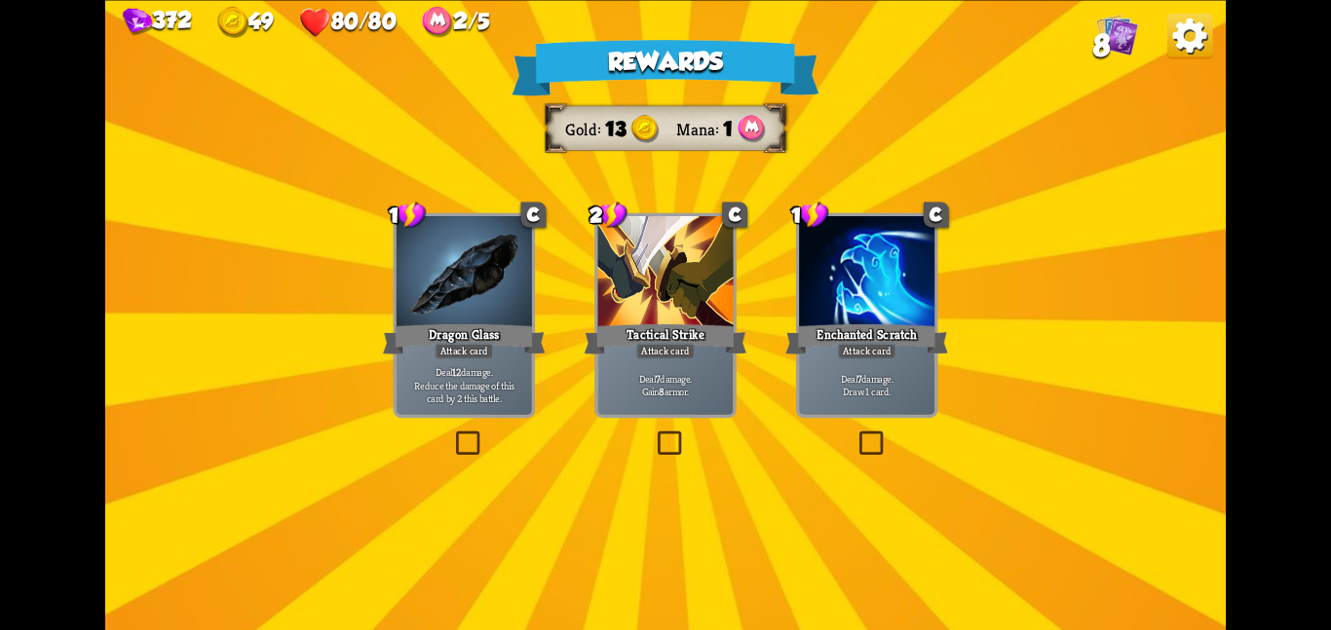
click at [655, 265] on div at bounding box center [664, 273] width 135 height 114
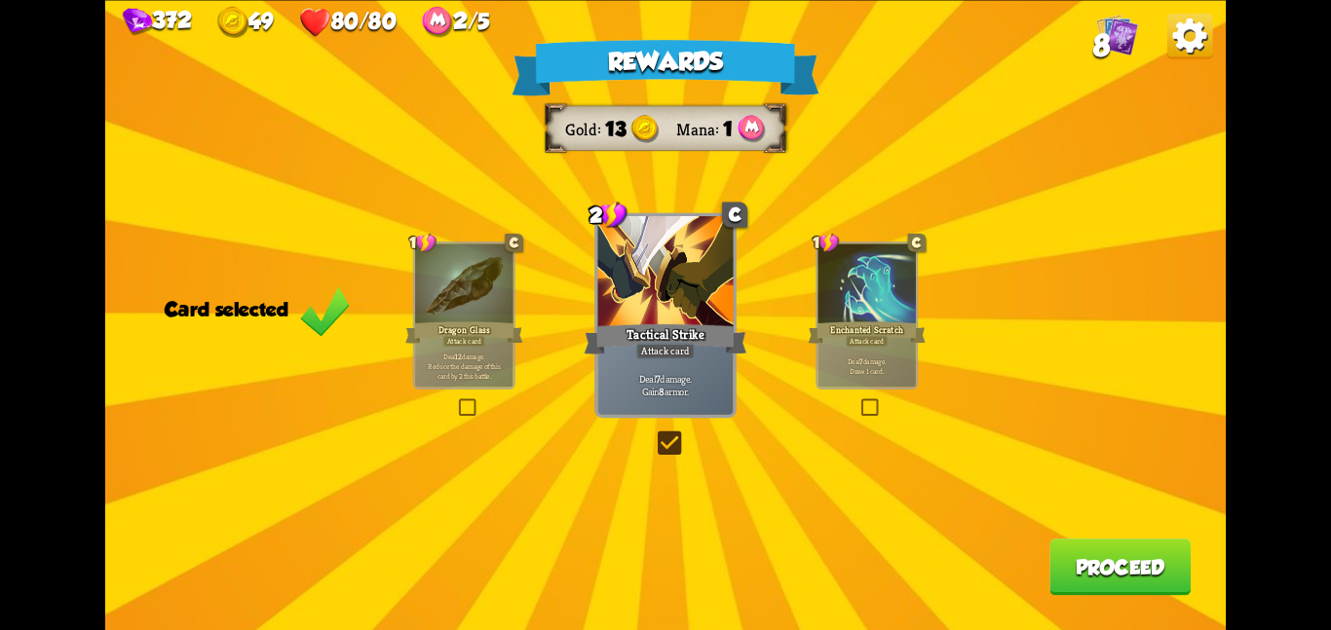
click at [1121, 547] on button "Proceed" at bounding box center [1119, 567] width 141 height 56
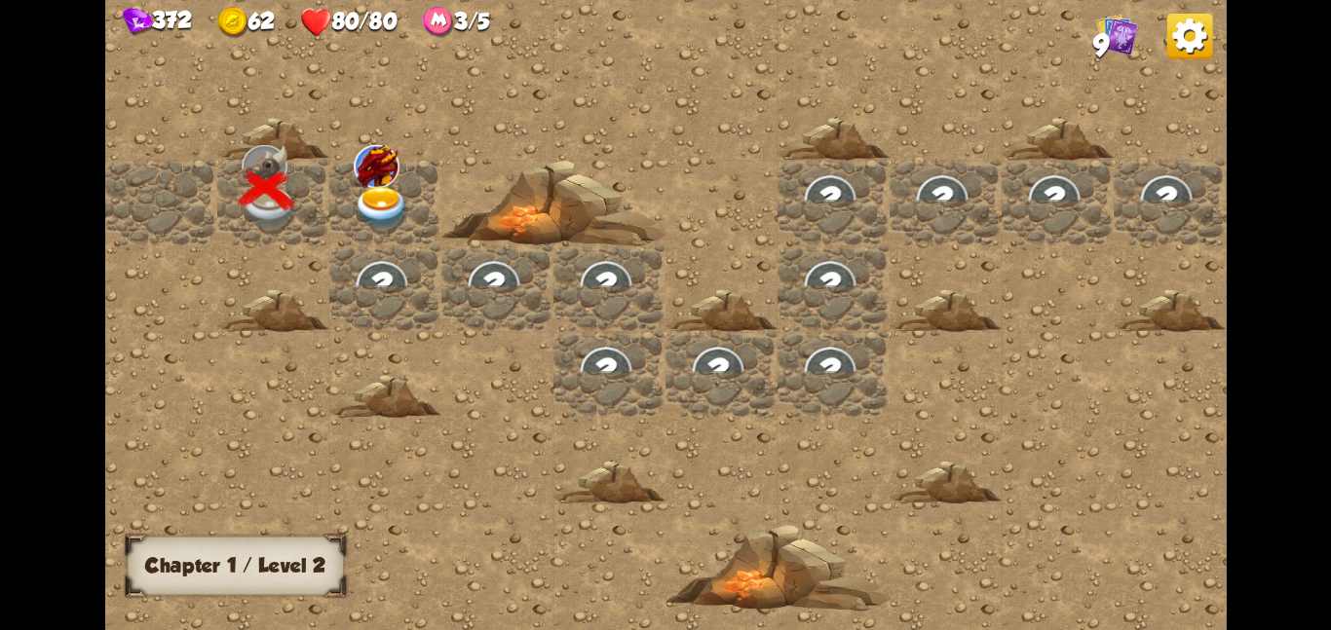
click at [404, 234] on div at bounding box center [385, 202] width 112 height 86
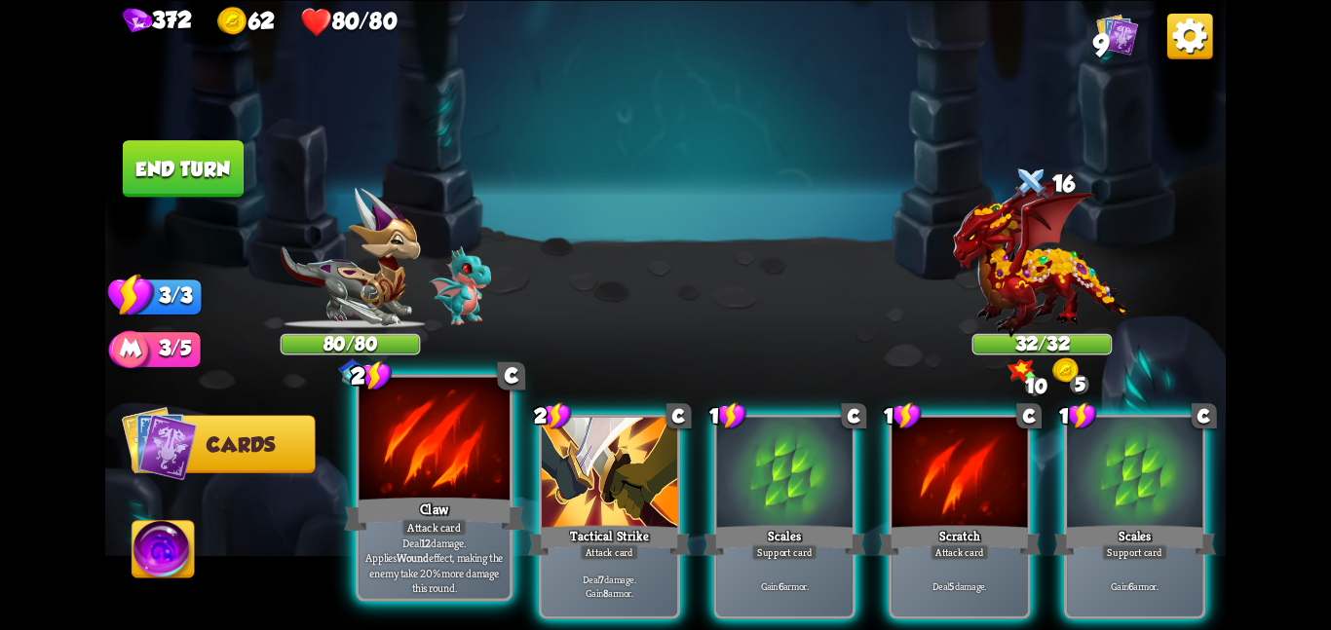
click at [356, 457] on div "2 C Claw Attack card Deal 12 damage. Applies Wound effect, making the enemy tak…" at bounding box center [435, 488] width 158 height 228
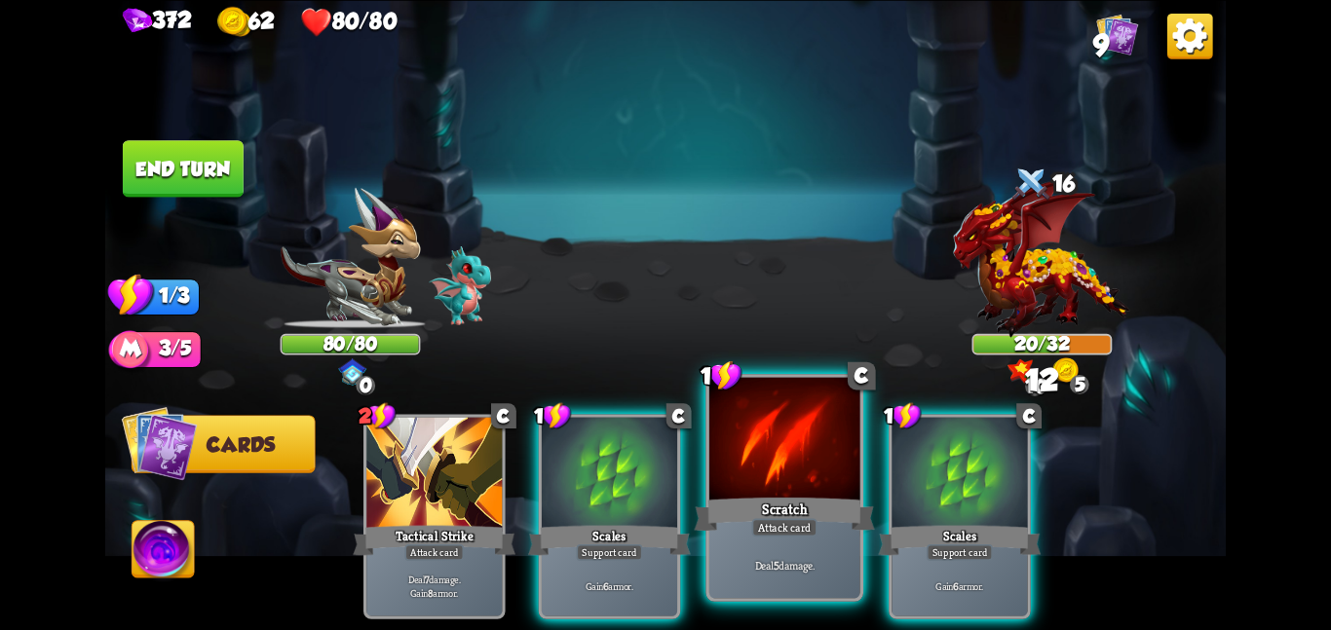
click at [749, 455] on div at bounding box center [784, 440] width 151 height 127
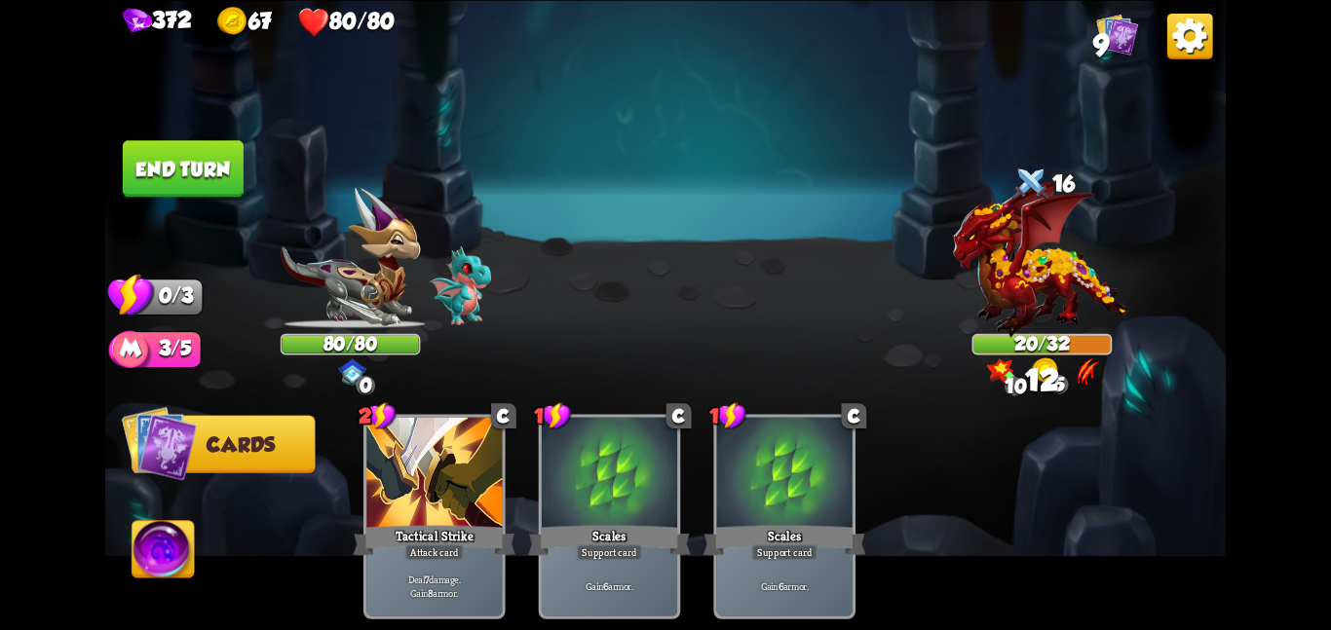
click at [172, 536] on img at bounding box center [163, 552] width 62 height 63
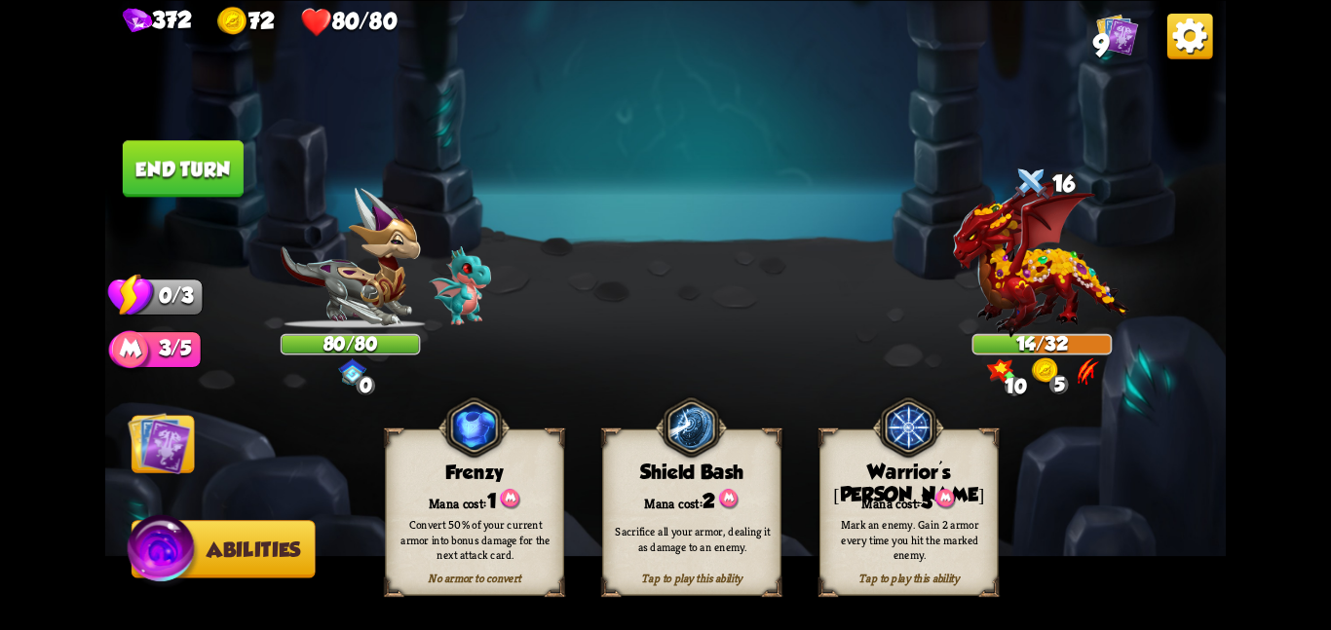
click at [144, 439] on img at bounding box center [159, 442] width 63 height 63
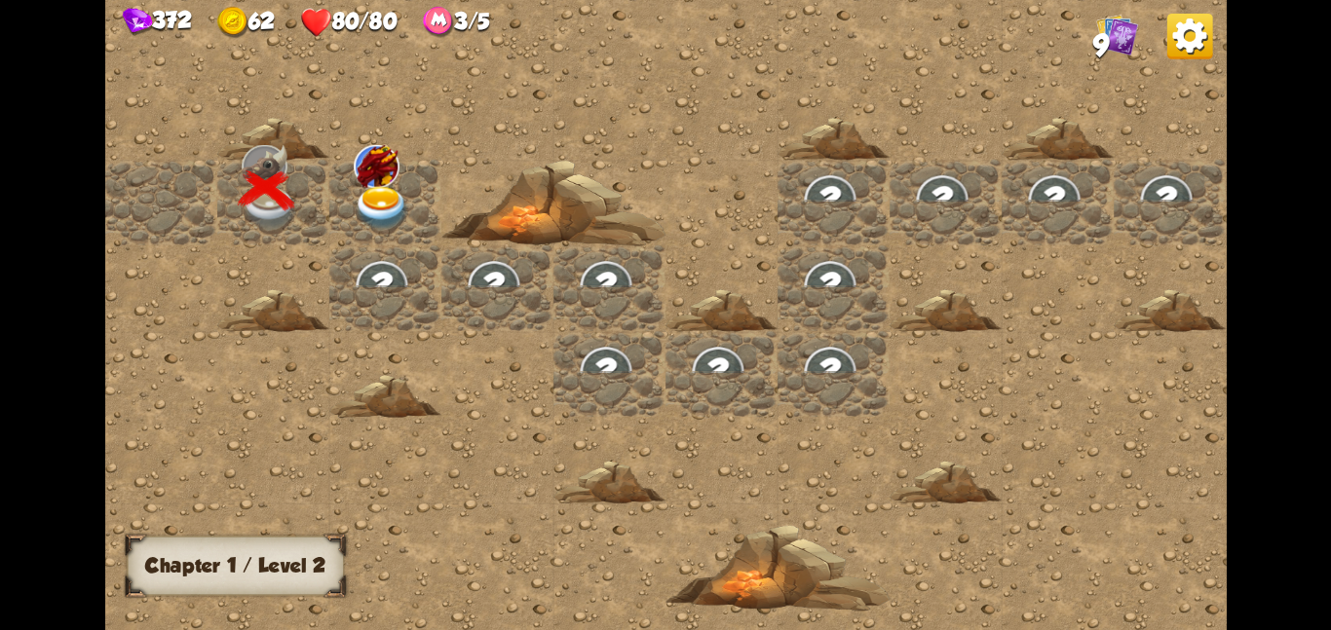
click at [385, 195] on img at bounding box center [382, 207] width 56 height 44
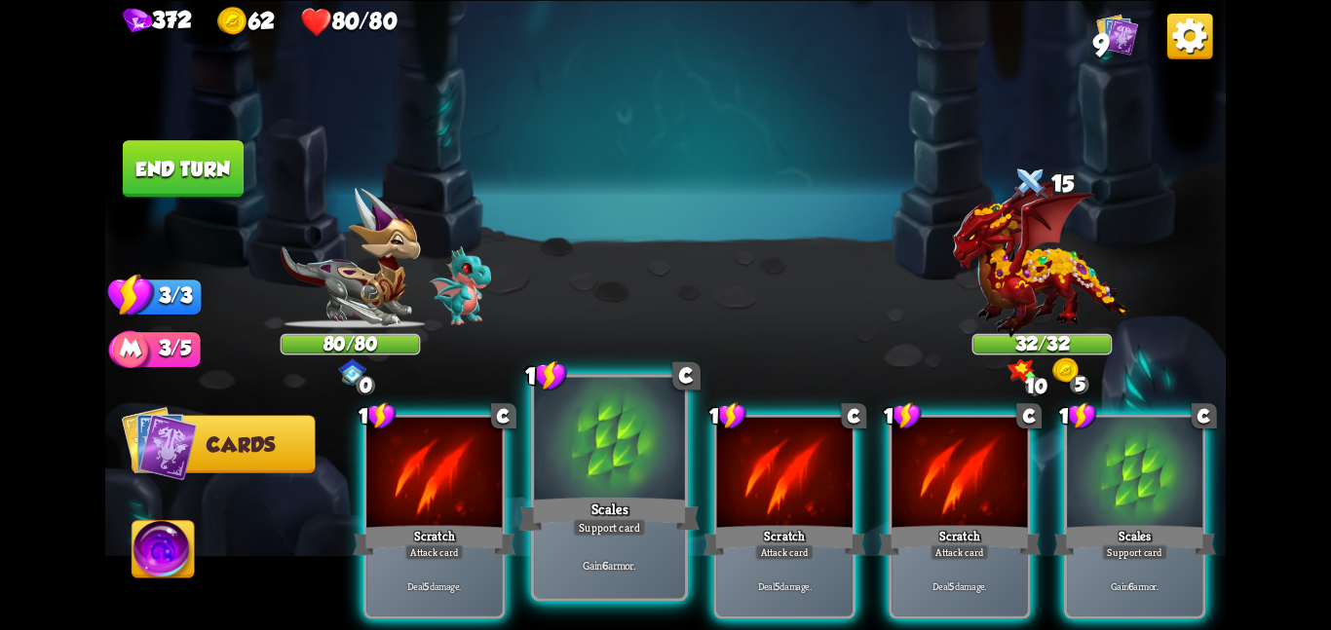
click at [667, 475] on div at bounding box center [609, 440] width 151 height 127
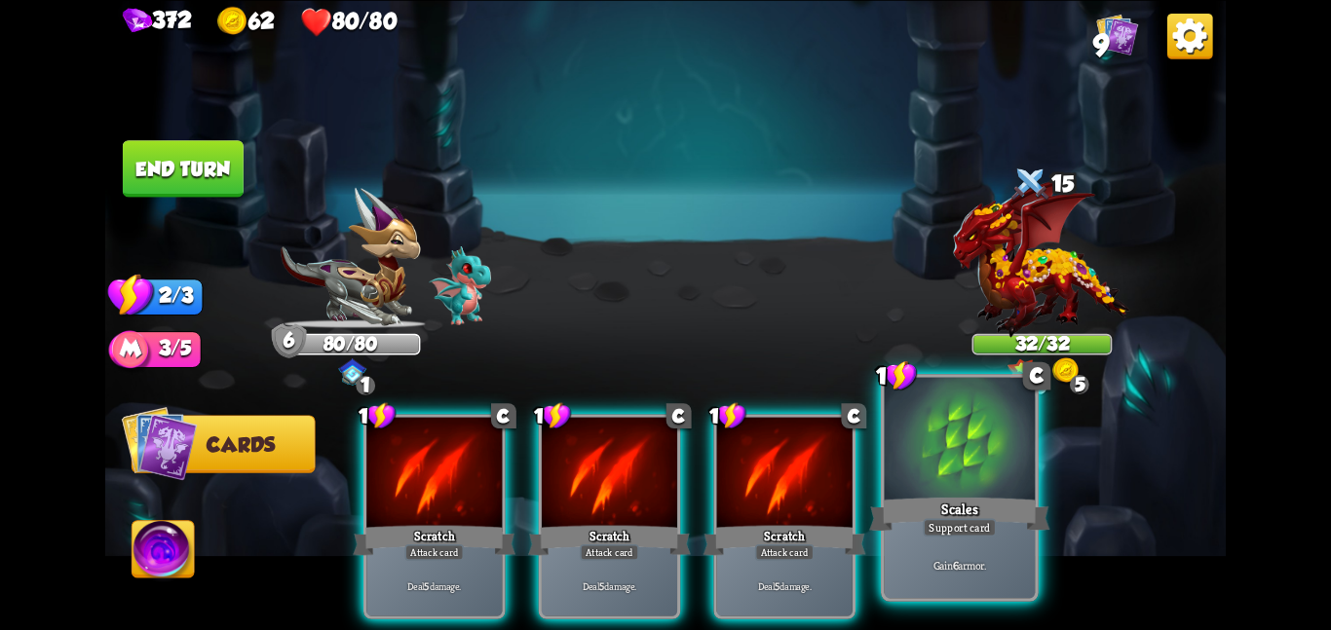
click at [928, 472] on div at bounding box center [959, 440] width 151 height 127
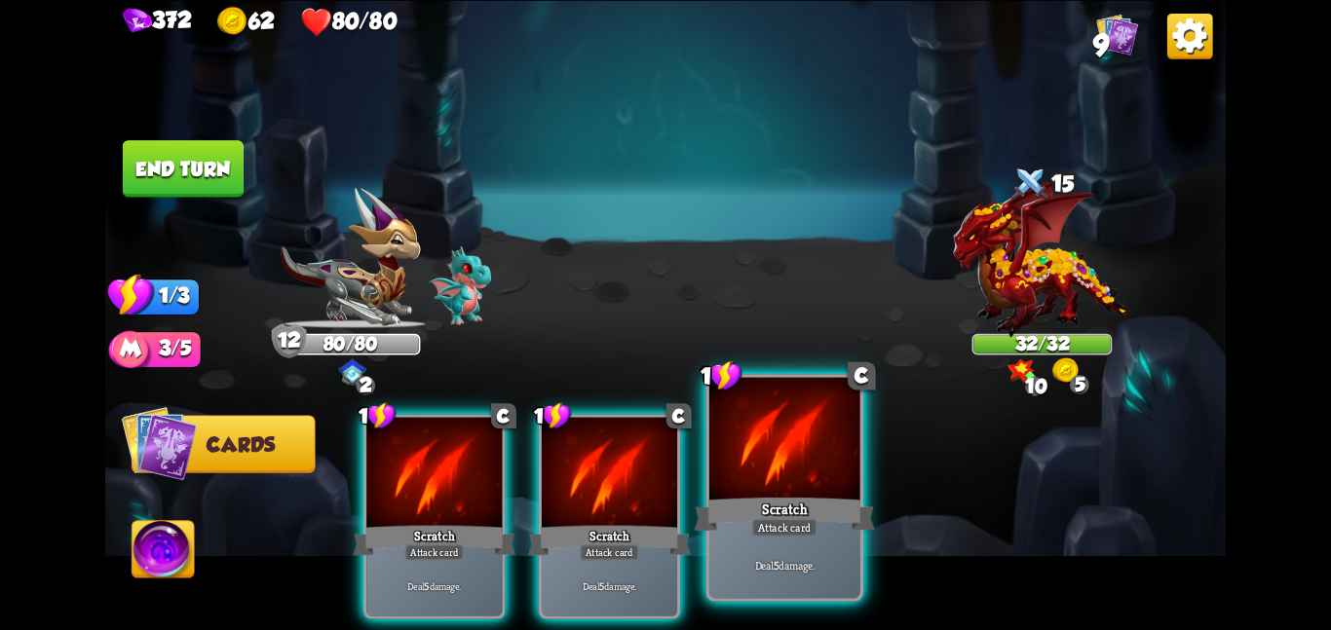
click at [737, 456] on div at bounding box center [784, 440] width 151 height 127
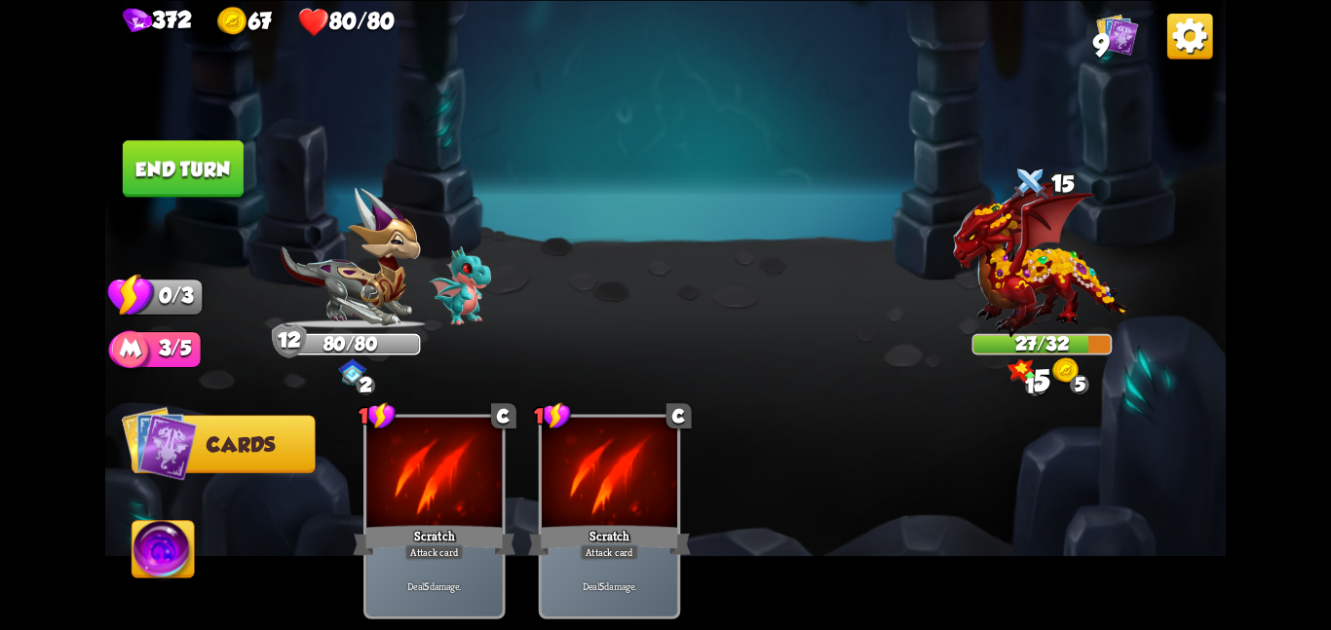
click at [201, 144] on button "End turn" at bounding box center [183, 168] width 121 height 56
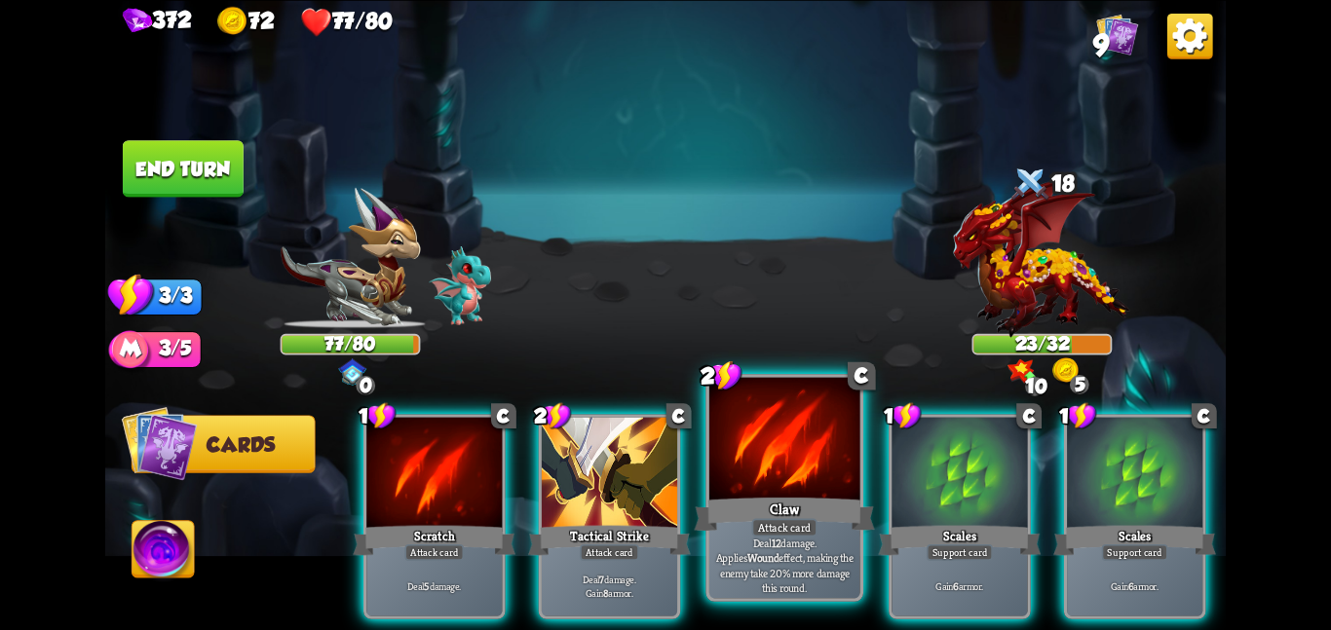
click at [733, 459] on div at bounding box center [784, 440] width 151 height 127
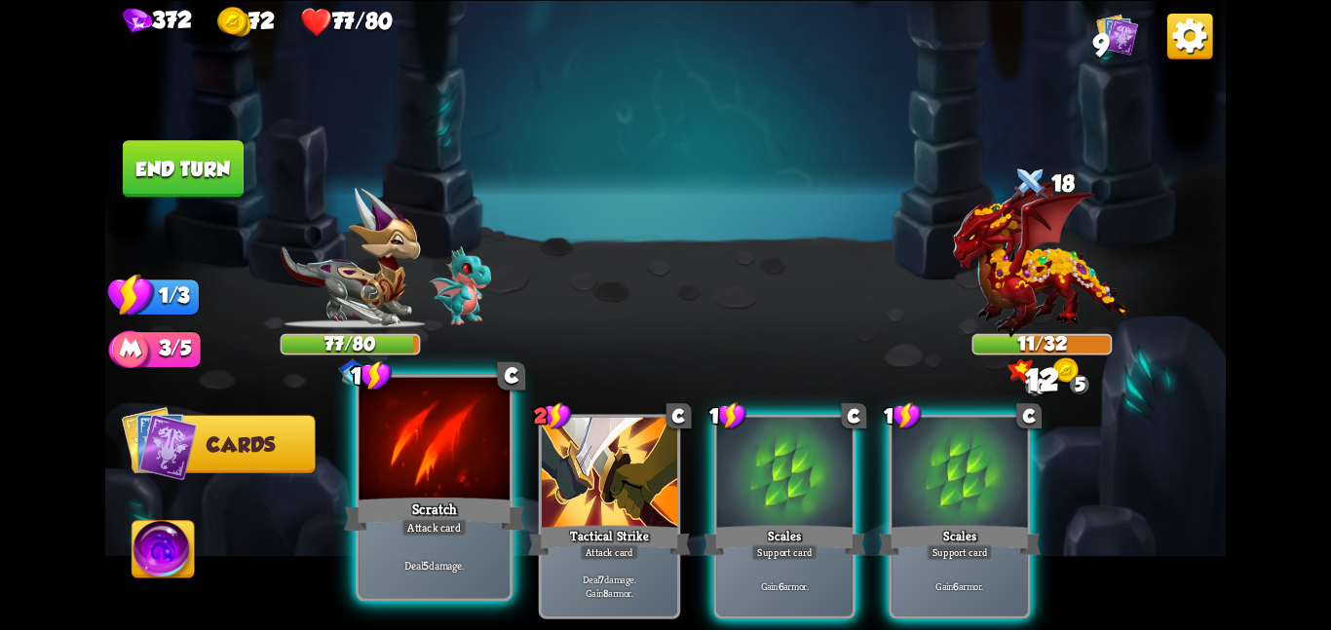
click at [402, 498] on div "Scratch" at bounding box center [434, 514] width 180 height 40
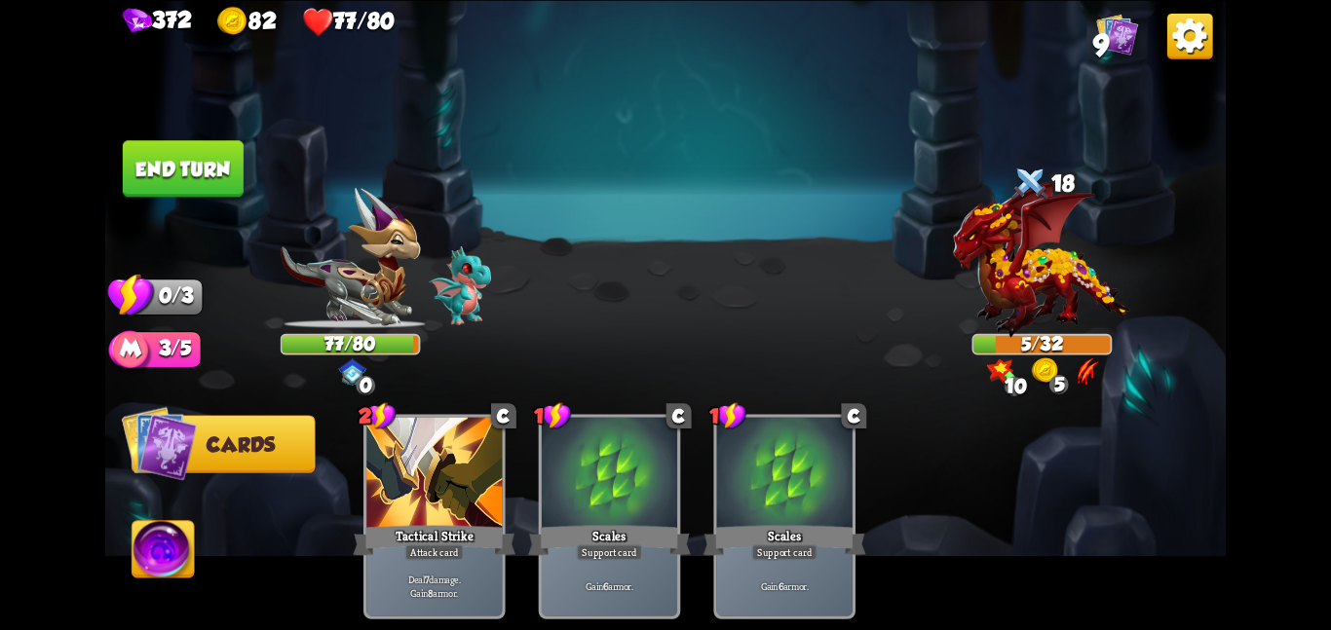
click at [190, 169] on button "End turn" at bounding box center [183, 168] width 121 height 56
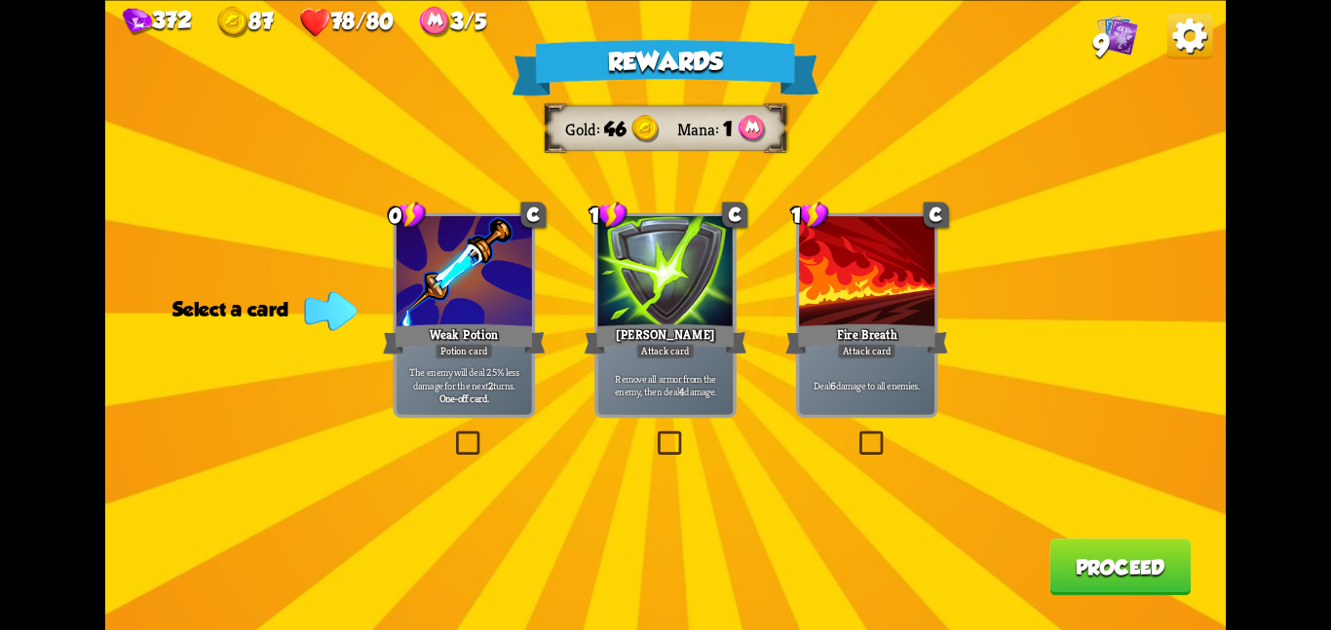
click at [414, 274] on div at bounding box center [463, 273] width 135 height 114
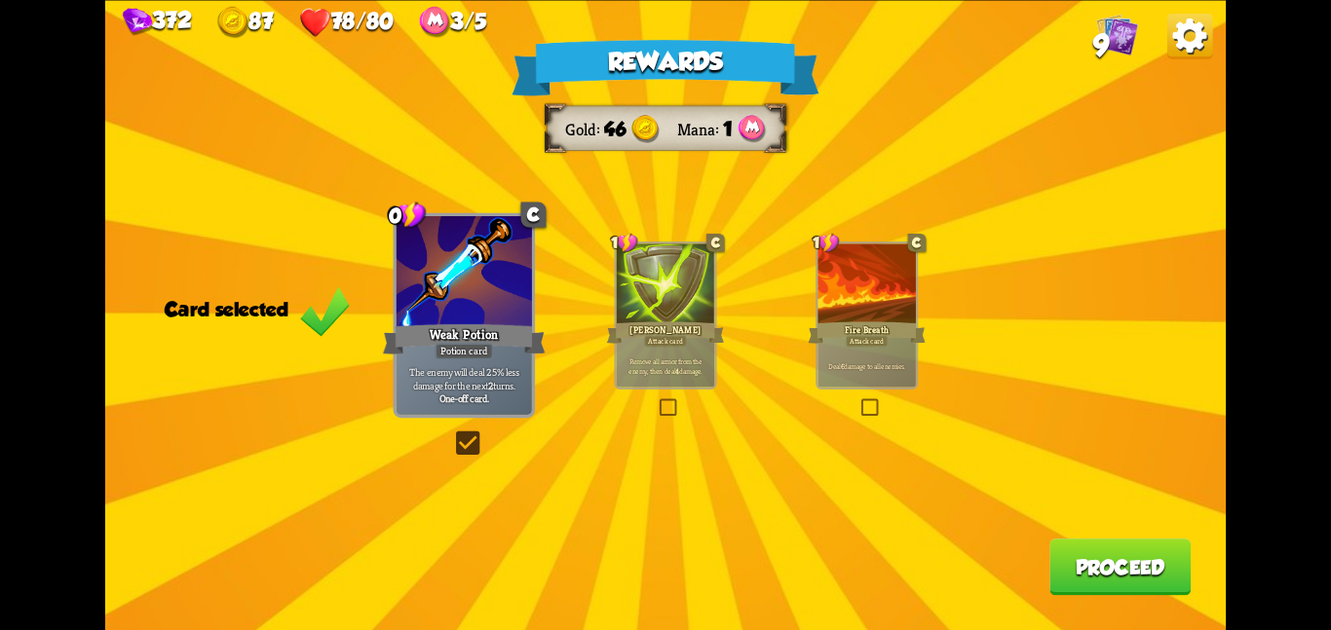
click at [1105, 593] on button "Proceed" at bounding box center [1119, 567] width 141 height 56
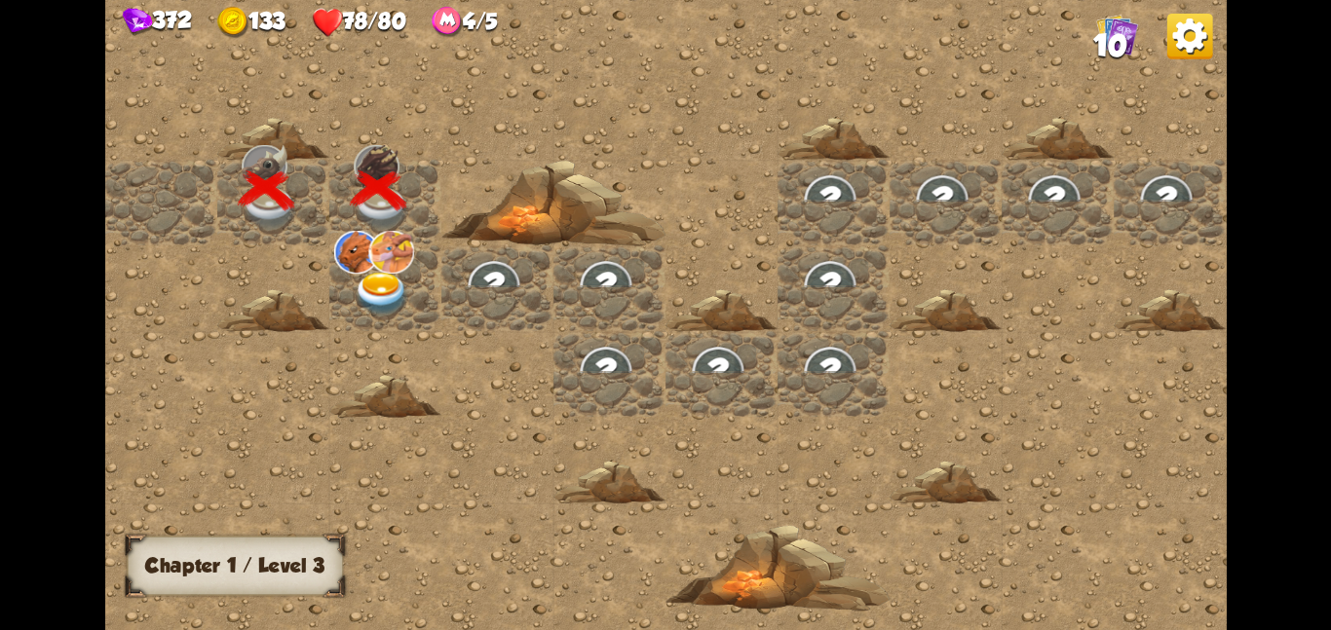
click at [388, 272] on img at bounding box center [382, 294] width 56 height 44
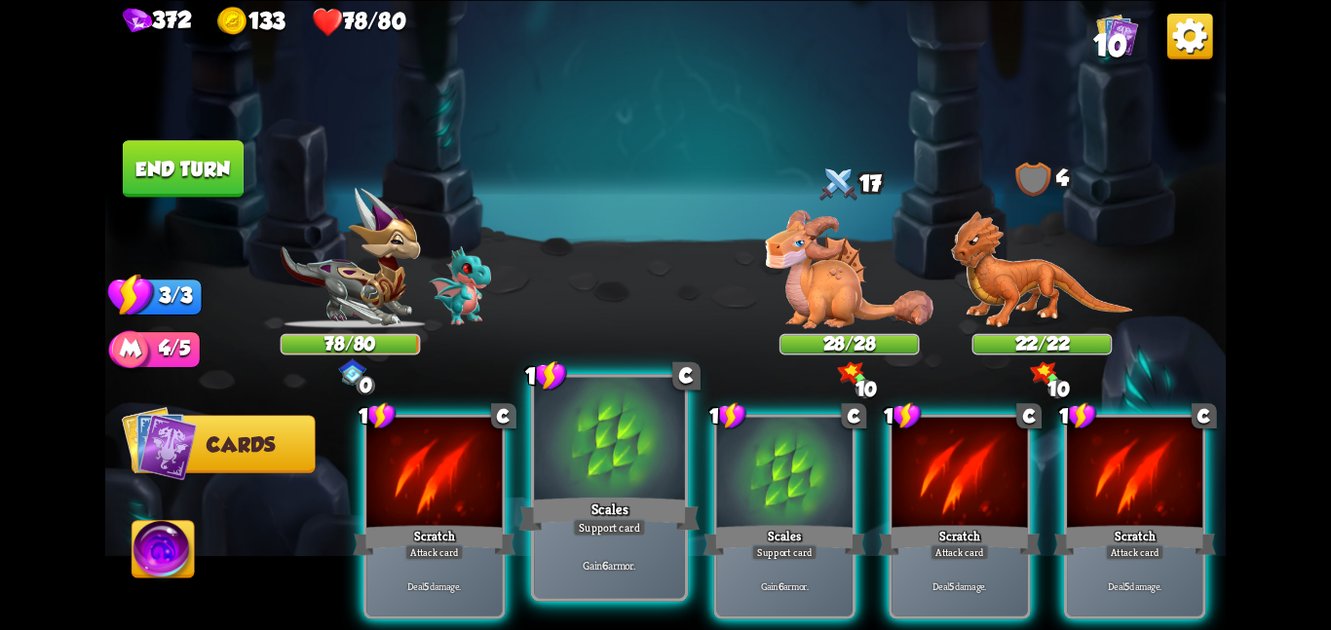
click at [601, 467] on div at bounding box center [609, 440] width 151 height 127
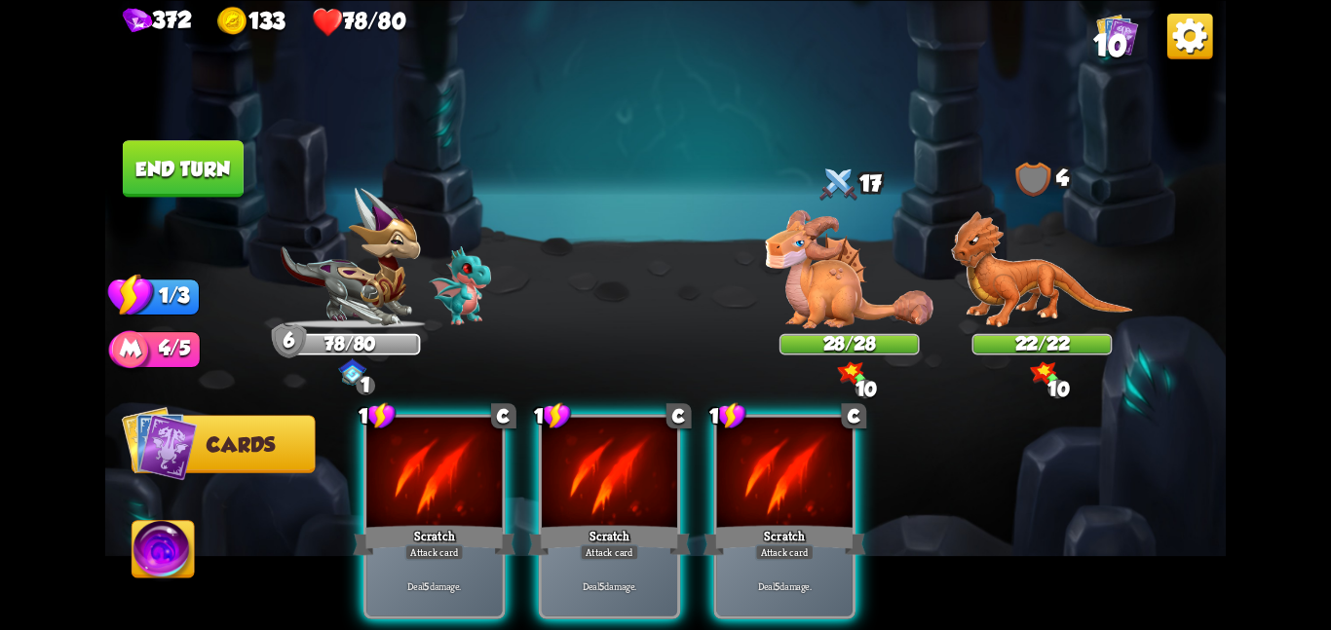
click at [601, 467] on div at bounding box center [609, 474] width 135 height 114
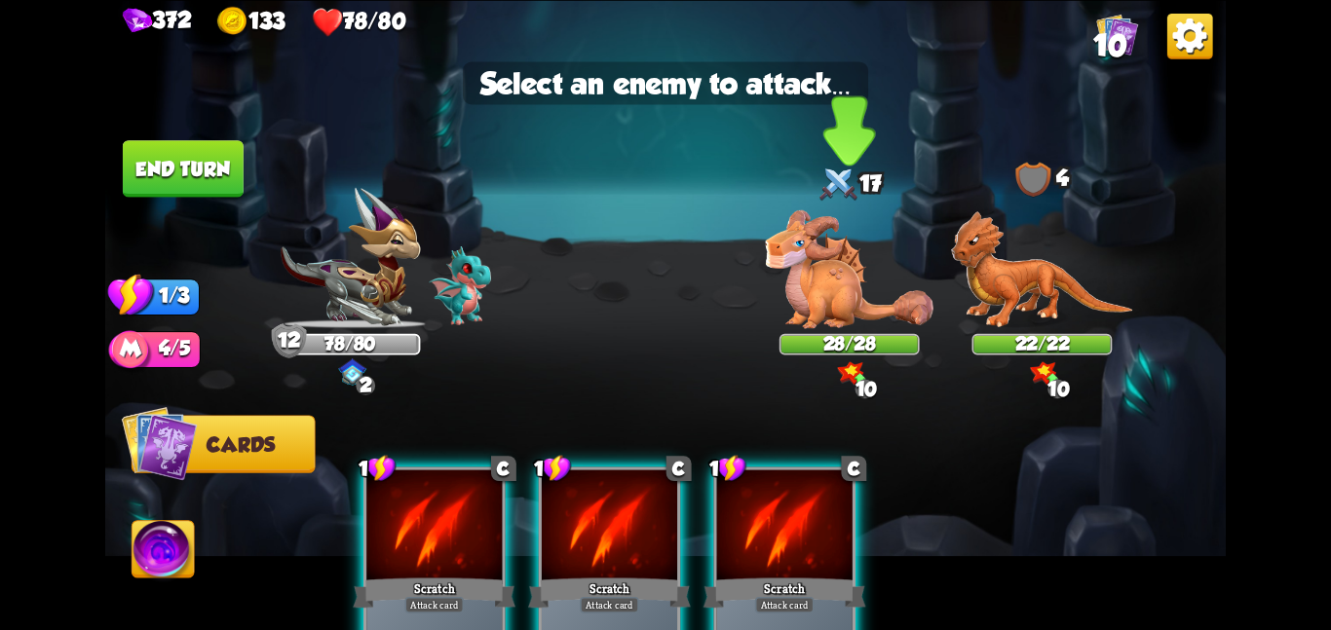
click at [781, 291] on img at bounding box center [849, 268] width 169 height 118
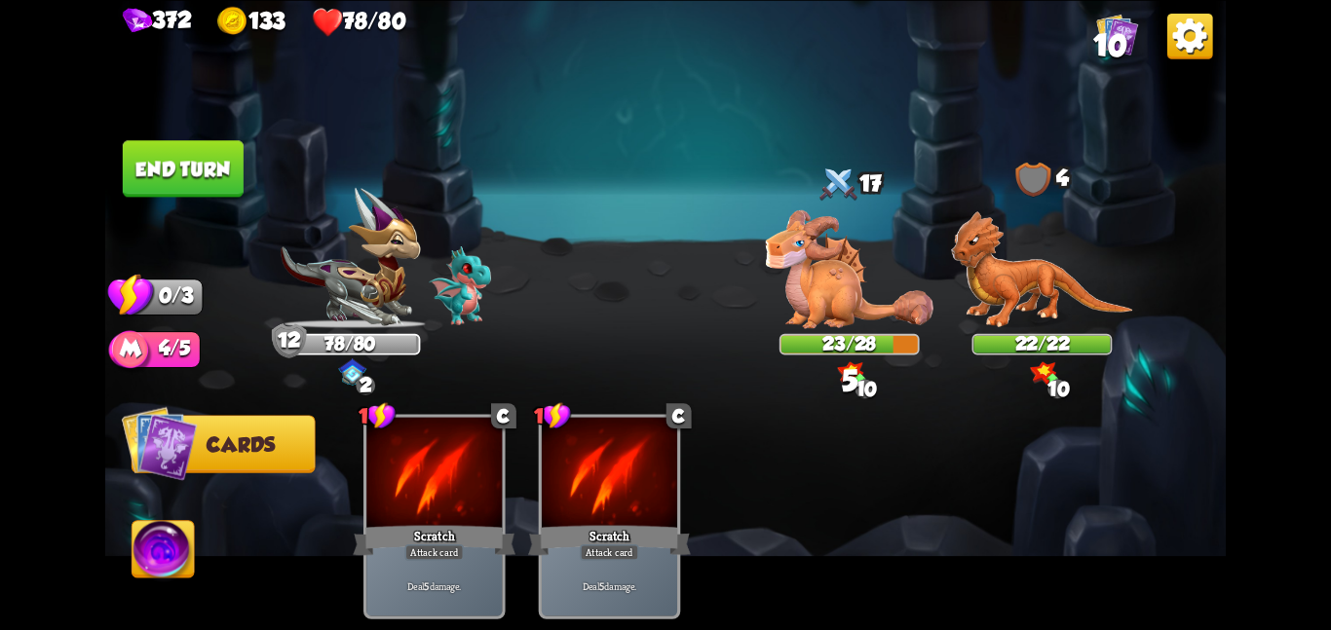
click at [195, 196] on img at bounding box center [665, 315] width 1120 height 630
click at [197, 192] on button "End turn" at bounding box center [183, 168] width 121 height 56
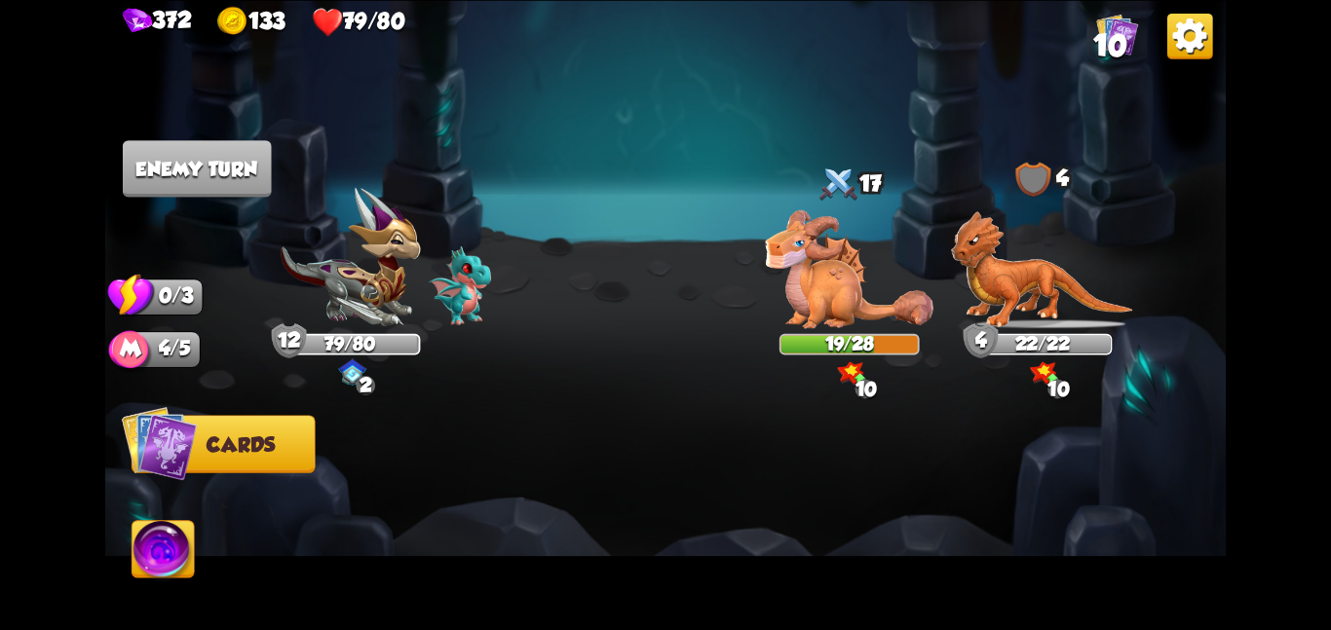
click at [319, 269] on img at bounding box center [351, 257] width 140 height 141
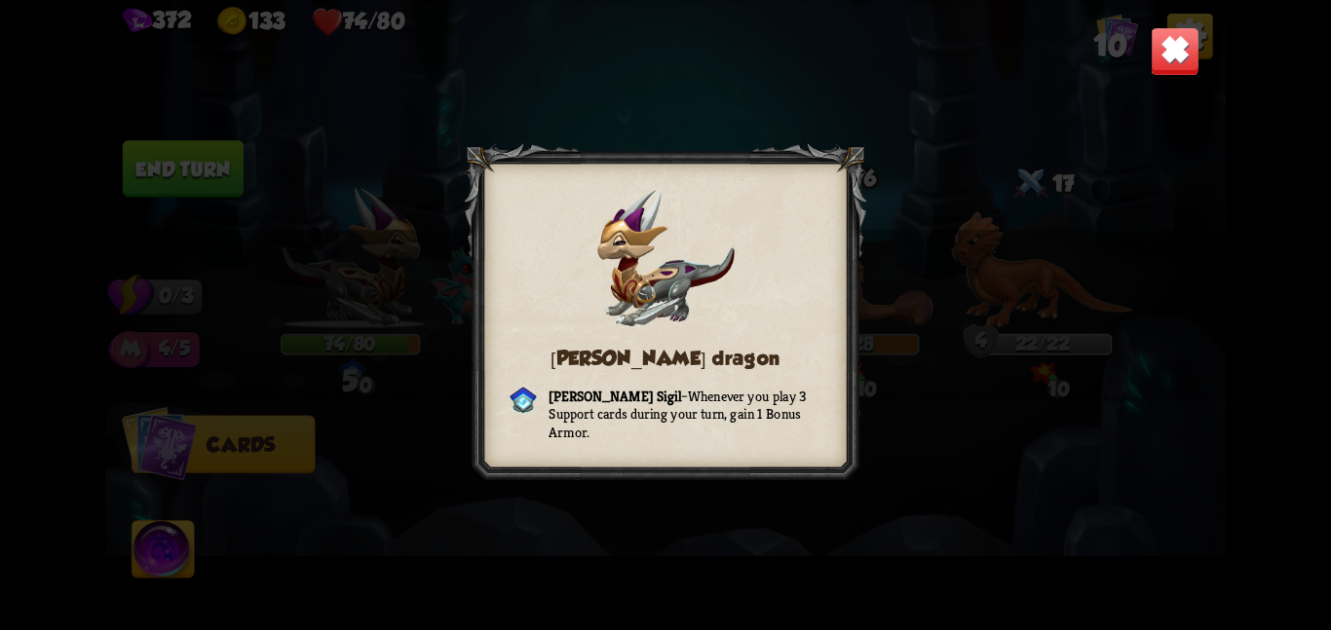
click at [1171, 60] on img at bounding box center [1174, 50] width 49 height 49
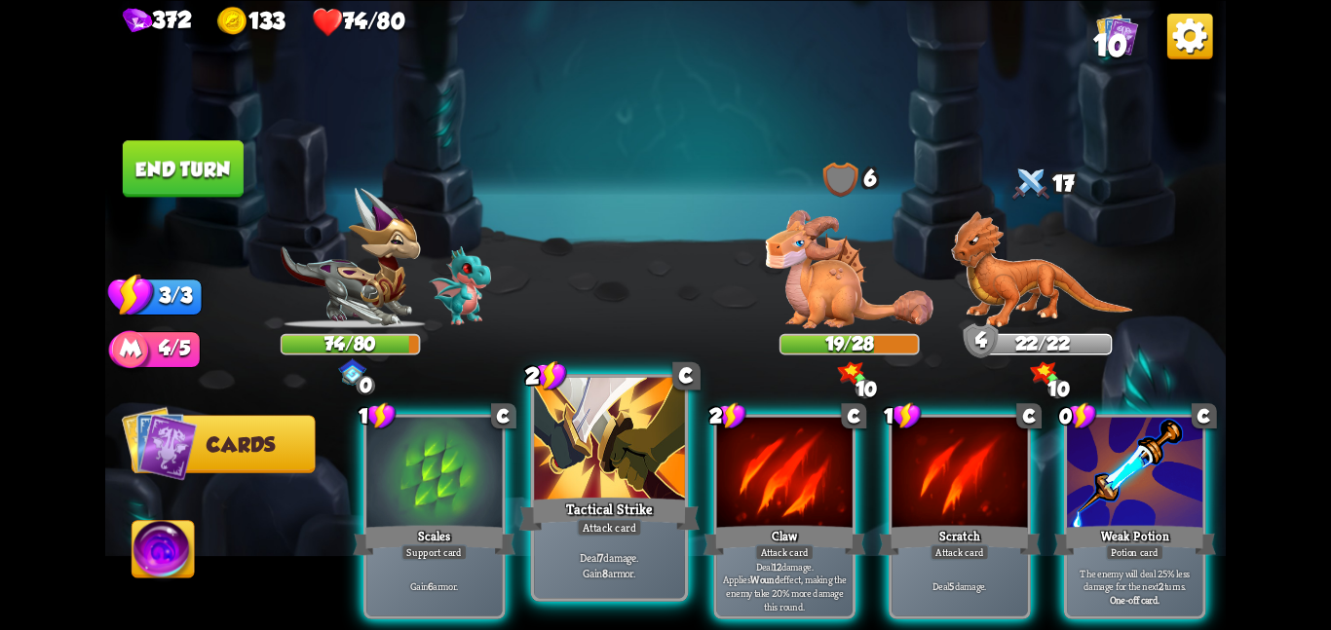
click at [657, 490] on div at bounding box center [609, 440] width 151 height 127
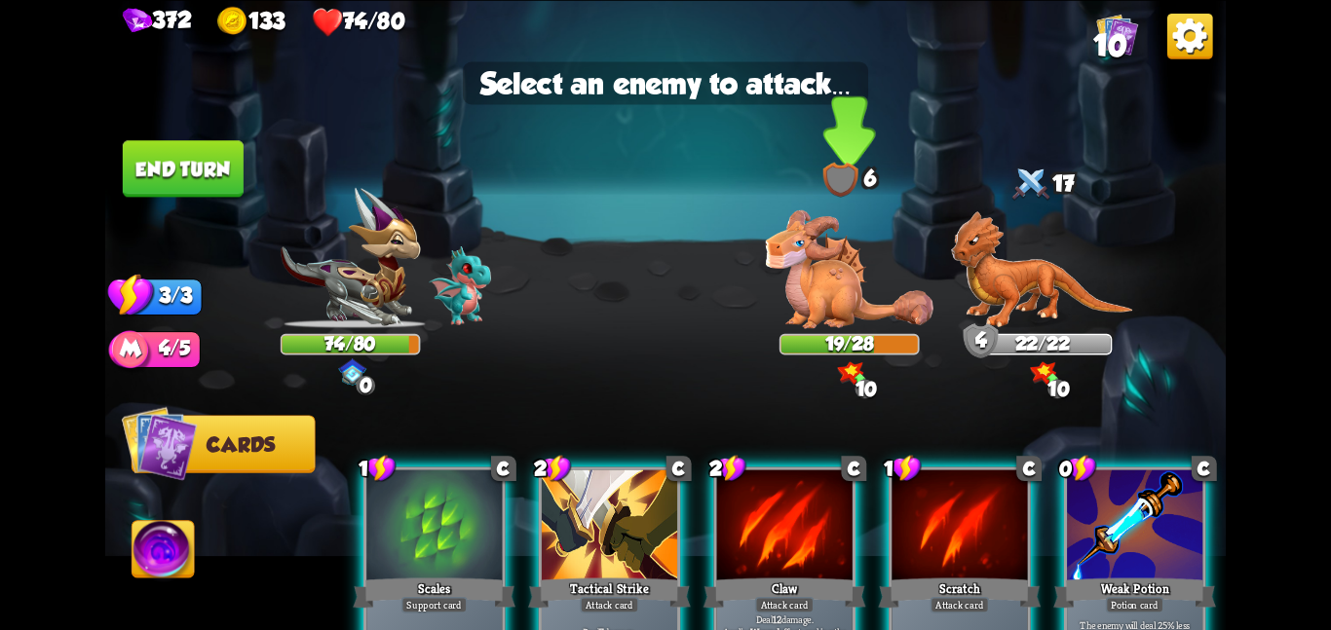
click at [851, 290] on img at bounding box center [849, 268] width 169 height 118
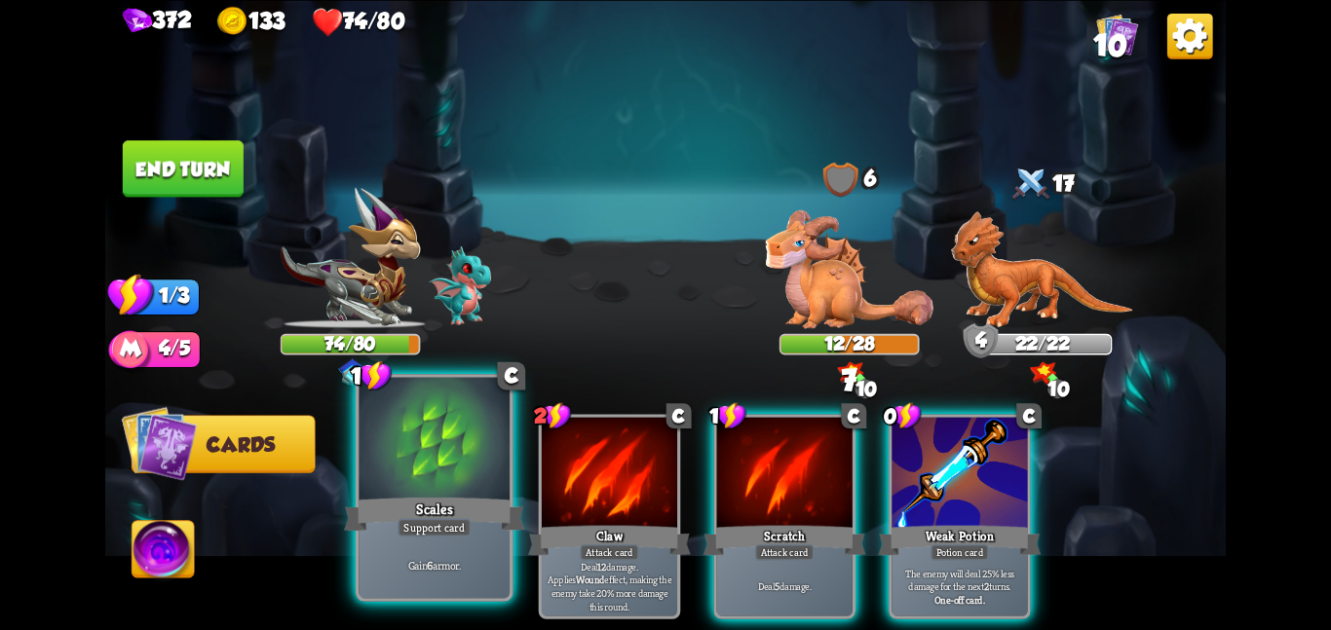
click at [437, 494] on div "Scales" at bounding box center [434, 514] width 180 height 40
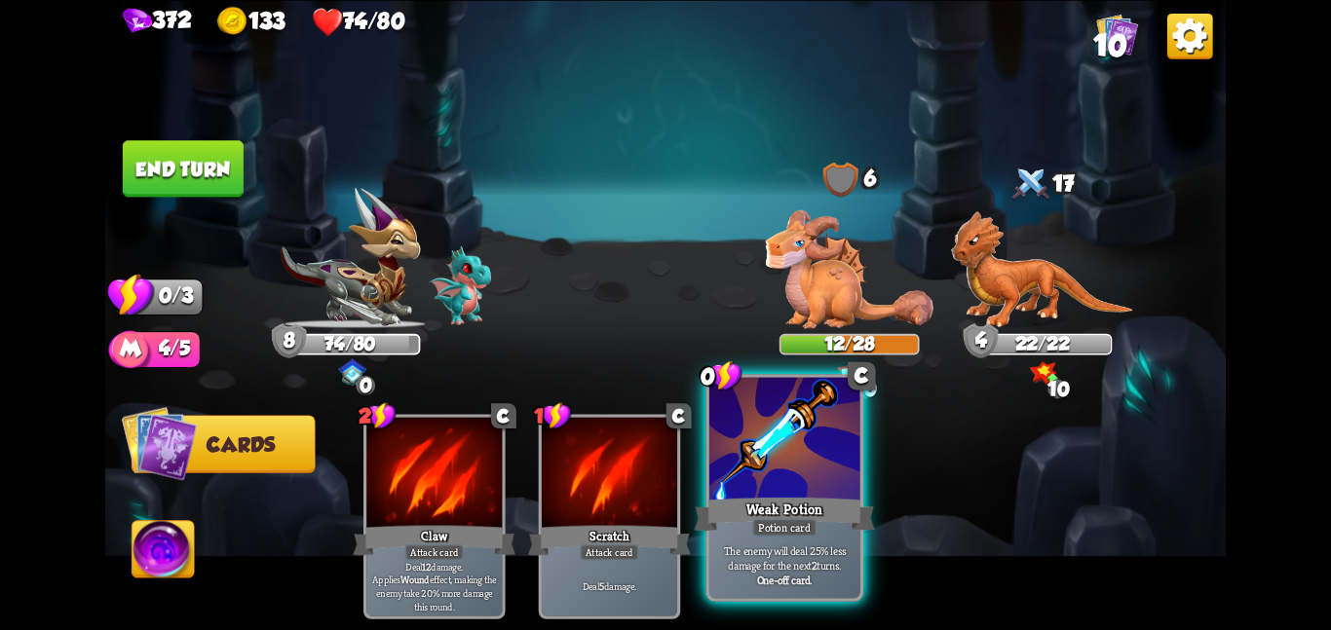
click at [788, 469] on div at bounding box center [784, 440] width 151 height 127
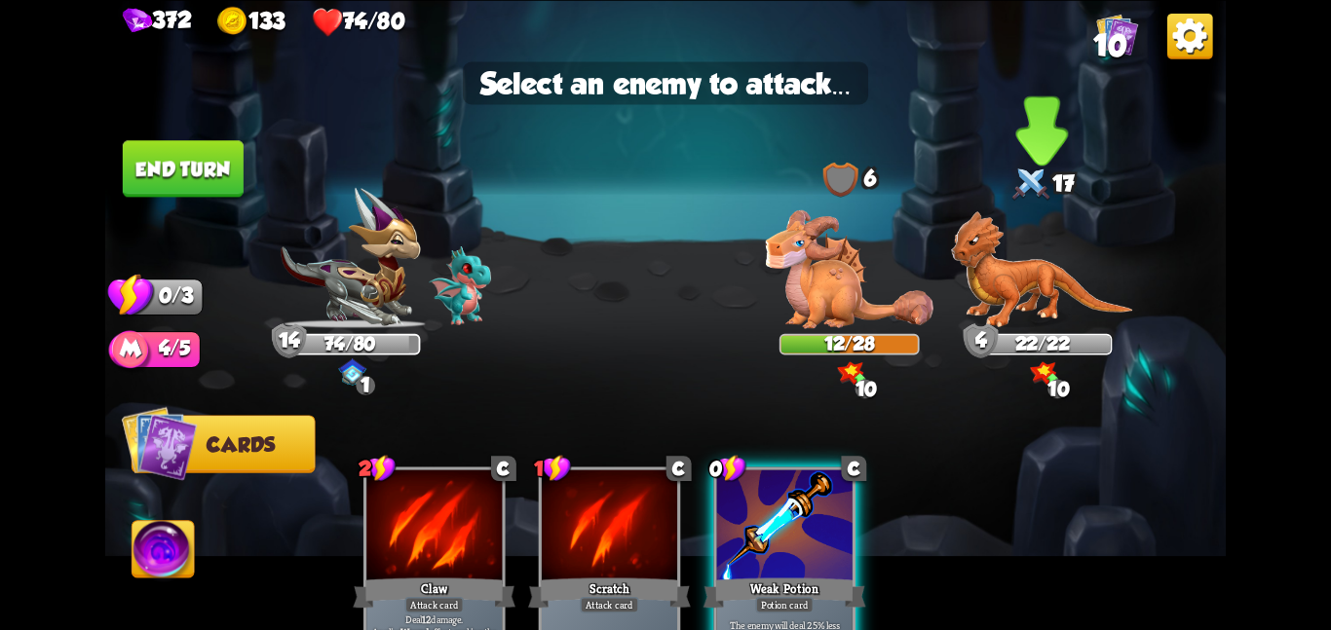
click at [982, 299] on img at bounding box center [1042, 269] width 182 height 118
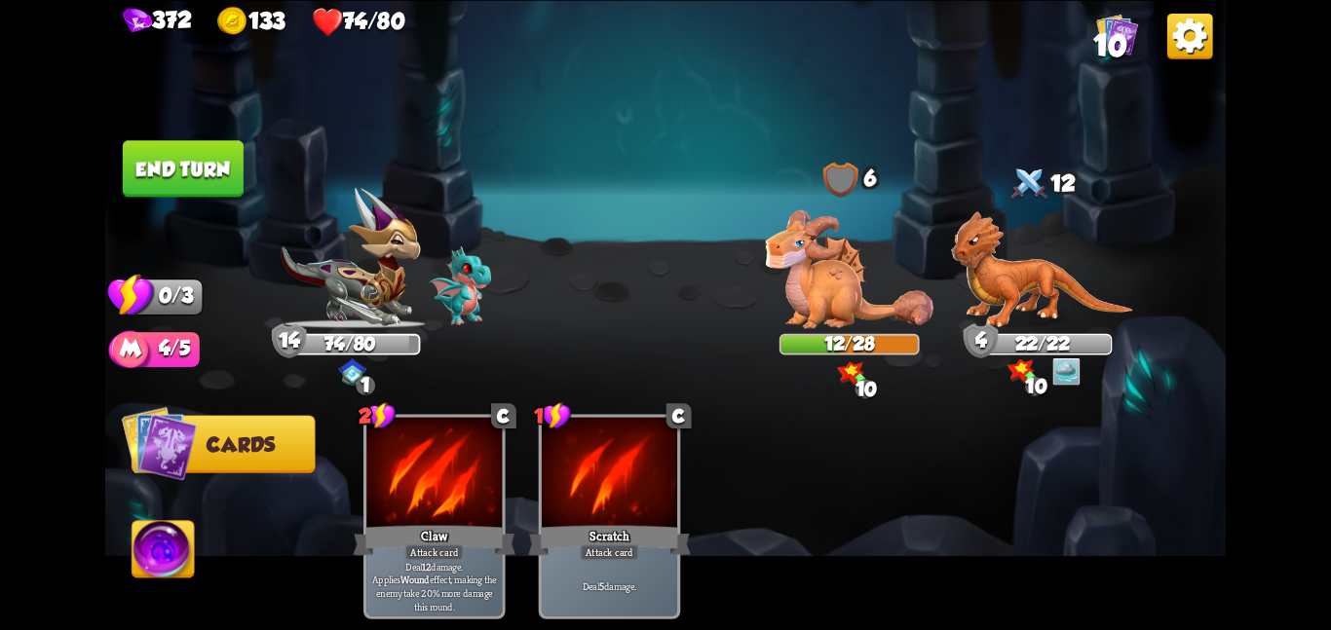
click at [216, 179] on button "End turn" at bounding box center [183, 168] width 121 height 56
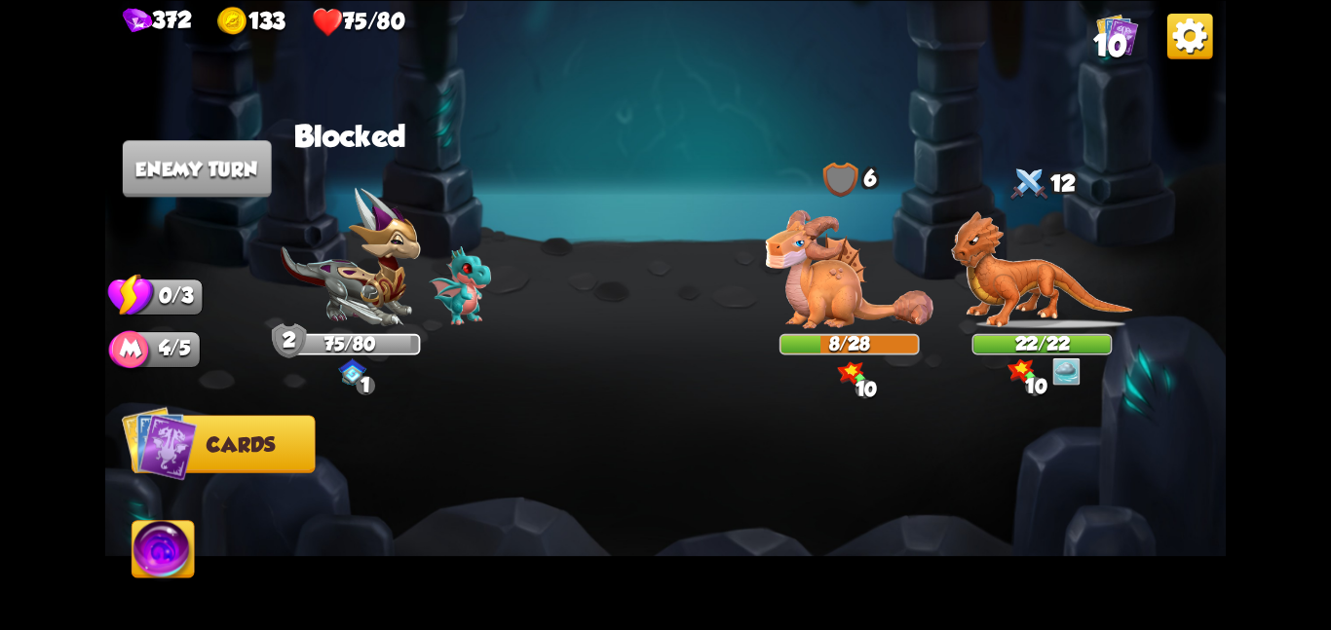
click at [317, 331] on img at bounding box center [665, 315] width 1120 height 630
click at [334, 314] on img at bounding box center [351, 257] width 140 height 141
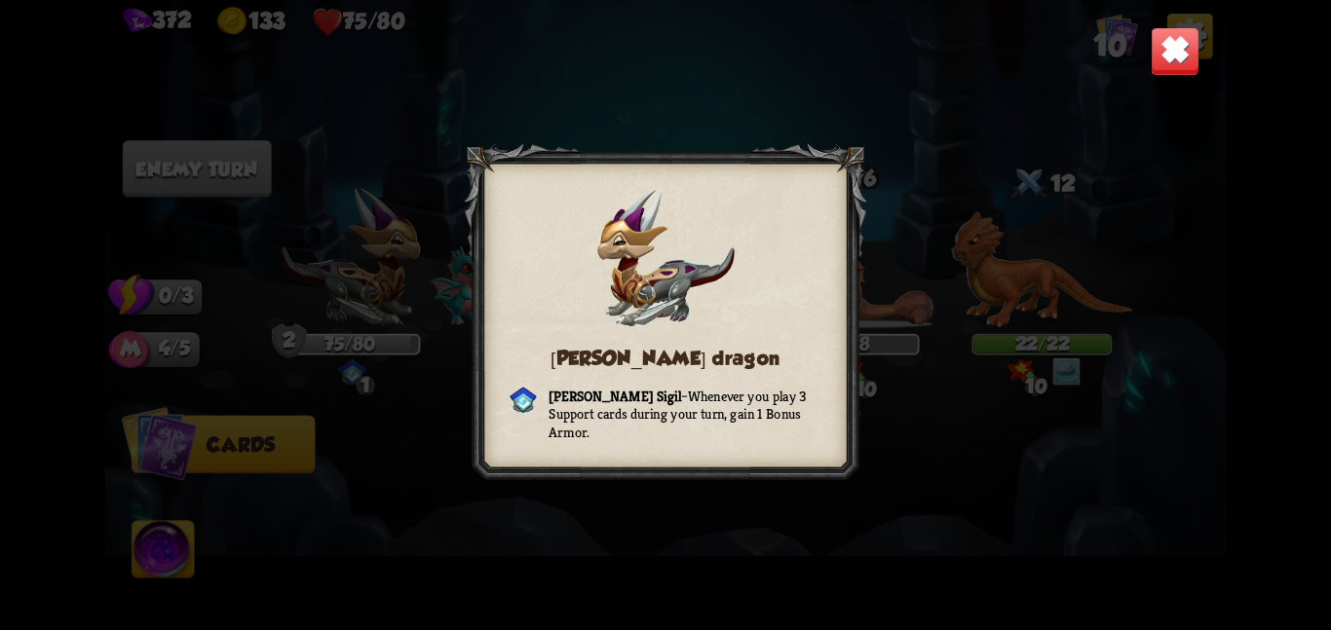
click at [1184, 40] on img at bounding box center [1174, 50] width 49 height 49
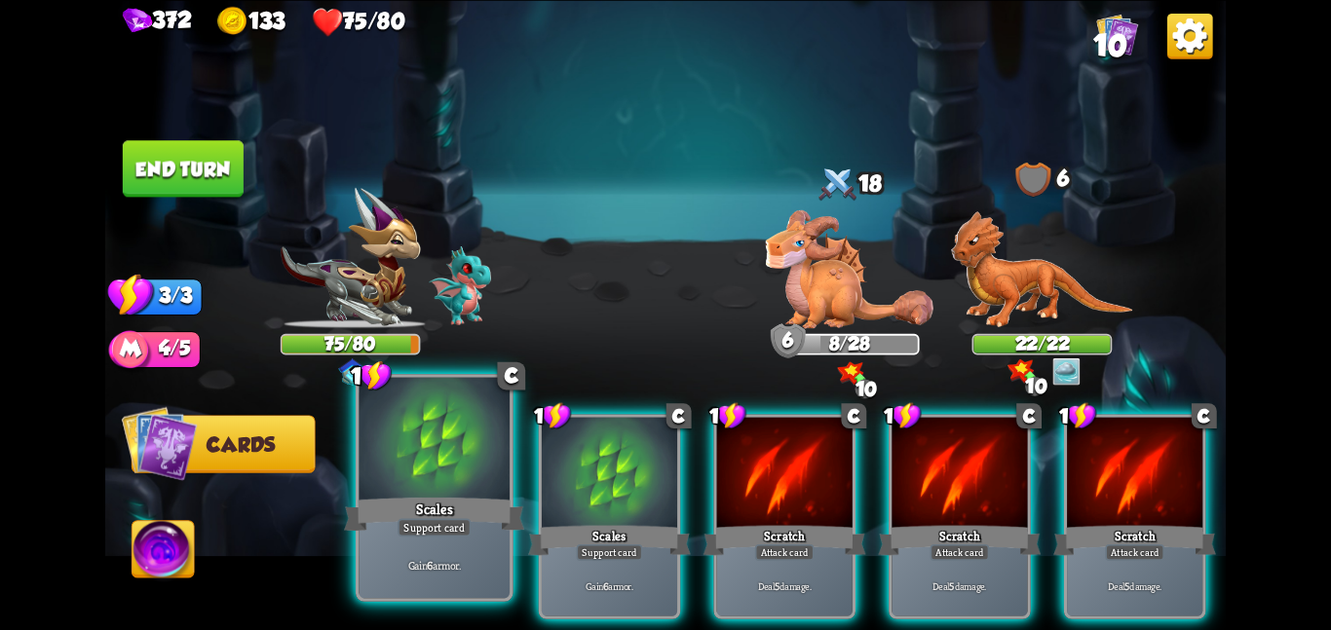
click at [452, 470] on div at bounding box center [433, 440] width 151 height 127
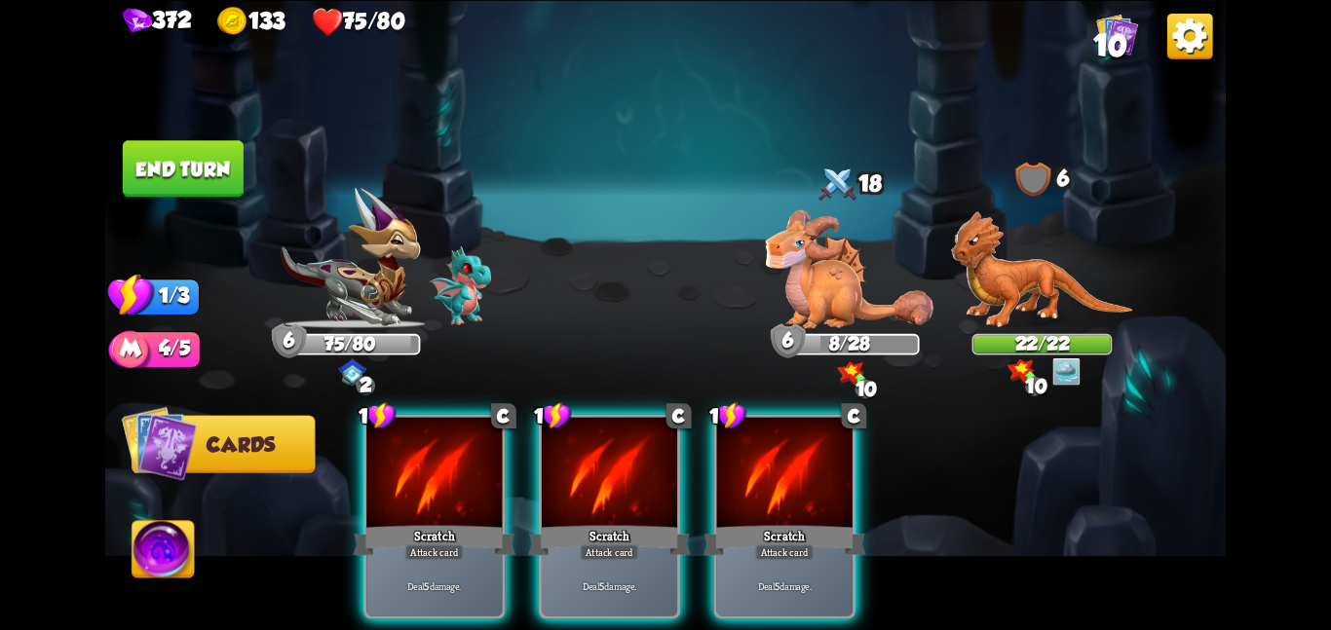
click at [452, 470] on div at bounding box center [433, 474] width 135 height 114
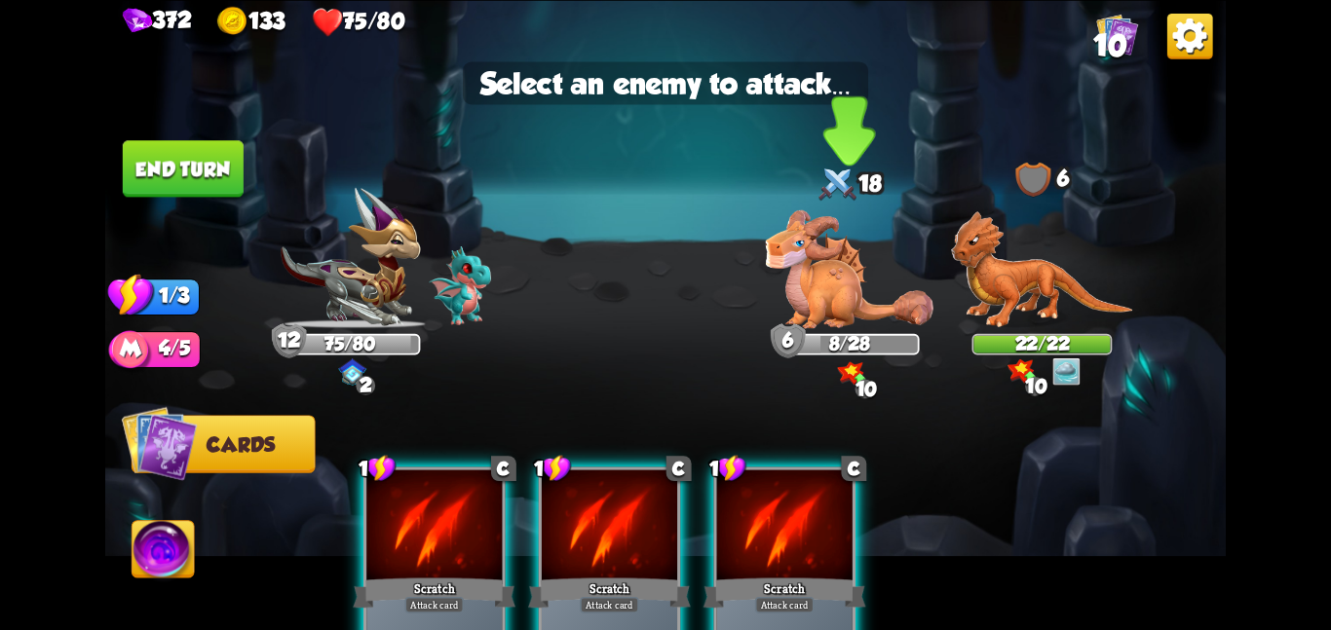
click at [813, 272] on img at bounding box center [849, 268] width 169 height 118
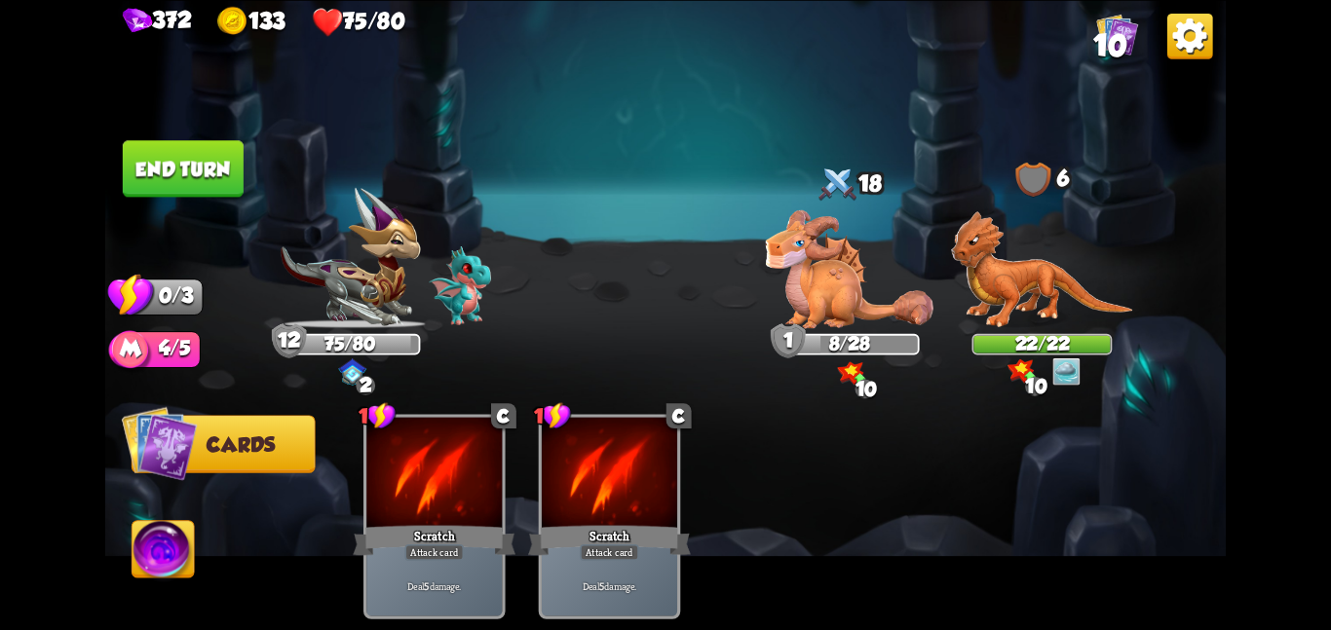
click at [198, 183] on button "End turn" at bounding box center [183, 168] width 121 height 56
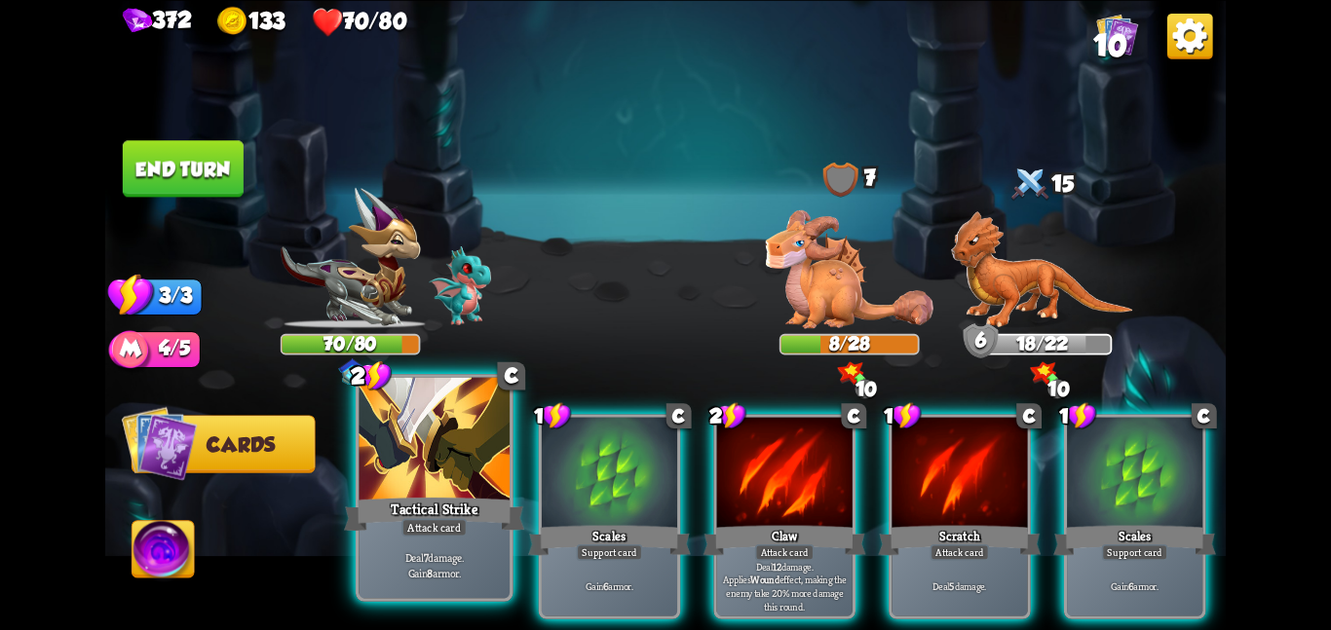
click at [437, 529] on div "Attack card" at bounding box center [433, 527] width 65 height 19
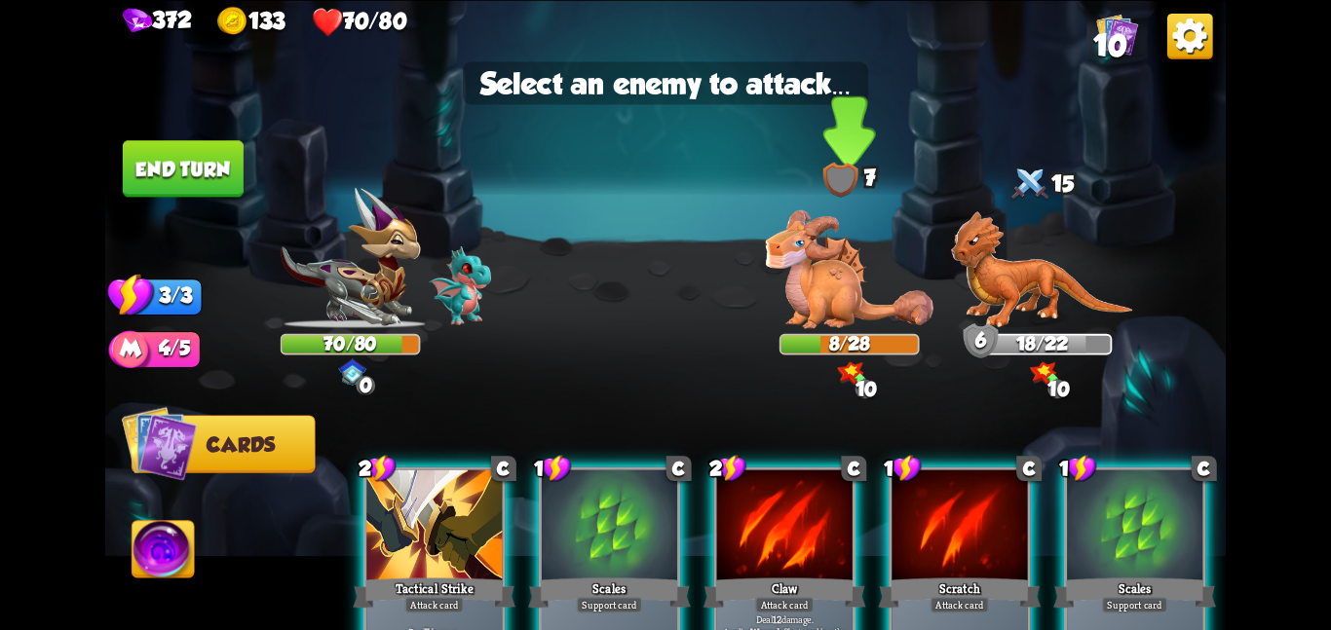
click at [808, 319] on img at bounding box center [849, 268] width 169 height 118
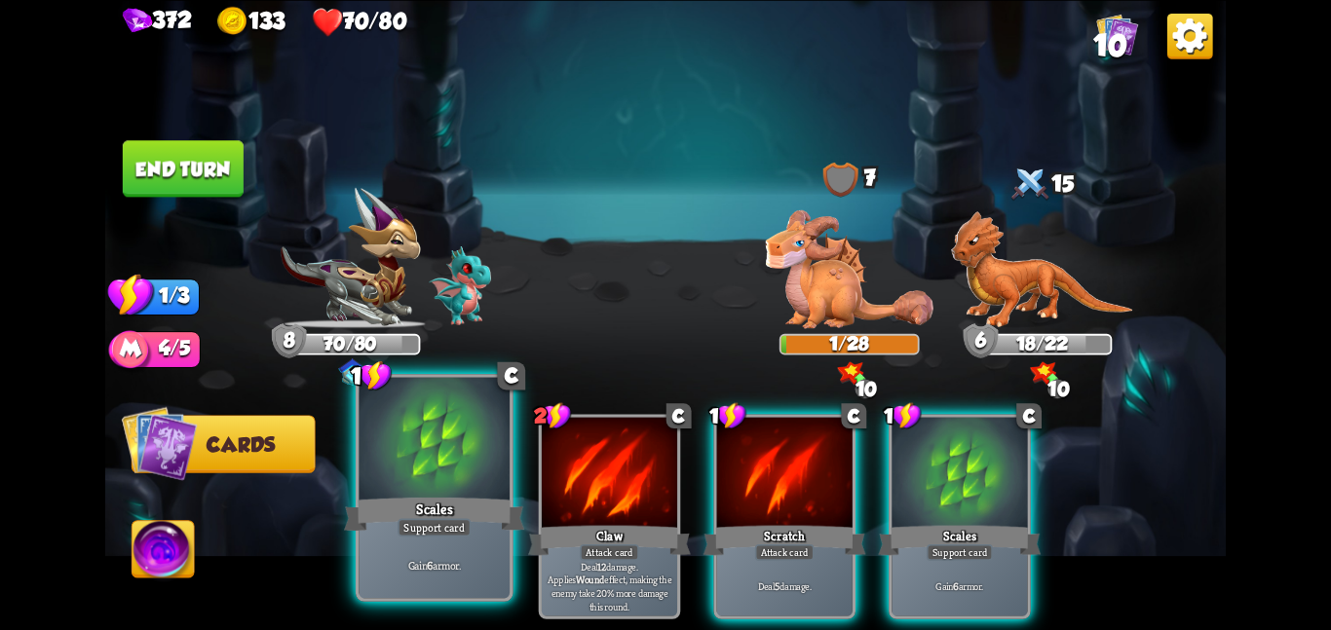
click at [474, 454] on div at bounding box center [433, 440] width 151 height 127
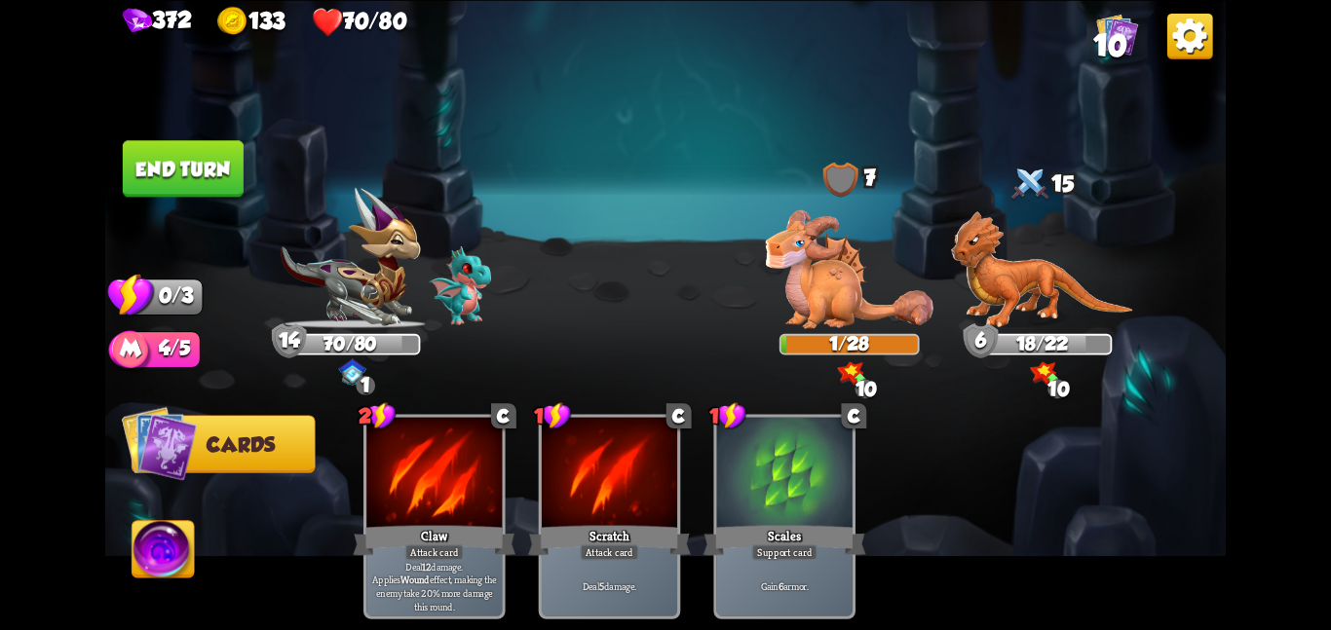
click at [216, 177] on button "End turn" at bounding box center [183, 168] width 121 height 56
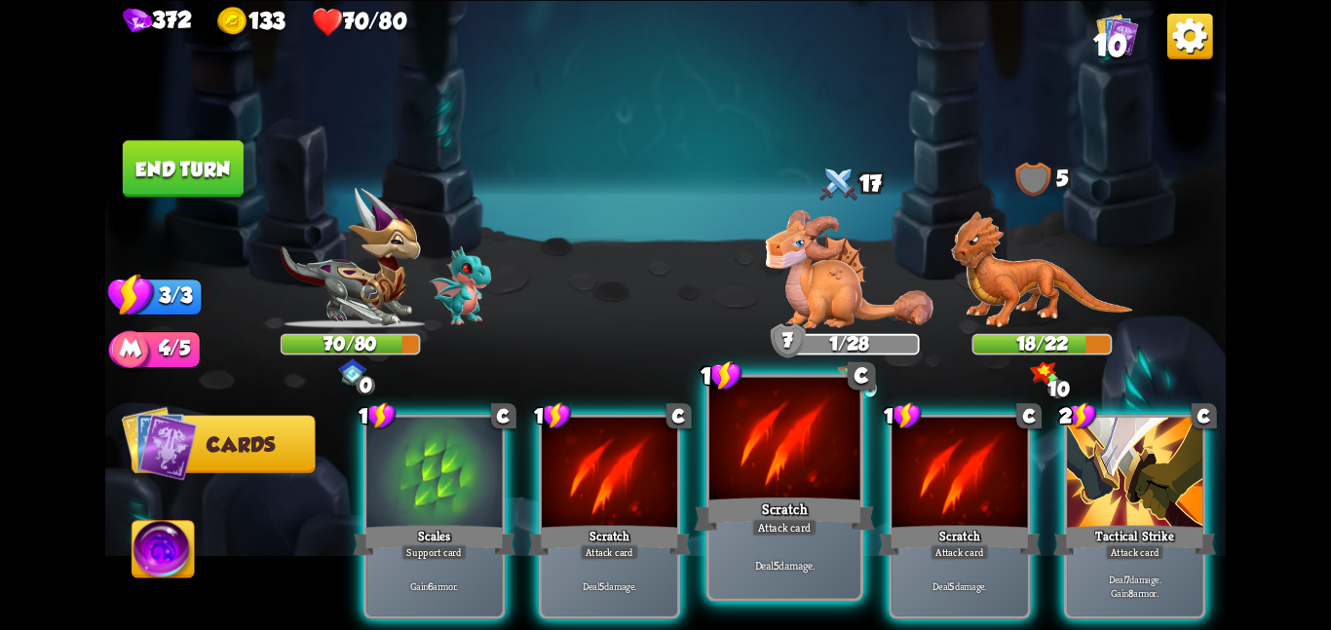
click at [765, 568] on p "Deal 5 damage." at bounding box center [784, 564] width 143 height 15
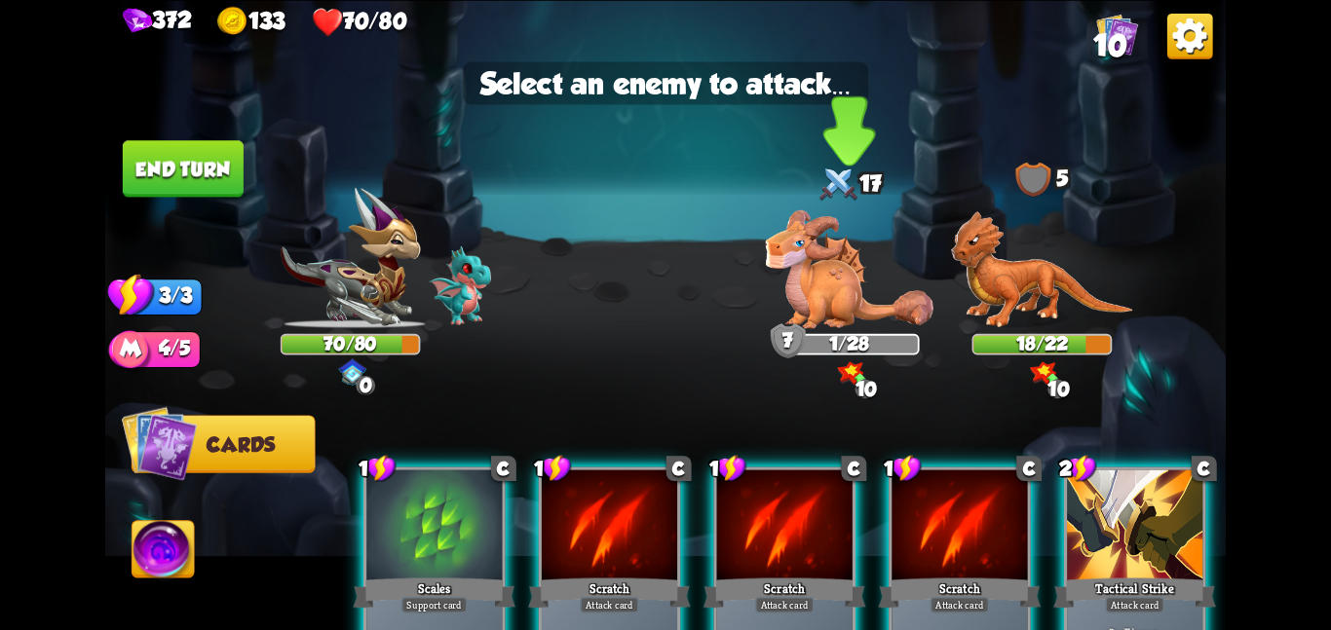
click at [795, 340] on div "7" at bounding box center [787, 340] width 35 height 35
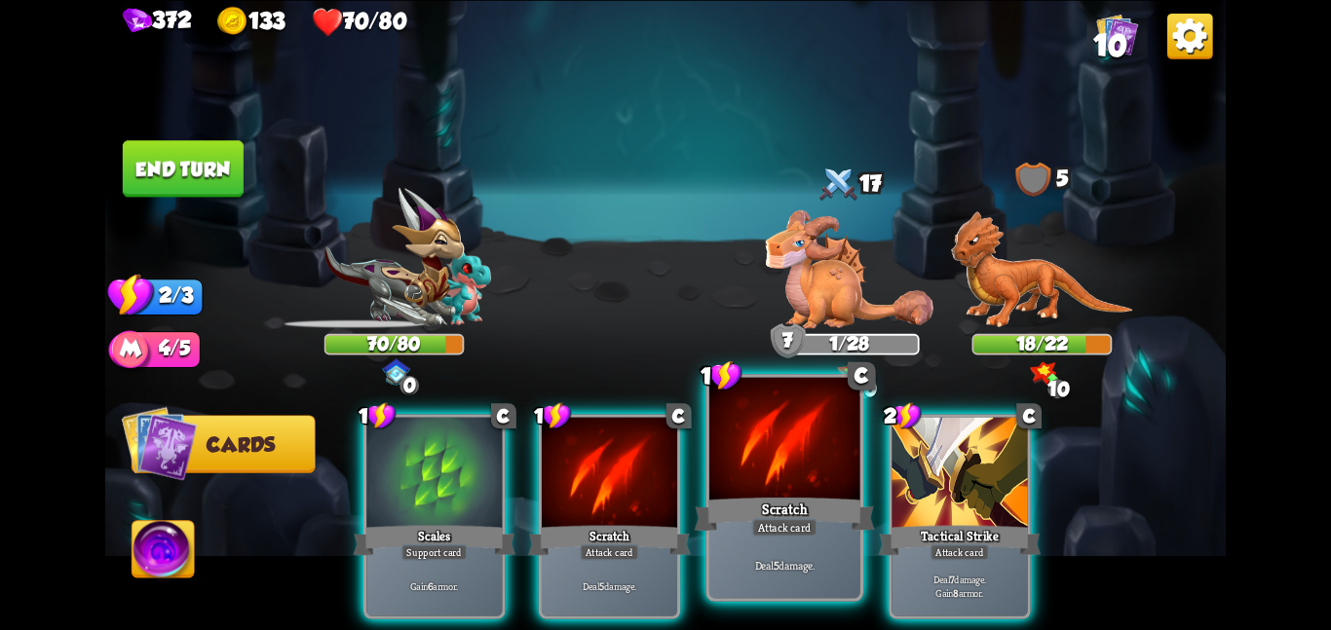
click at [760, 448] on div at bounding box center [784, 440] width 151 height 127
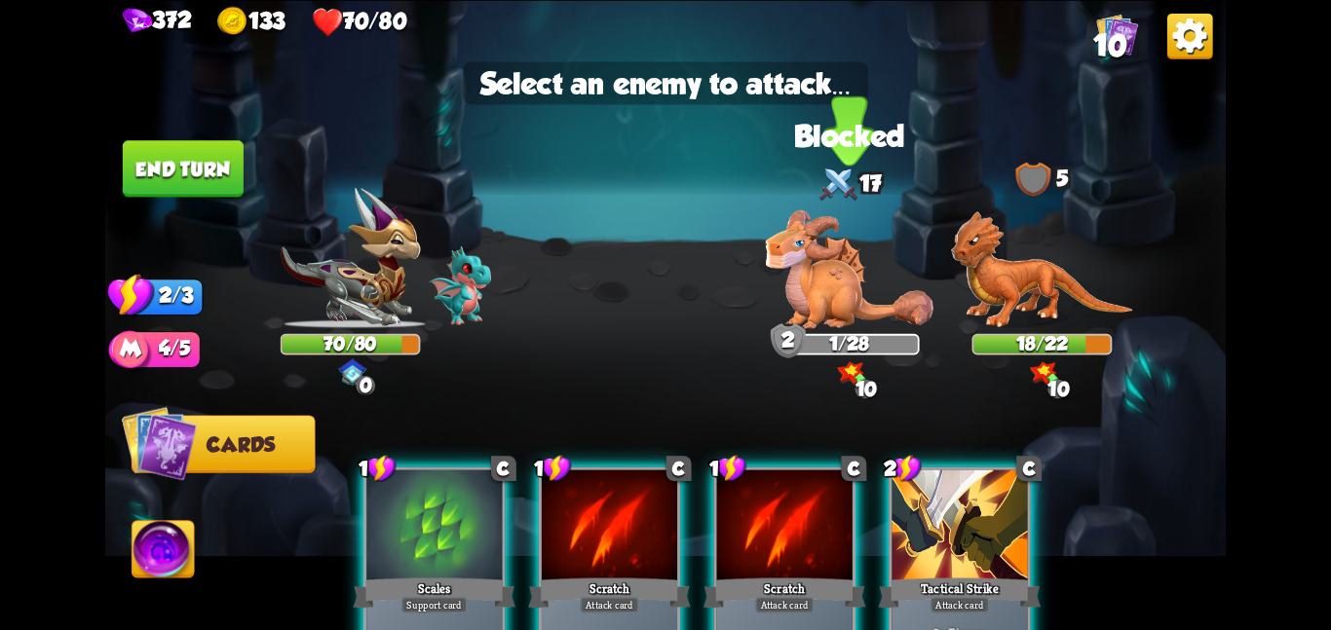
click at [824, 253] on img at bounding box center [849, 268] width 169 height 118
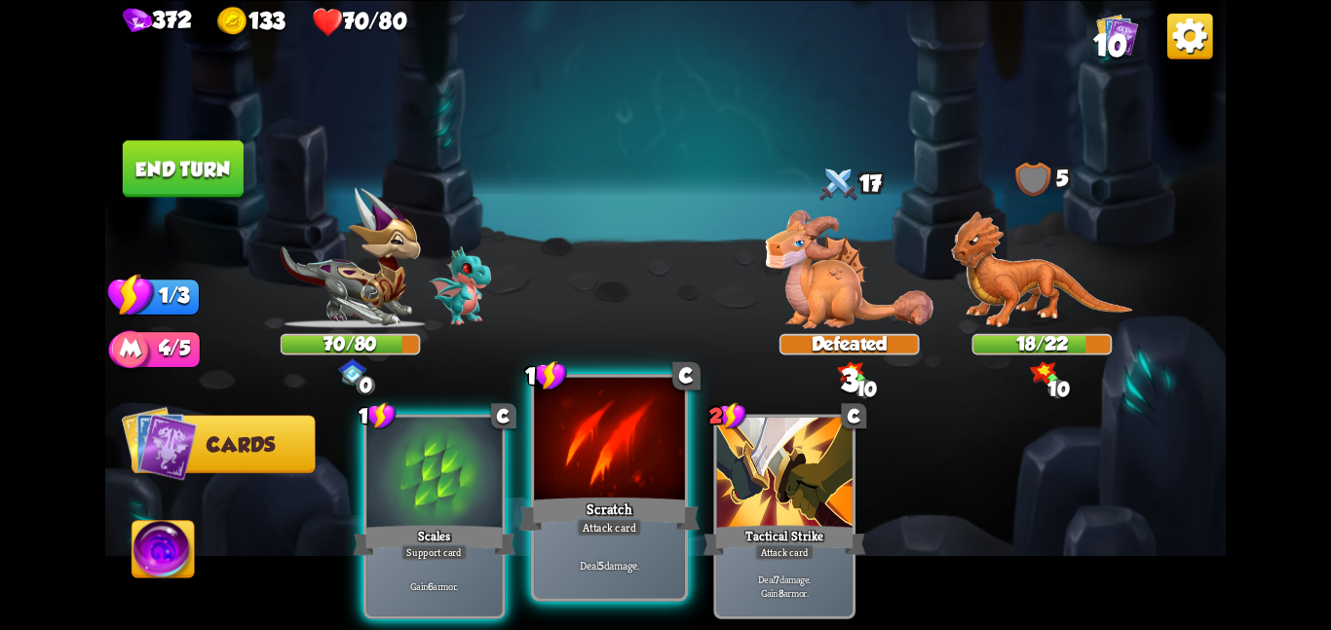
click at [673, 498] on div "Scratch" at bounding box center [609, 514] width 180 height 40
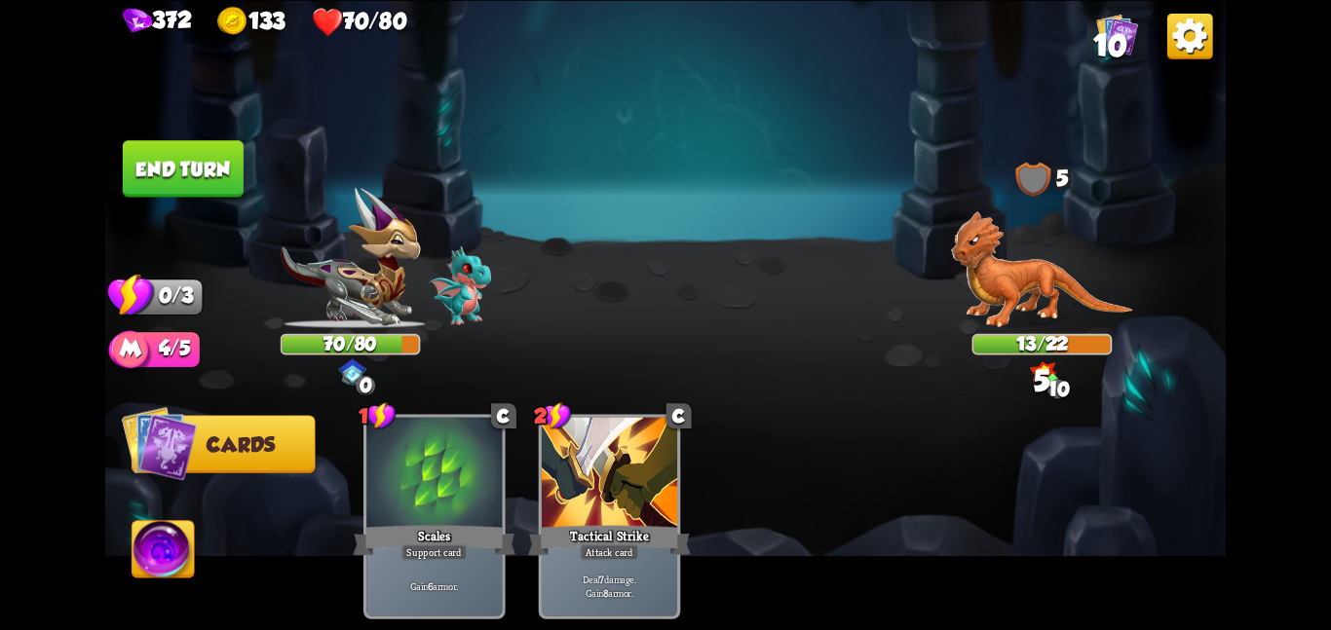
click at [199, 167] on button "End turn" at bounding box center [183, 168] width 121 height 56
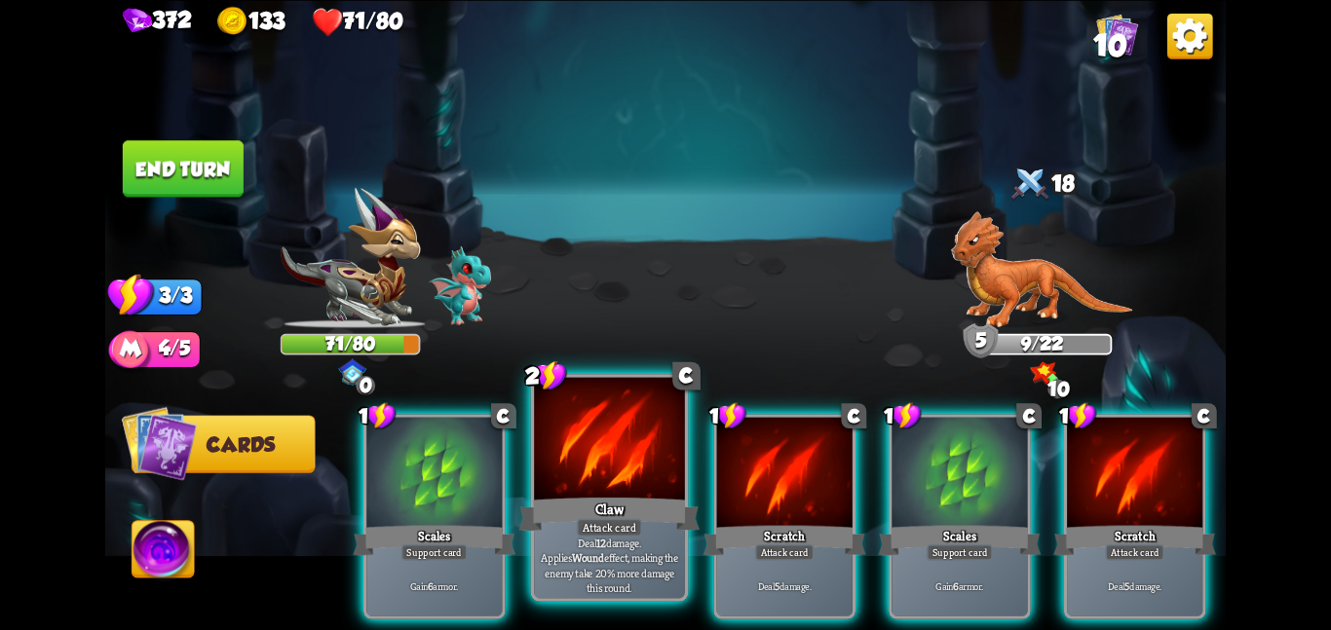
click at [578, 472] on div at bounding box center [609, 440] width 151 height 127
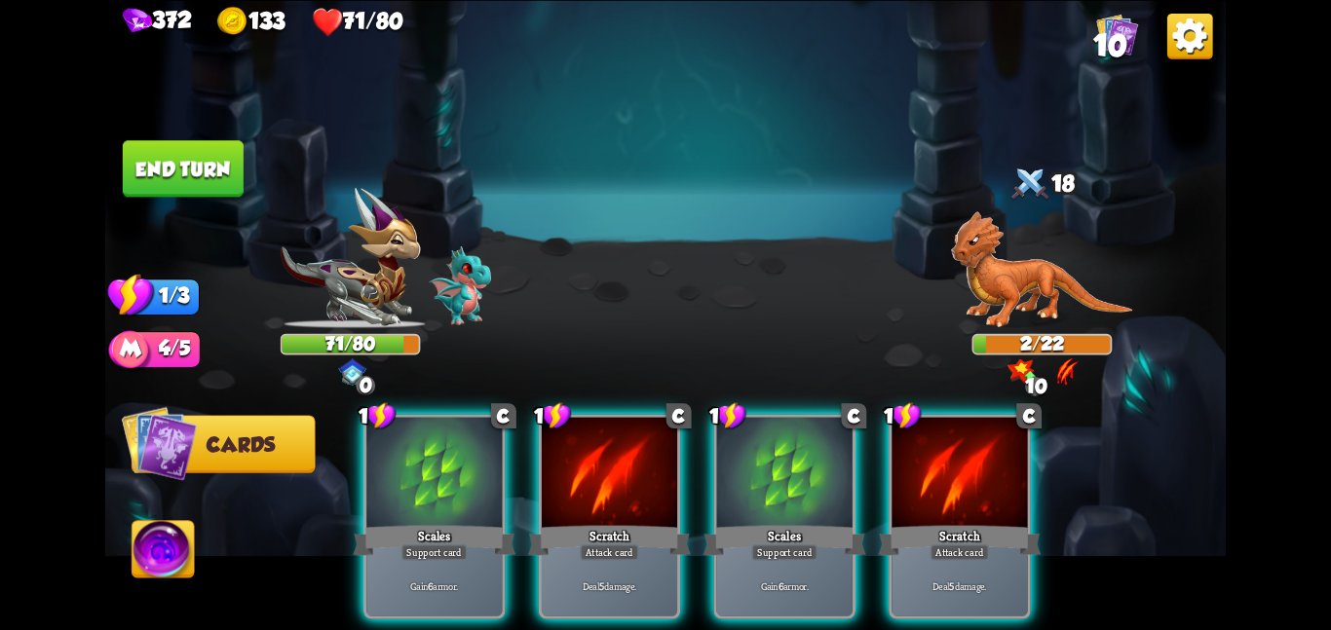
click at [172, 165] on button "End turn" at bounding box center [183, 168] width 121 height 56
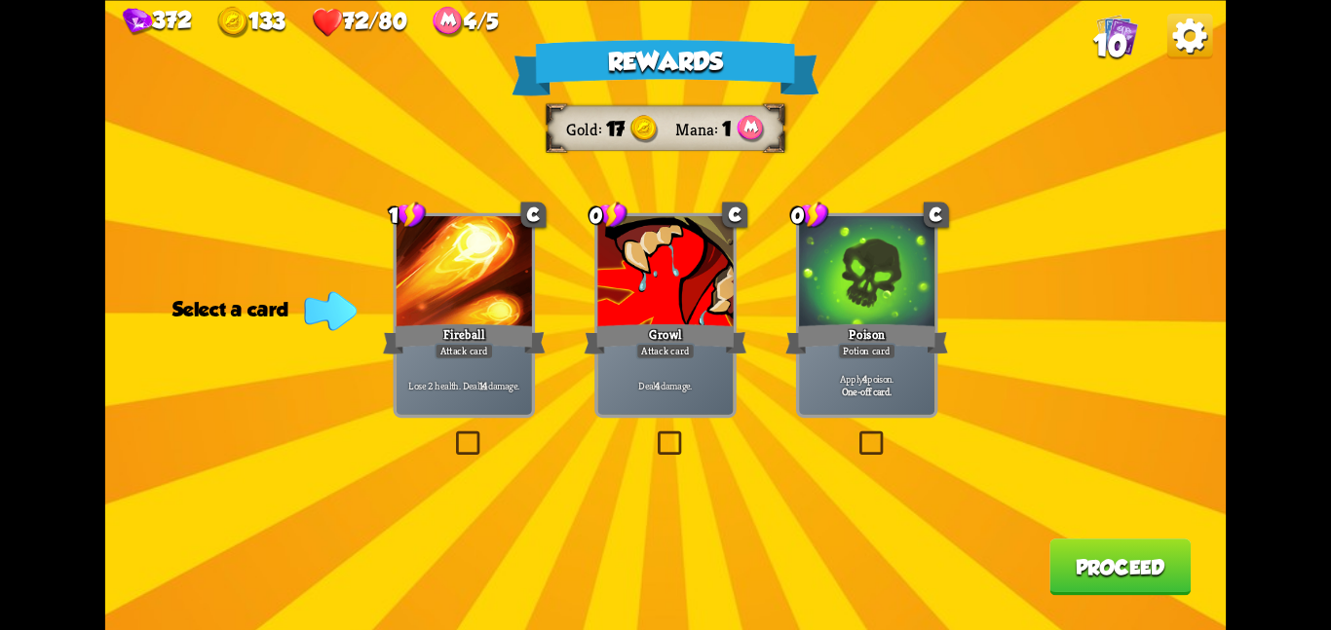
click at [845, 334] on div "Poison" at bounding box center [866, 338] width 163 height 36
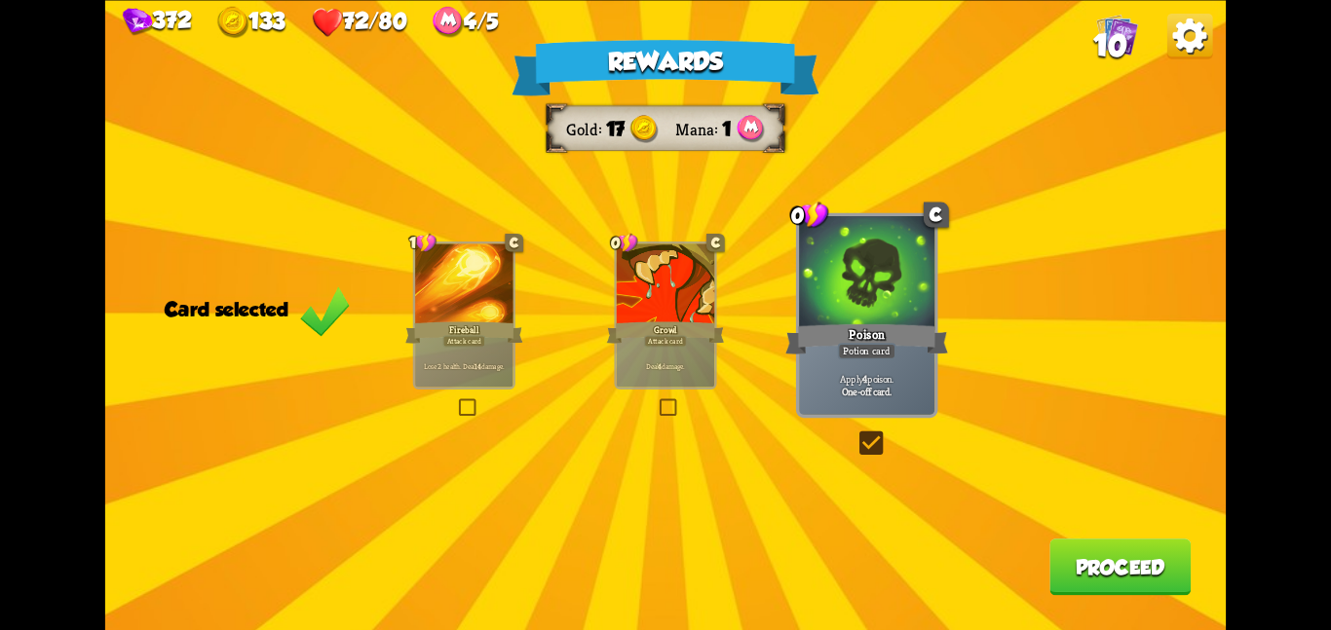
click at [1135, 594] on button "Proceed" at bounding box center [1119, 567] width 141 height 56
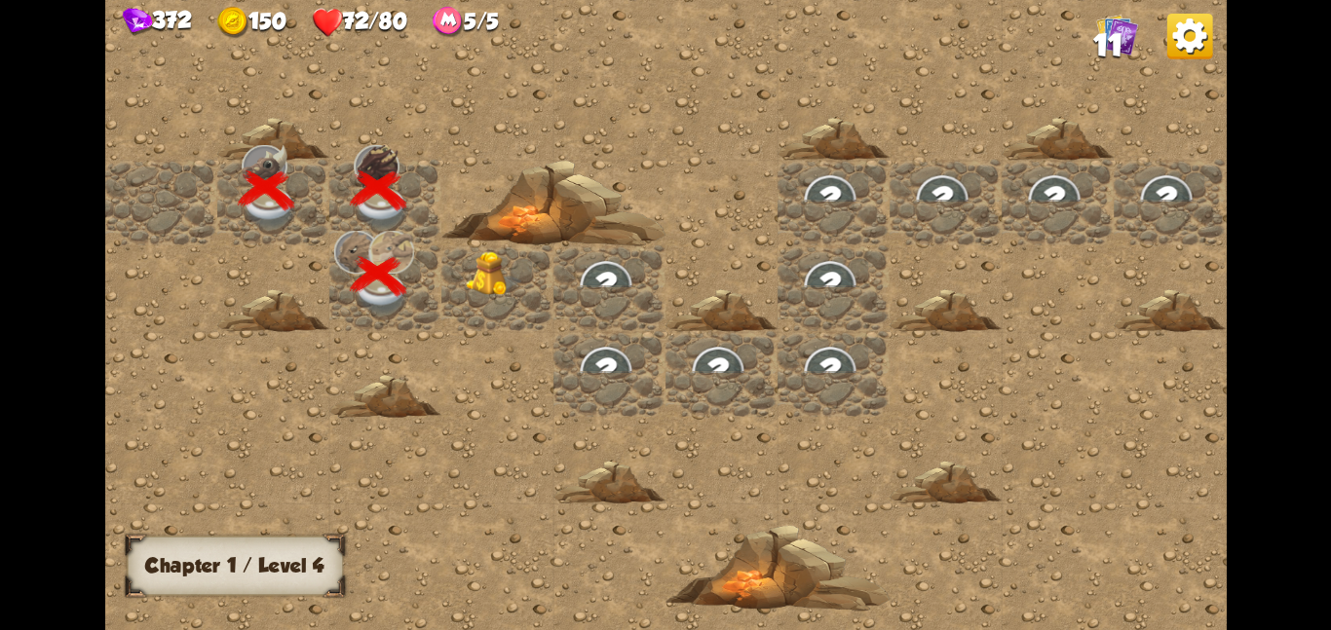
click at [490, 304] on div at bounding box center [497, 287] width 112 height 86
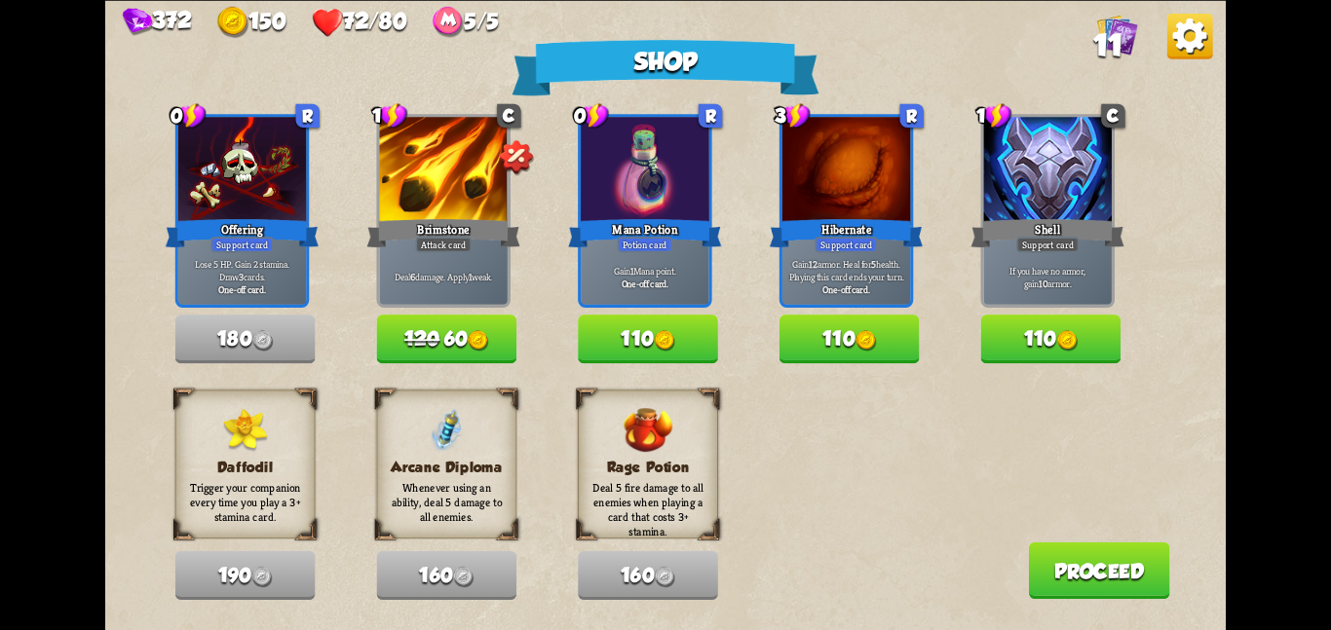
click at [809, 331] on button "110" at bounding box center [849, 339] width 140 height 49
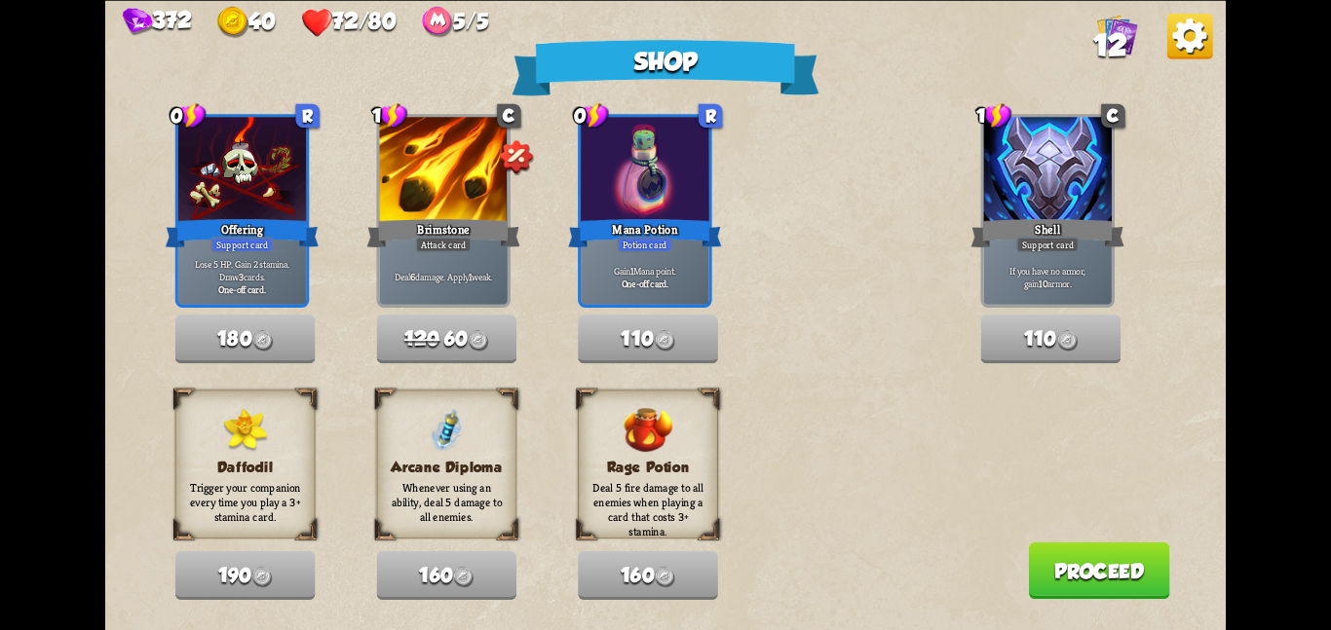
click at [1061, 567] on button "Proceed" at bounding box center [1098, 570] width 141 height 56
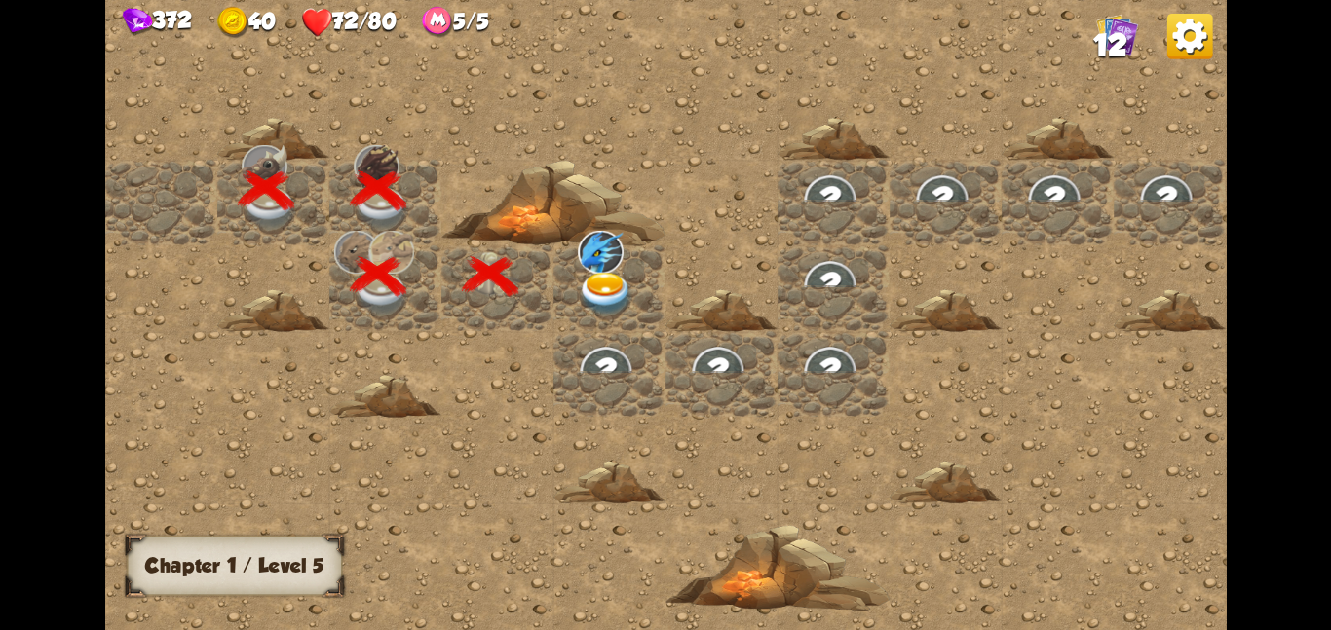
click at [619, 252] on img at bounding box center [601, 251] width 46 height 43
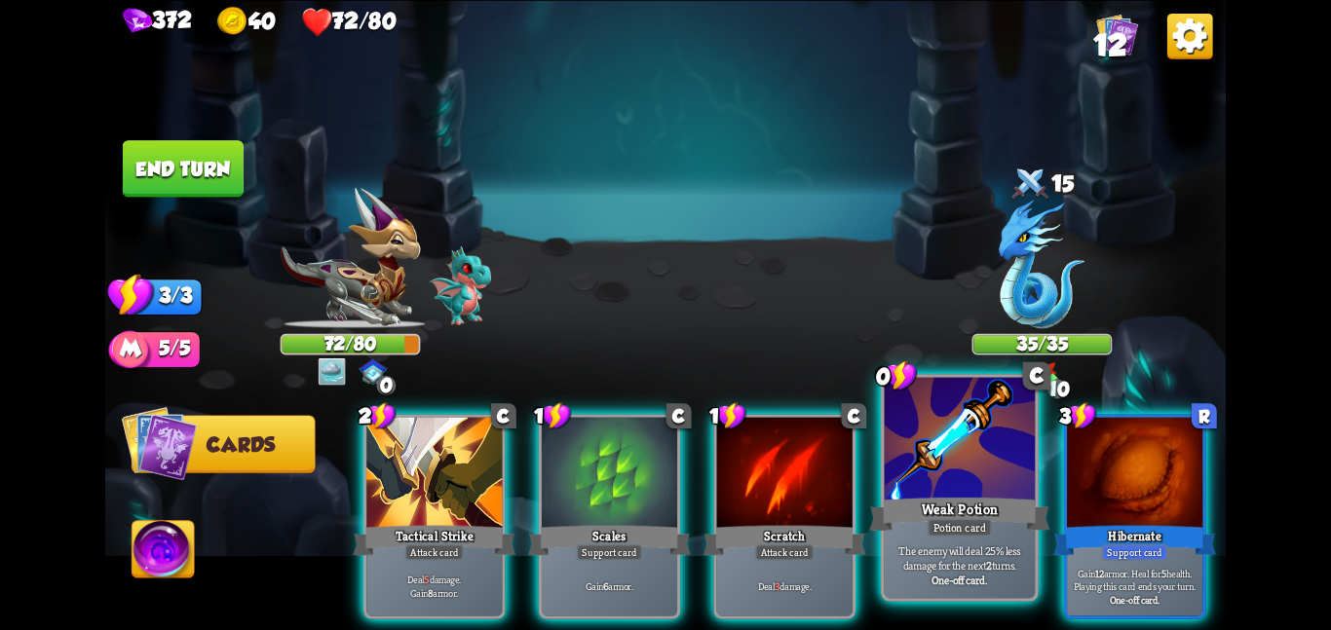
click at [907, 500] on div "Weak Potion" at bounding box center [959, 514] width 180 height 40
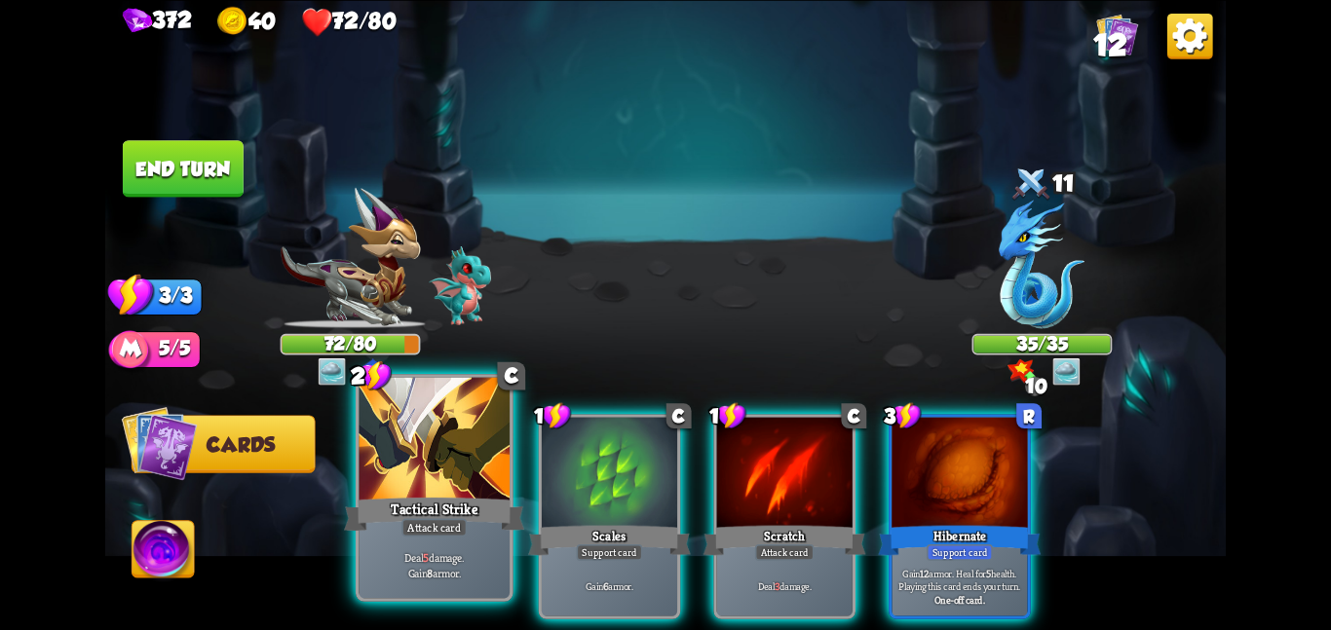
click at [447, 462] on div at bounding box center [433, 440] width 151 height 127
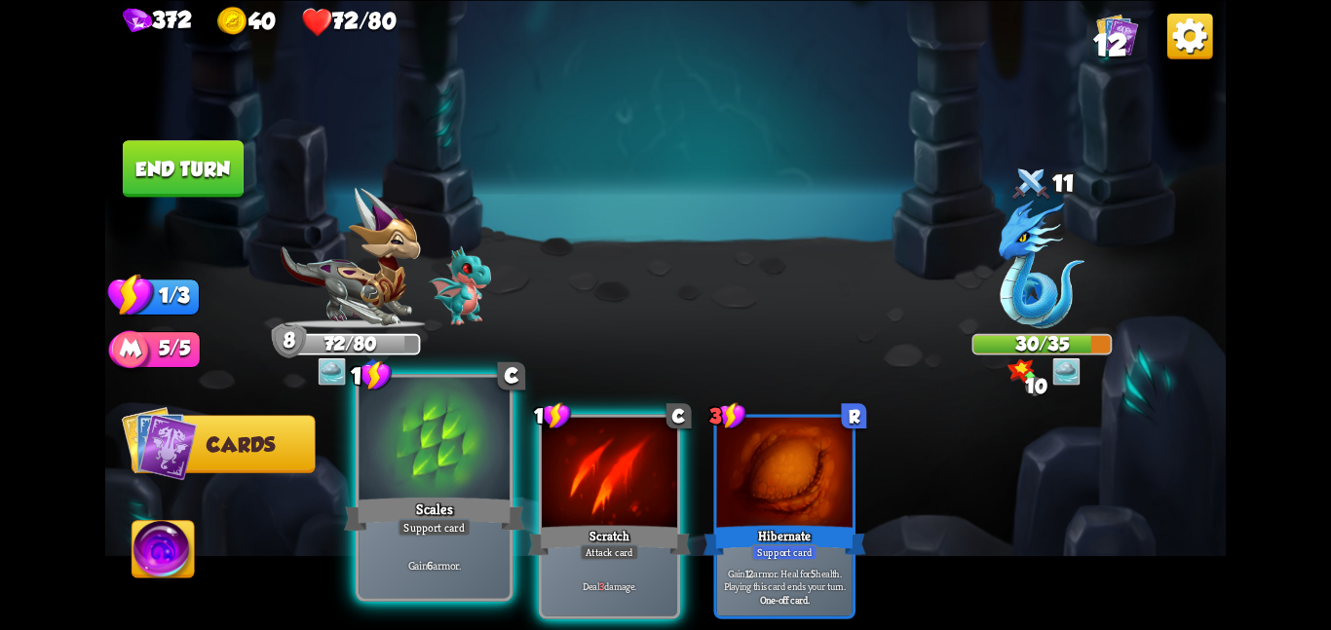
click at [433, 437] on div at bounding box center [433, 440] width 151 height 127
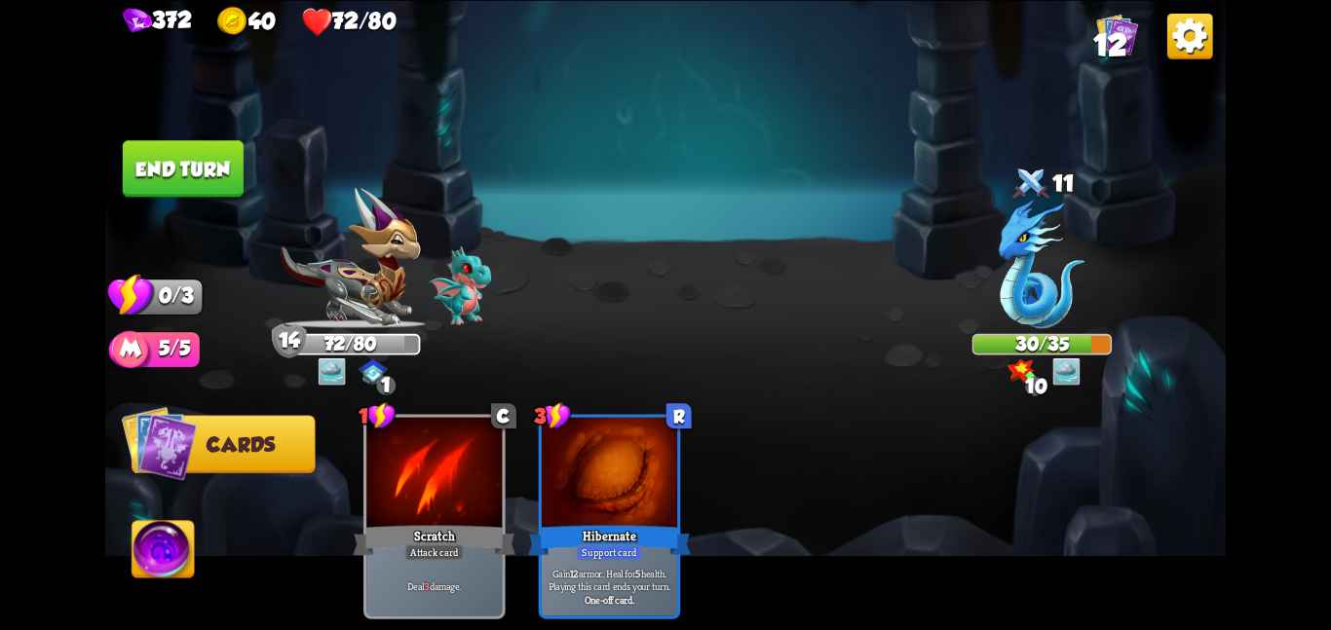
click at [167, 145] on button "End turn" at bounding box center [183, 168] width 121 height 56
